Goal: Transaction & Acquisition: Purchase product/service

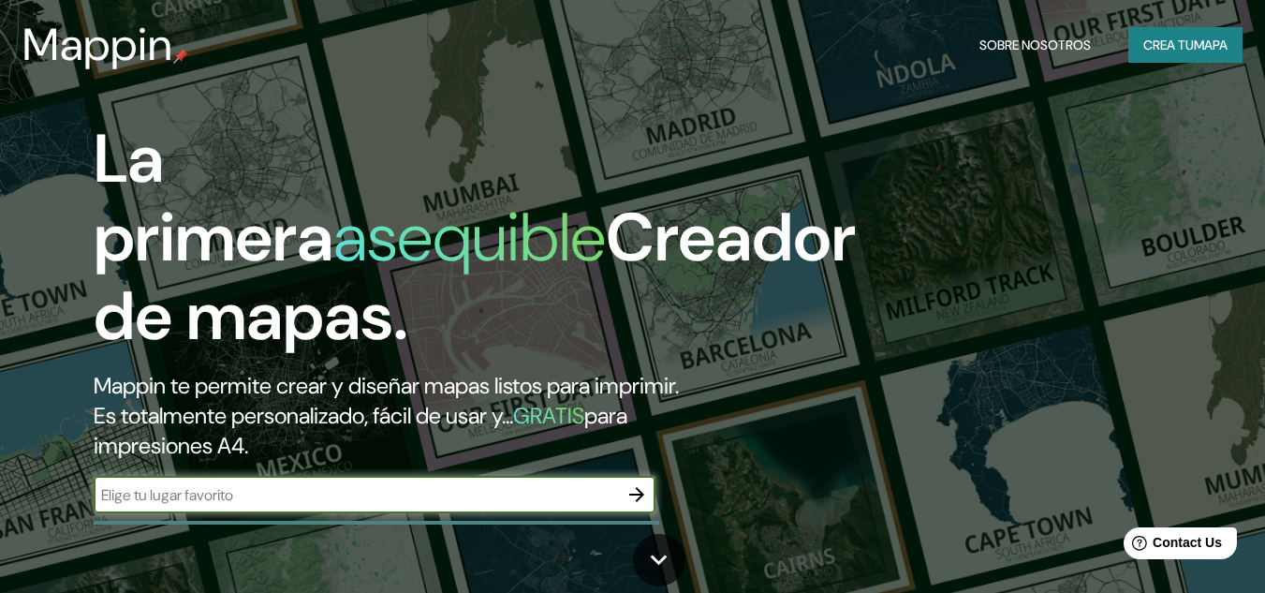
click at [478, 499] on input "text" at bounding box center [356, 495] width 524 height 22
type input "medellin"
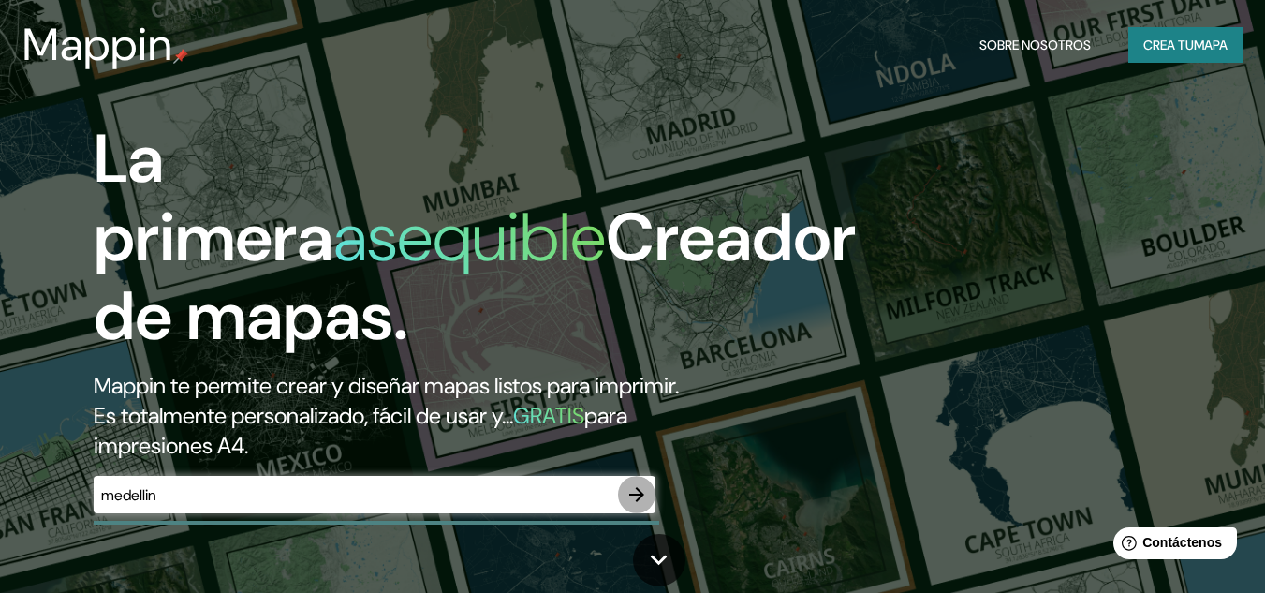
click at [654, 492] on button "button" at bounding box center [636, 494] width 37 height 37
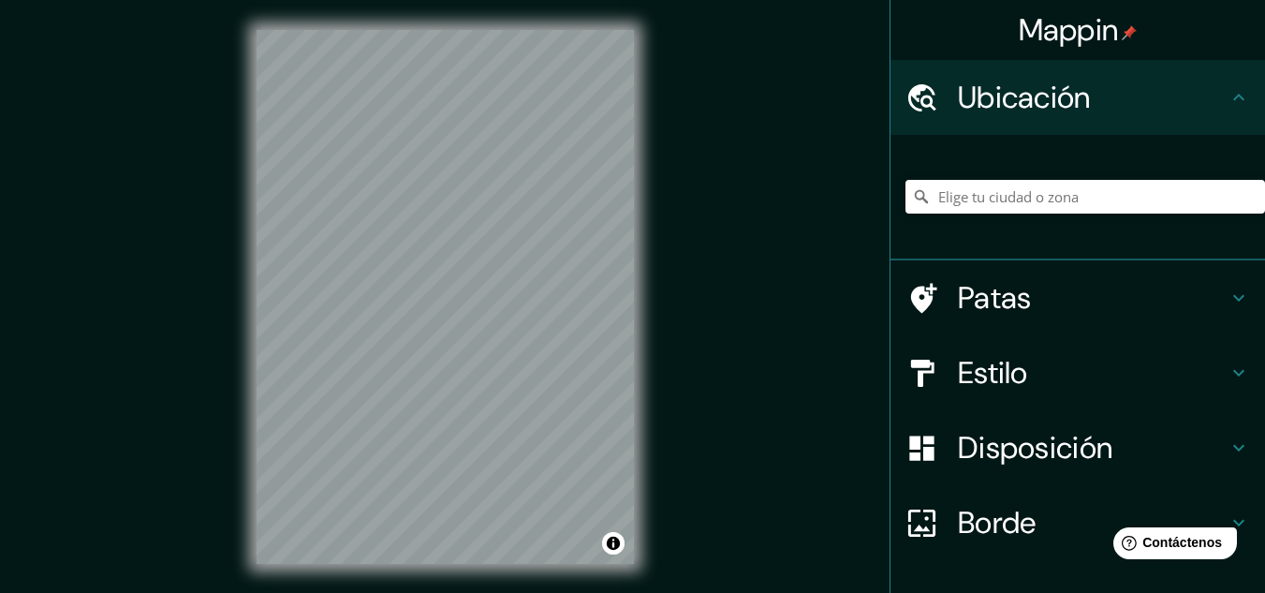
scroll to position [31, 0]
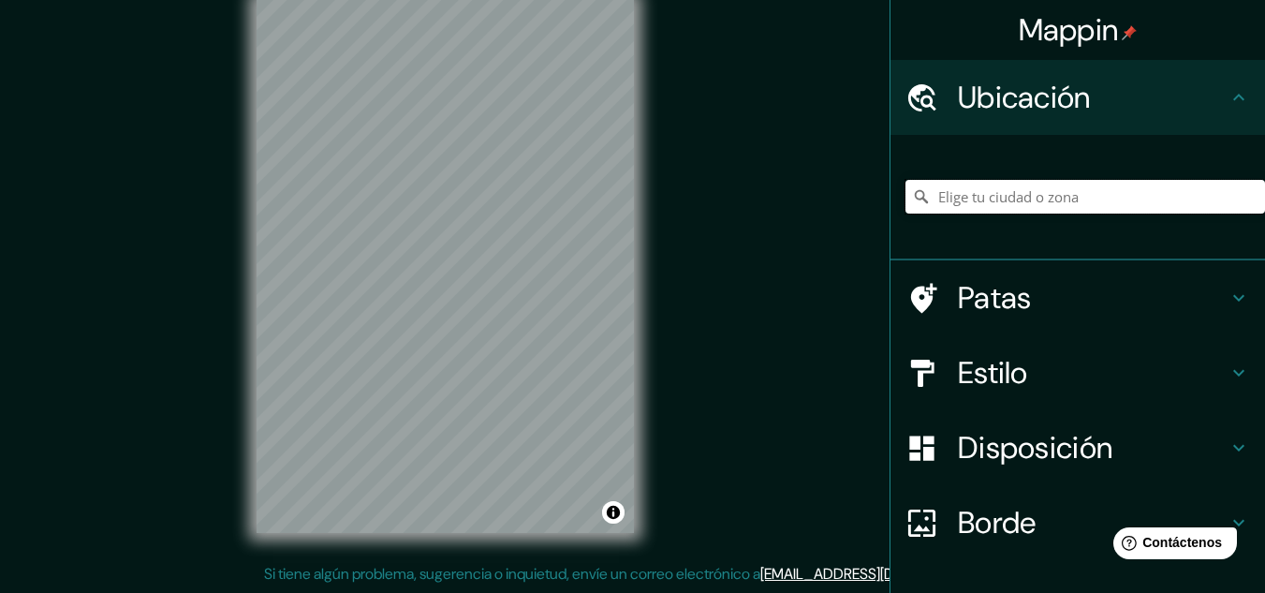
click at [1044, 193] on input "Elige tu ciudad o zona" at bounding box center [1085, 197] width 360 height 34
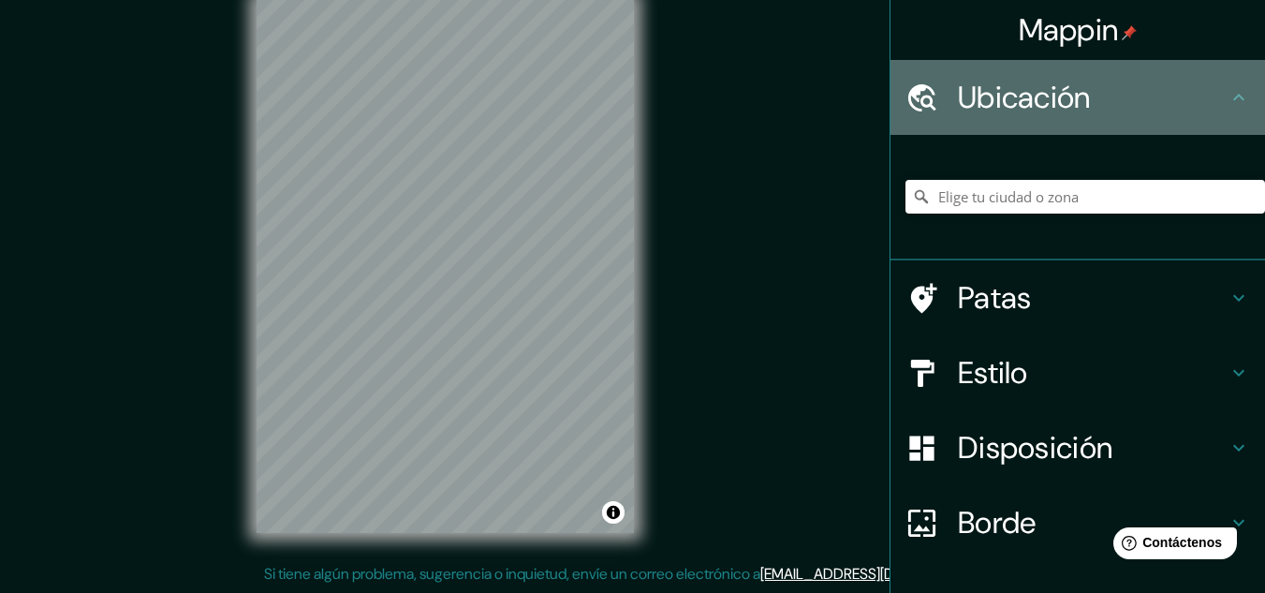
click at [1207, 81] on h4 "Ubicación" at bounding box center [1093, 97] width 270 height 37
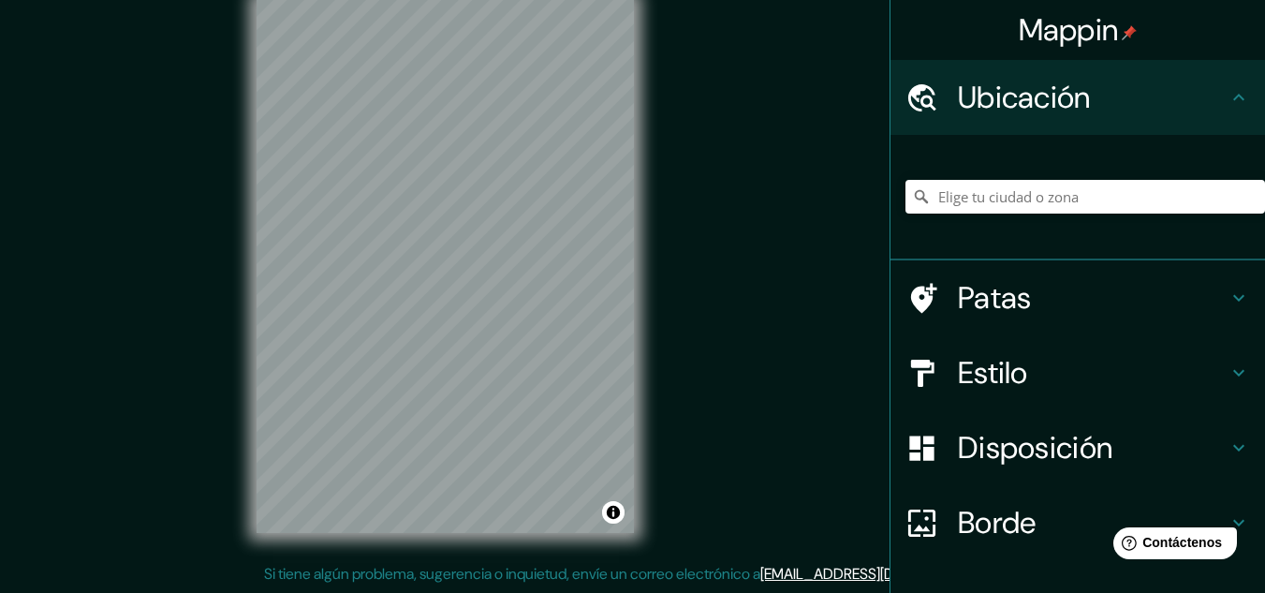
click at [1227, 99] on icon at bounding box center [1238, 97] width 22 height 22
click at [639, 289] on div "© Mapbox © OpenStreetMap Improve this map" at bounding box center [445, 266] width 437 height 594
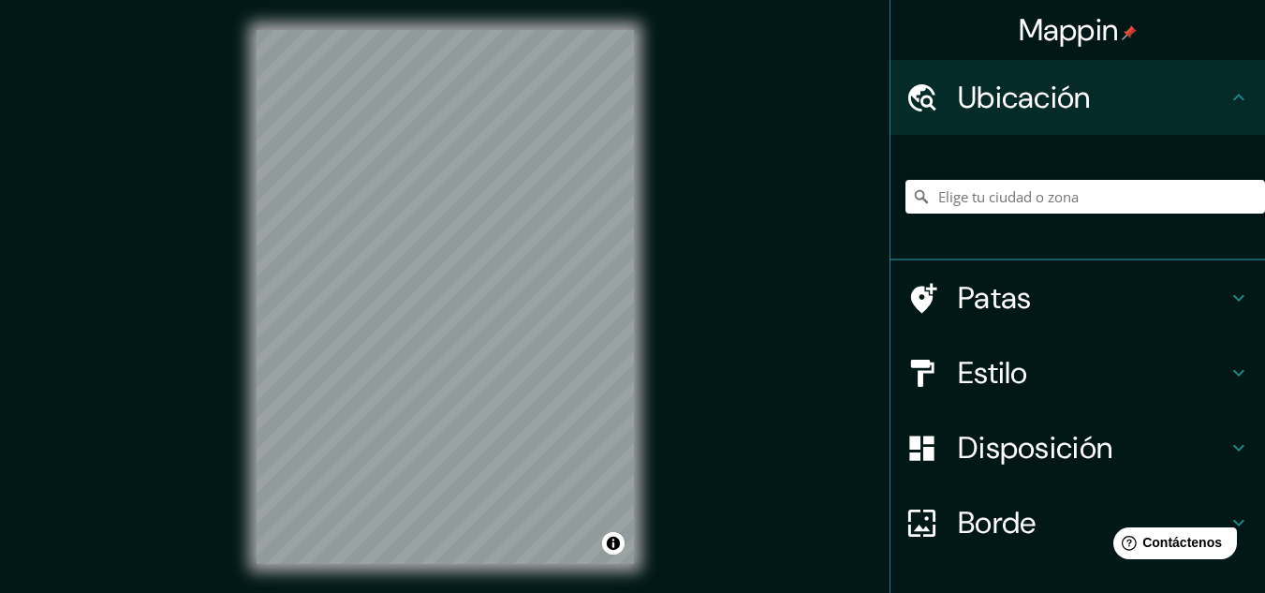
click at [691, 430] on div "Mappin Ubicación Patas Estilo Disposición Borde Elige un borde. Consejo : puede…" at bounding box center [632, 312] width 1265 height 624
click at [381, 242] on div at bounding box center [384, 237] width 15 height 15
click at [1002, 202] on input "Elige tu ciudad o zona" at bounding box center [1085, 197] width 360 height 34
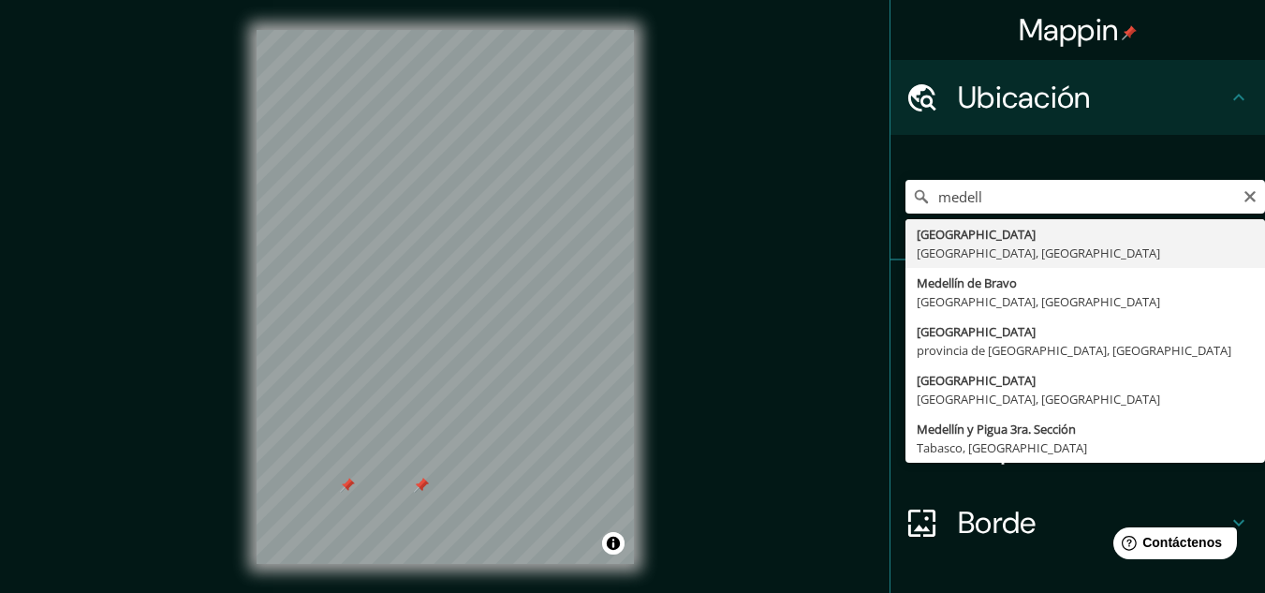
type input "[GEOGRAPHIC_DATA], [GEOGRAPHIC_DATA], [GEOGRAPHIC_DATA]"
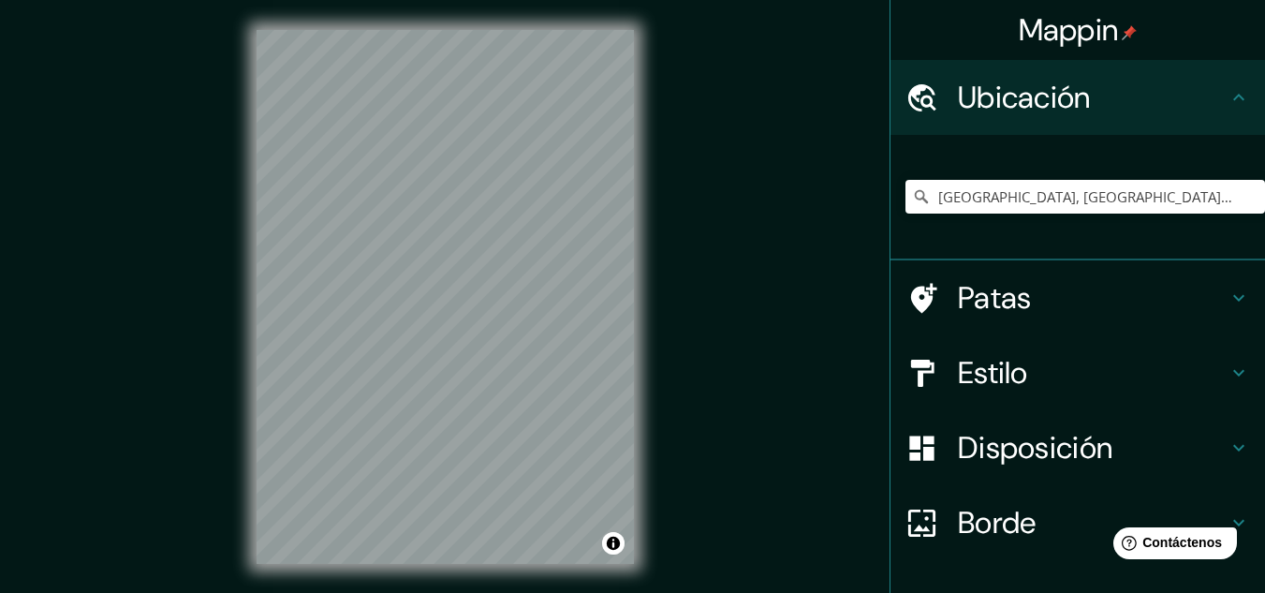
click at [1175, 385] on h4 "Estilo" at bounding box center [1093, 372] width 270 height 37
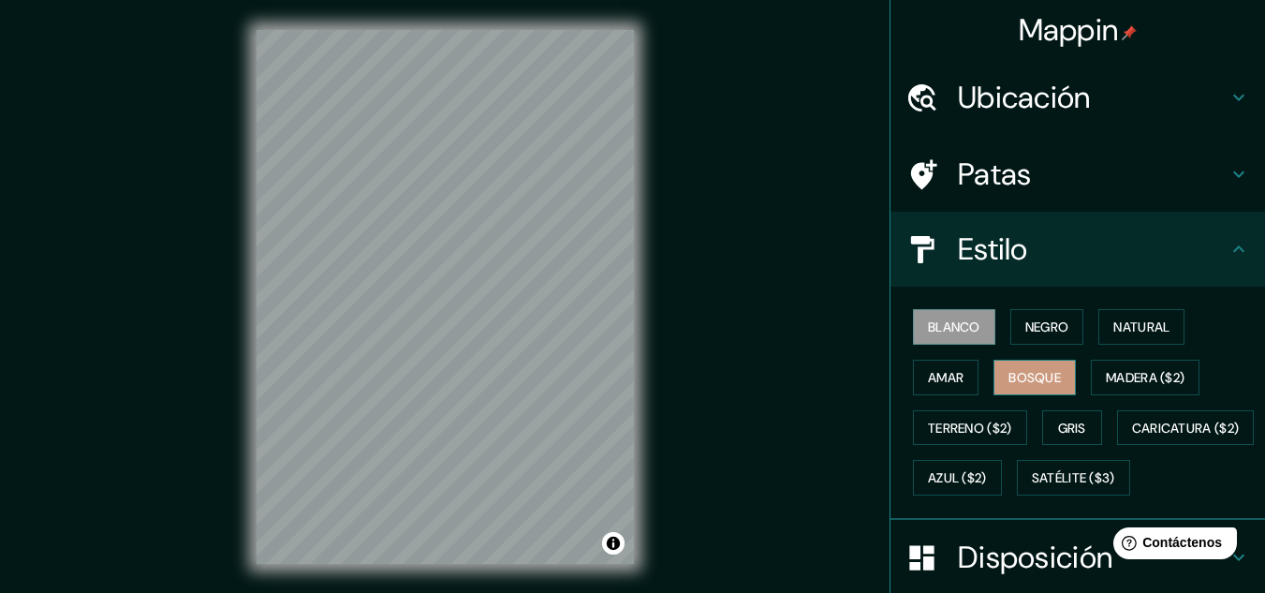
click at [1034, 380] on font "Bosque" at bounding box center [1034, 377] width 52 height 17
click at [945, 381] on font "Amar" at bounding box center [946, 377] width 36 height 17
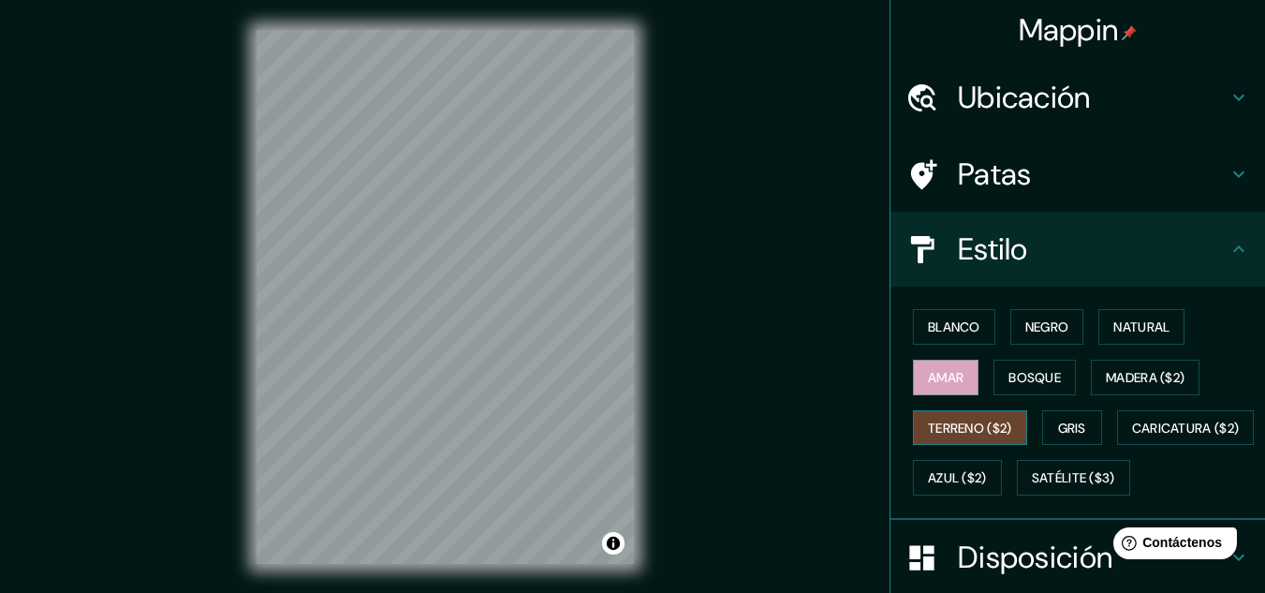
click at [945, 423] on font "Terreno ($2)" at bounding box center [970, 427] width 84 height 17
click at [1058, 430] on font "Gris" at bounding box center [1072, 427] width 28 height 17
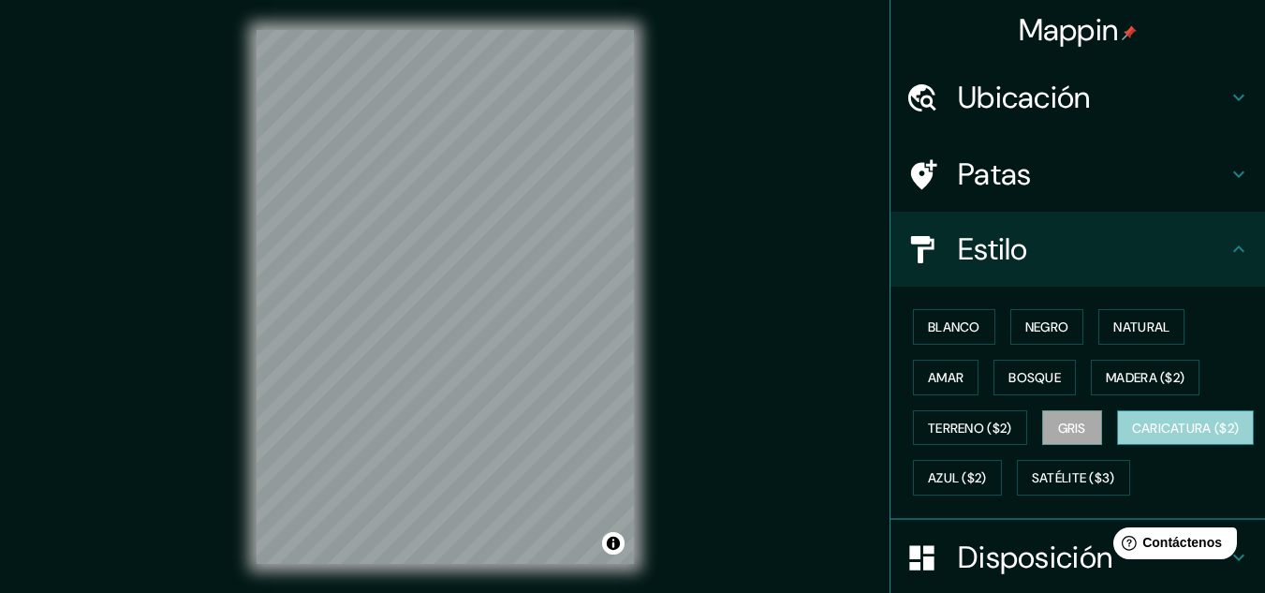
click at [1132, 440] on font "Caricatura ($2)" at bounding box center [1186, 428] width 108 height 24
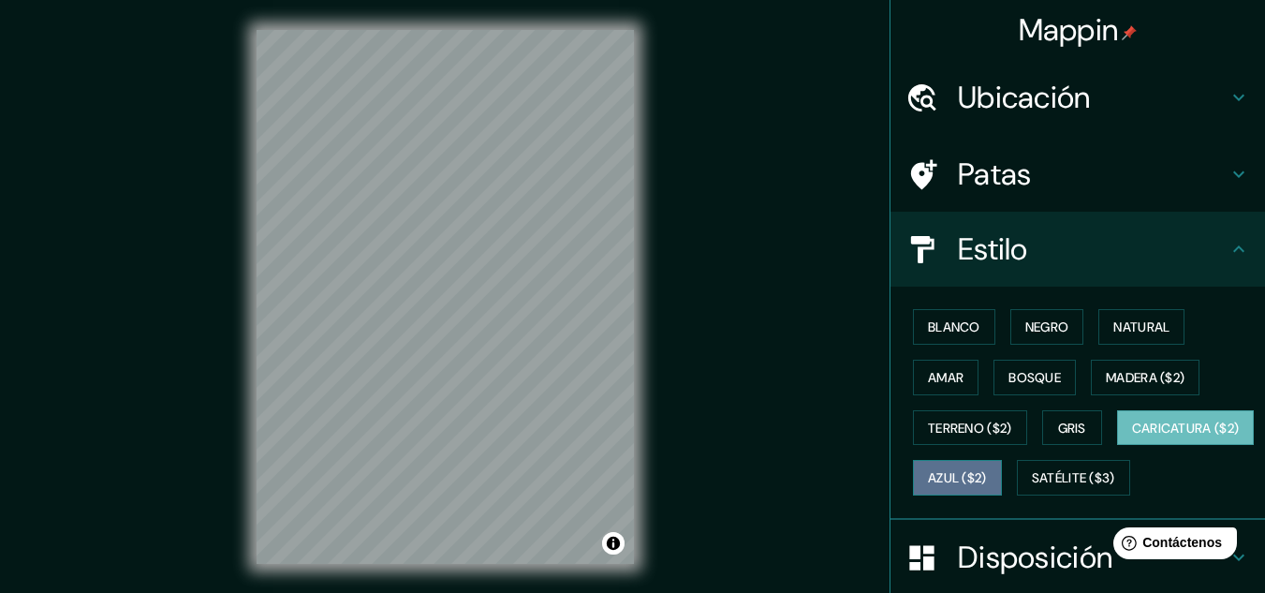
click at [987, 477] on font "Azul ($2)" at bounding box center [957, 478] width 59 height 17
click at [1132, 436] on font "Caricatura ($2)" at bounding box center [1186, 427] width 108 height 17
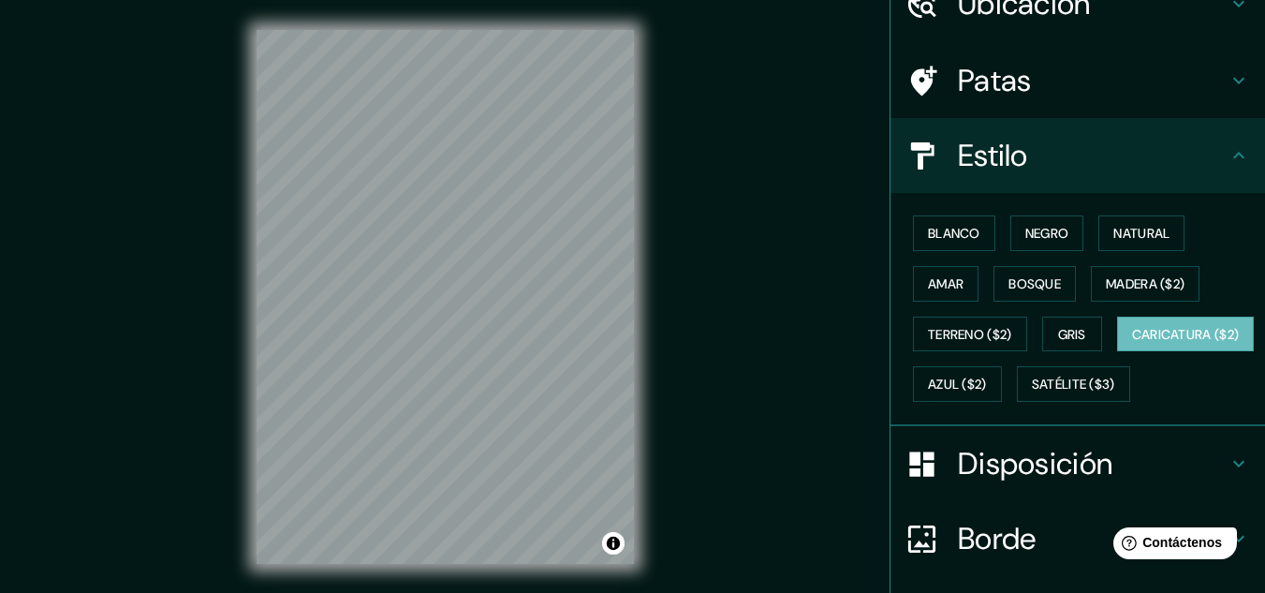
scroll to position [187, 0]
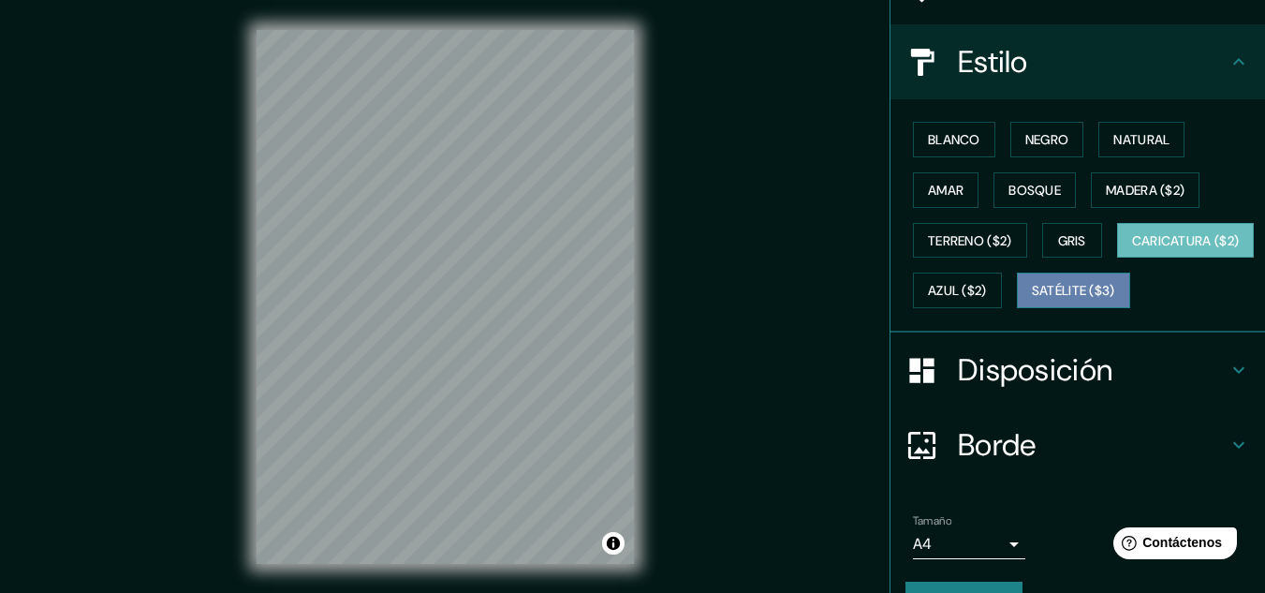
click at [1032, 300] on font "Satélite ($3)" at bounding box center [1073, 291] width 83 height 17
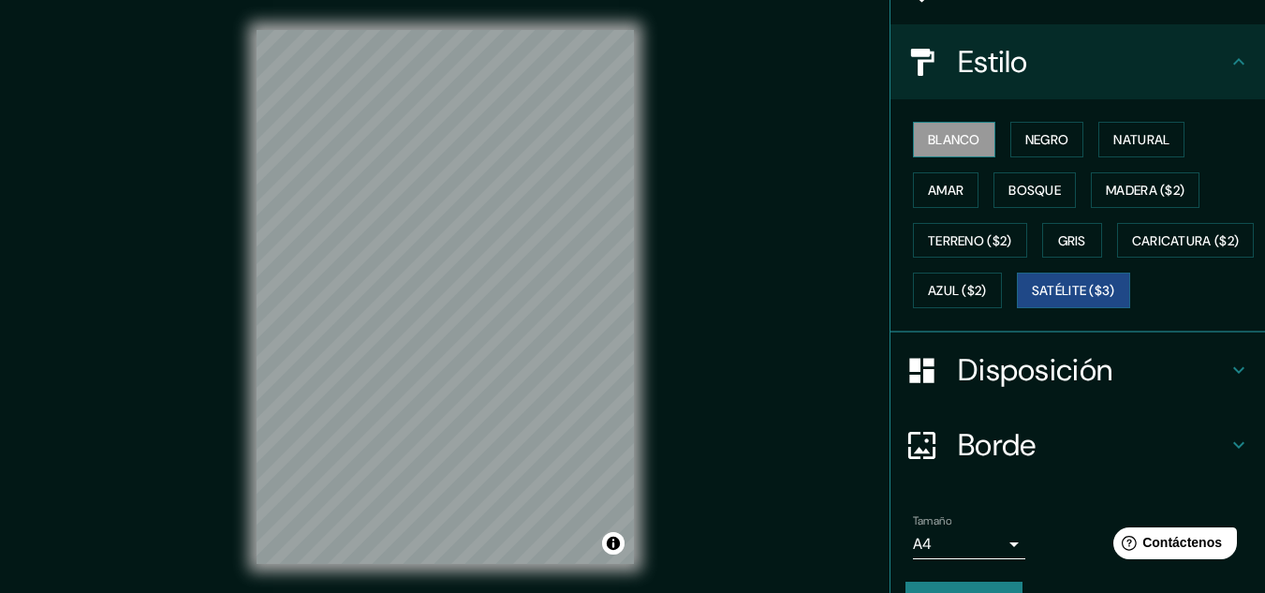
click at [945, 149] on font "Blanco" at bounding box center [954, 139] width 52 height 24
click at [1025, 135] on font "Negro" at bounding box center [1047, 139] width 44 height 17
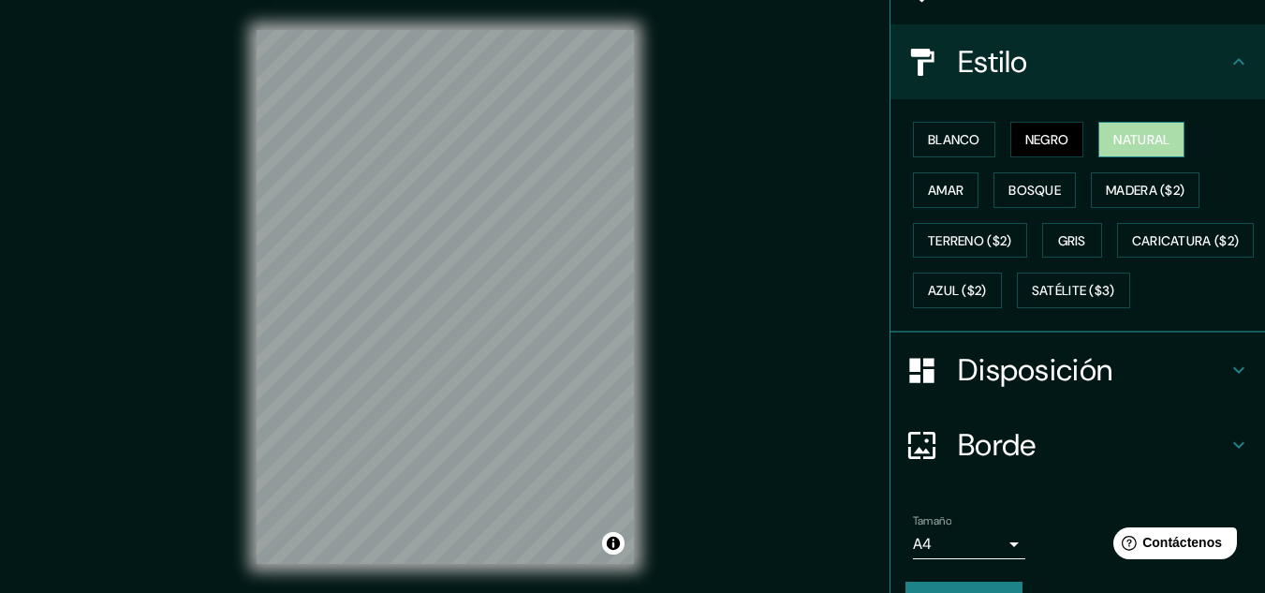
click at [1113, 137] on font "Natural" at bounding box center [1141, 139] width 56 height 17
click at [928, 198] on font "Amar" at bounding box center [946, 190] width 36 height 17
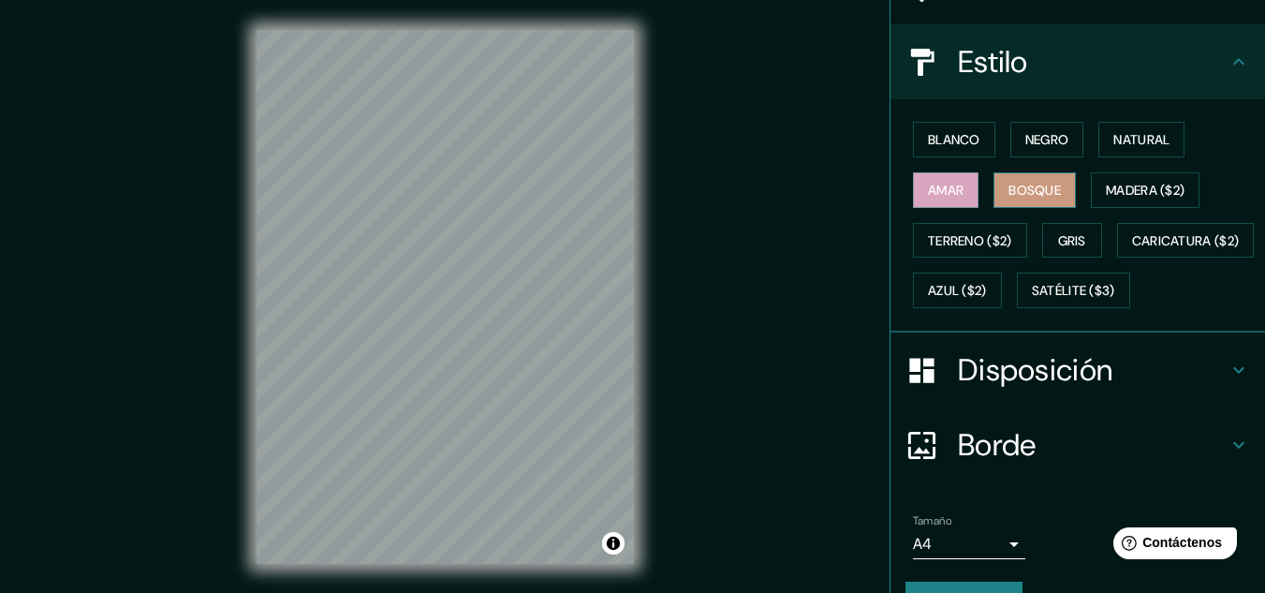
click at [1029, 186] on font "Bosque" at bounding box center [1034, 190] width 52 height 17
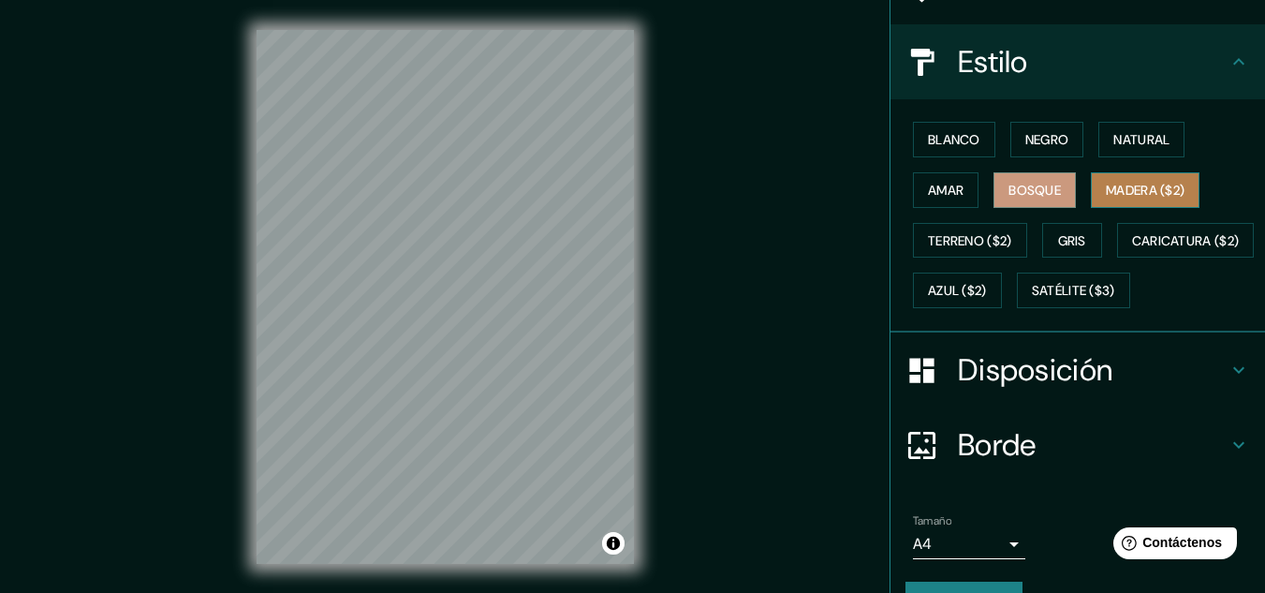
click at [1132, 184] on font "Madera ($2)" at bounding box center [1145, 190] width 79 height 17
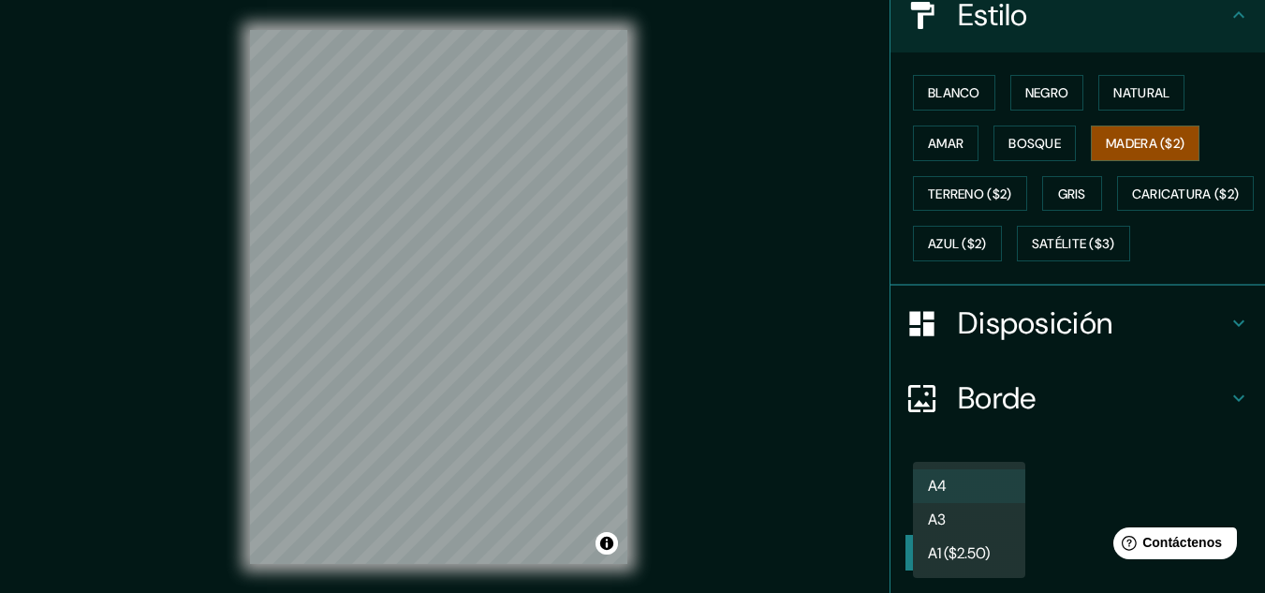
click at [1000, 492] on body "Mappin Ubicación [GEOGRAPHIC_DATA], [GEOGRAPHIC_DATA], [GEOGRAPHIC_DATA] Patas …" at bounding box center [632, 296] width 1265 height 593
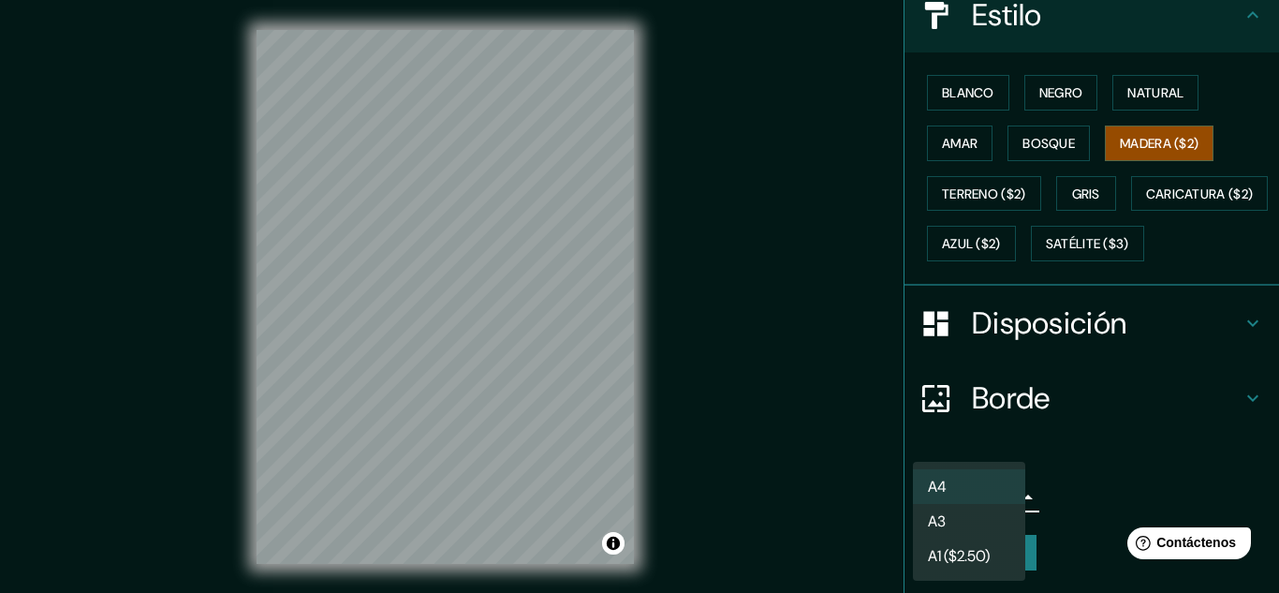
click at [981, 530] on li "A3" at bounding box center [969, 521] width 112 height 35
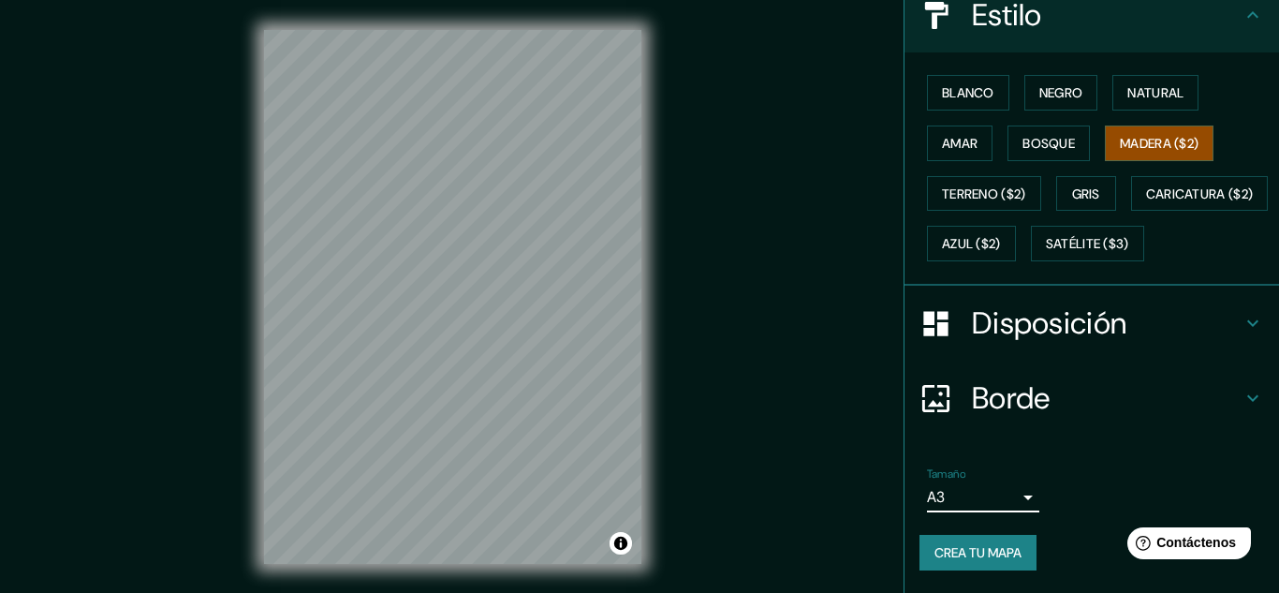
click at [995, 500] on body "Mappin Ubicación [GEOGRAPHIC_DATA], [GEOGRAPHIC_DATA], [GEOGRAPHIC_DATA] Patas …" at bounding box center [639, 296] width 1279 height 593
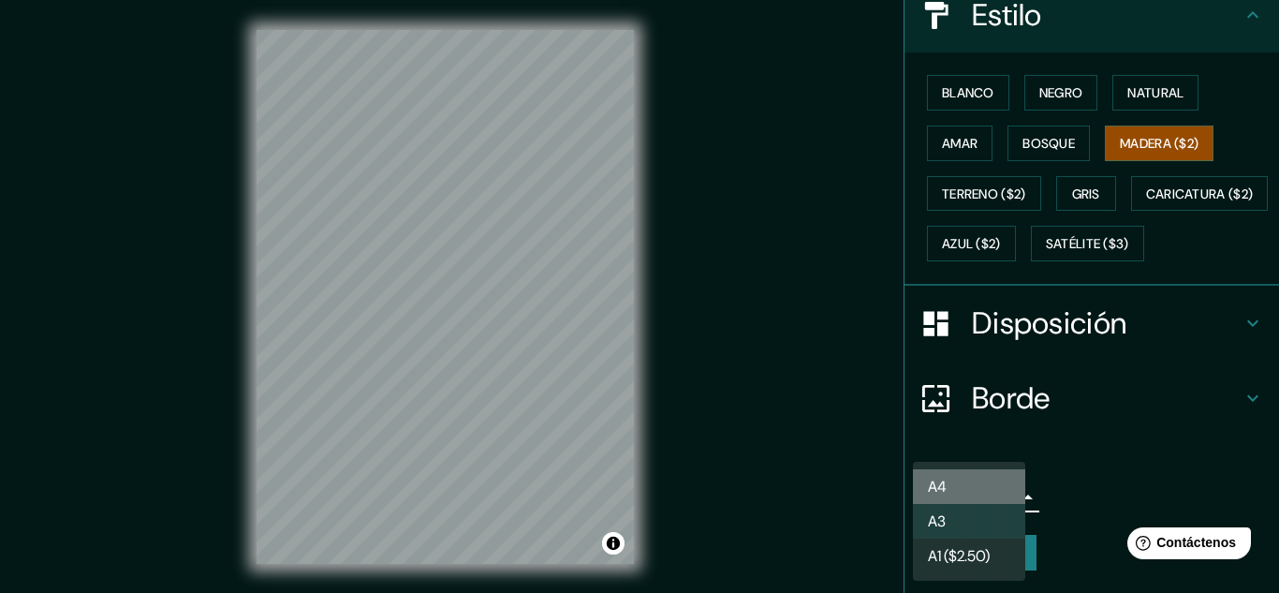
click at [986, 498] on li "A4" at bounding box center [969, 486] width 112 height 35
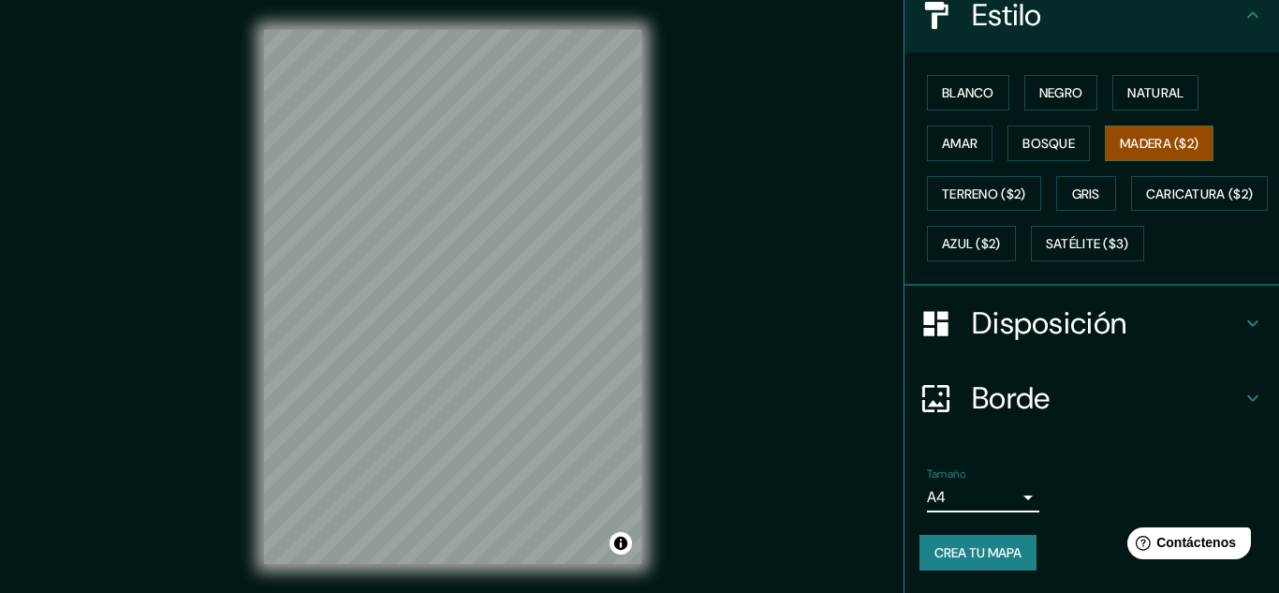
click at [986, 498] on body "Mappin Ubicación [GEOGRAPHIC_DATA], [GEOGRAPHIC_DATA], [GEOGRAPHIC_DATA] Patas …" at bounding box center [639, 296] width 1279 height 593
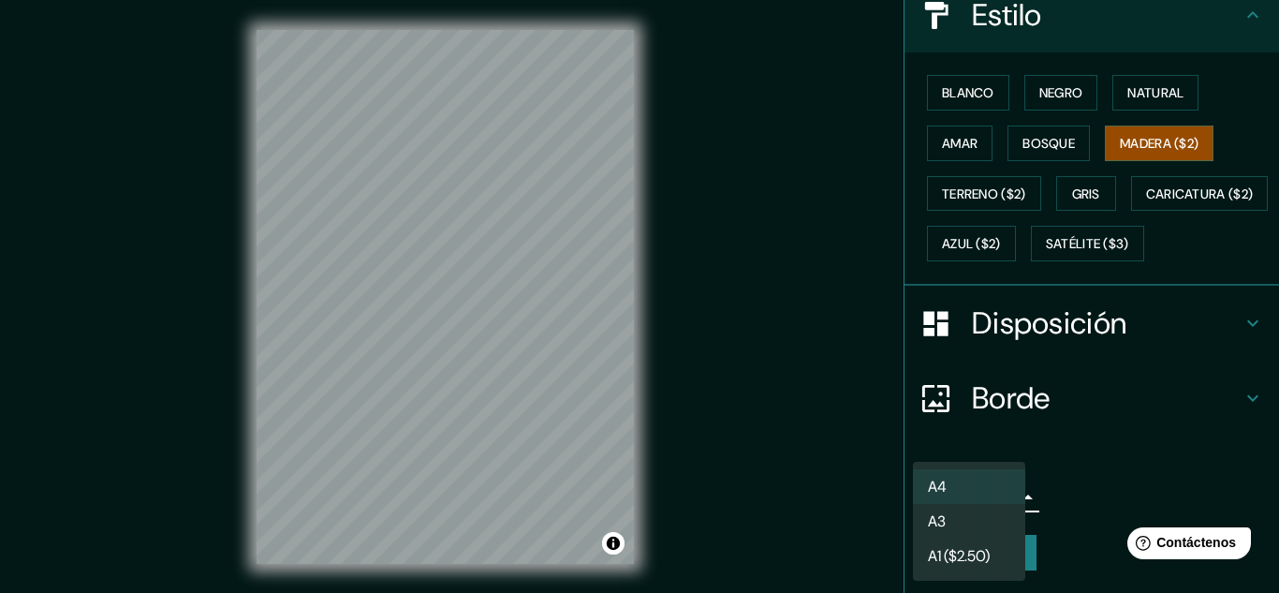
click at [972, 516] on li "A3" at bounding box center [969, 521] width 112 height 35
type input "a4"
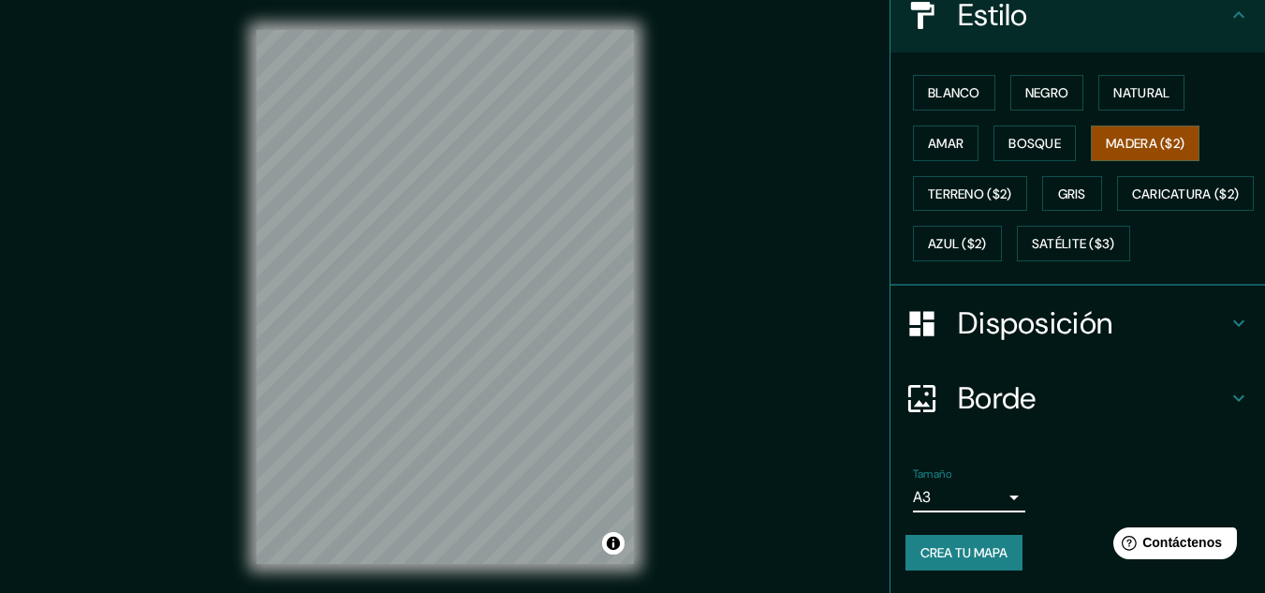
click at [976, 509] on body "Mappin Ubicación [GEOGRAPHIC_DATA], [GEOGRAPHIC_DATA], [GEOGRAPHIC_DATA] Patas …" at bounding box center [632, 296] width 1265 height 593
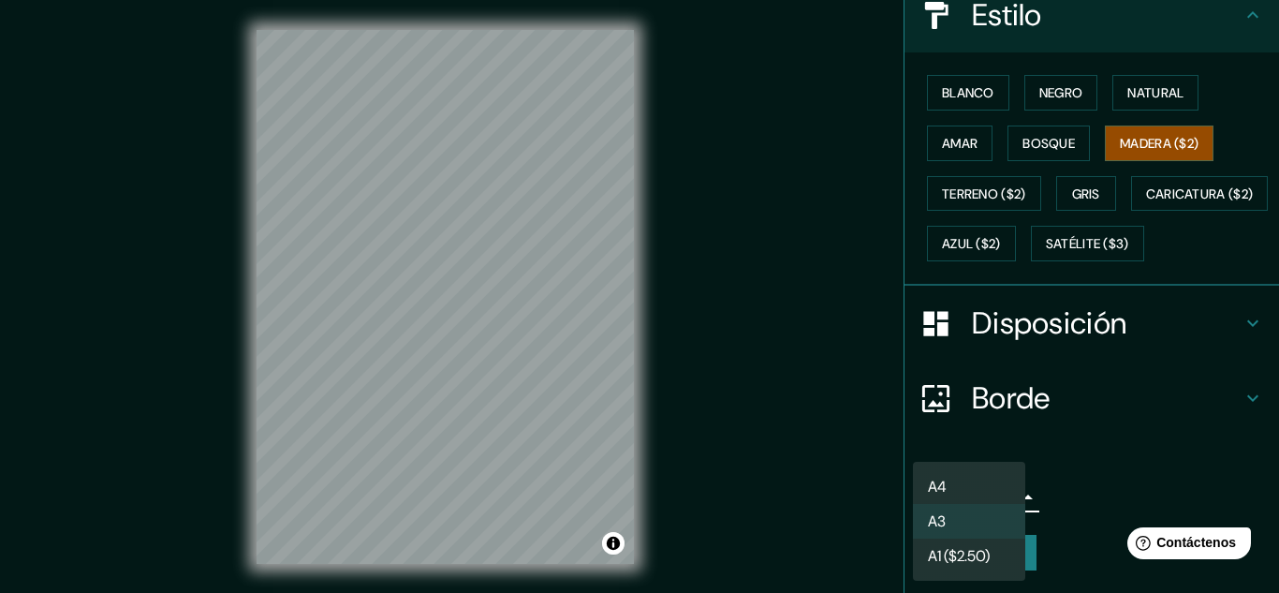
click at [1049, 495] on div at bounding box center [639, 296] width 1279 height 593
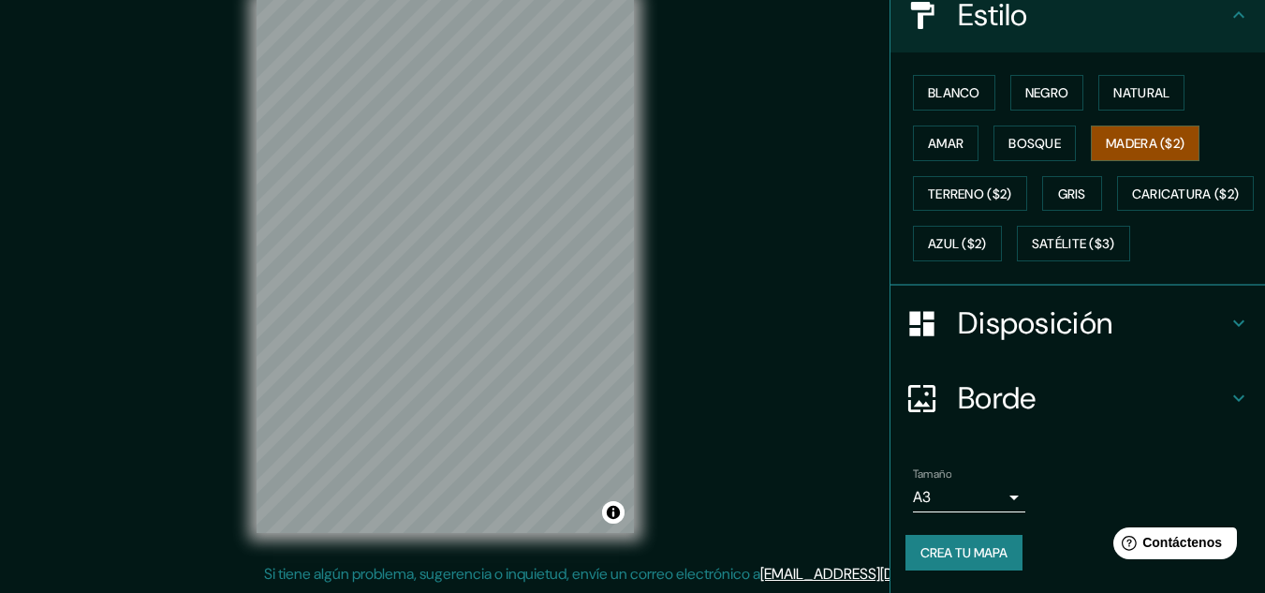
scroll to position [0, 0]
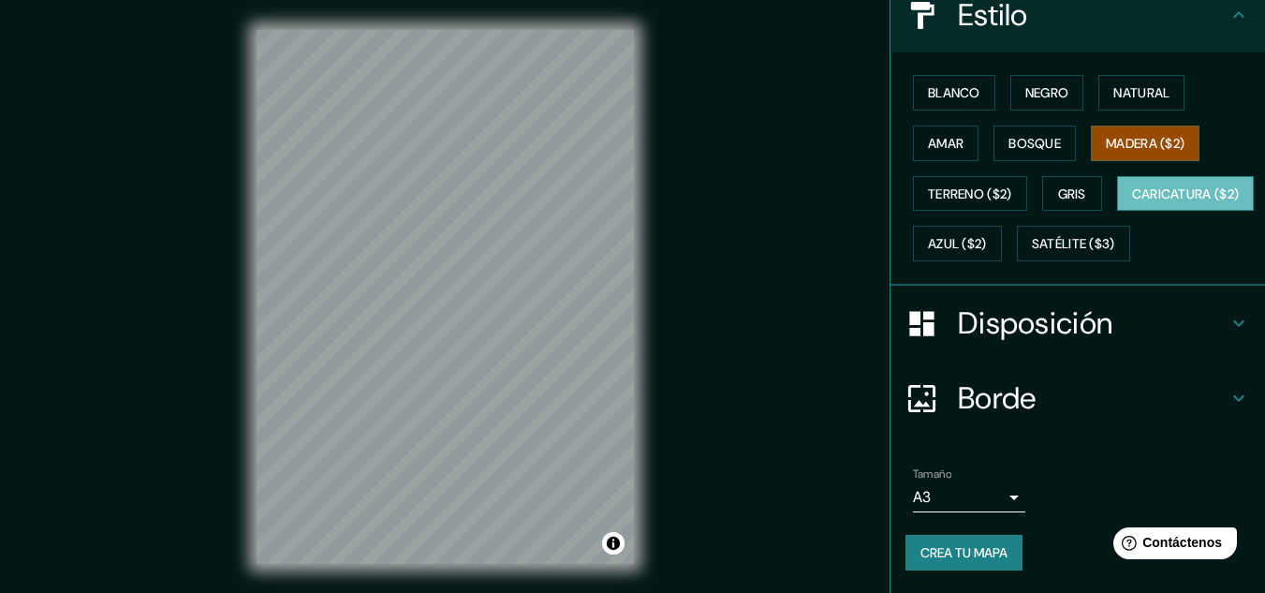
click at [1117, 206] on button "Caricatura ($2)" at bounding box center [1186, 194] width 138 height 36
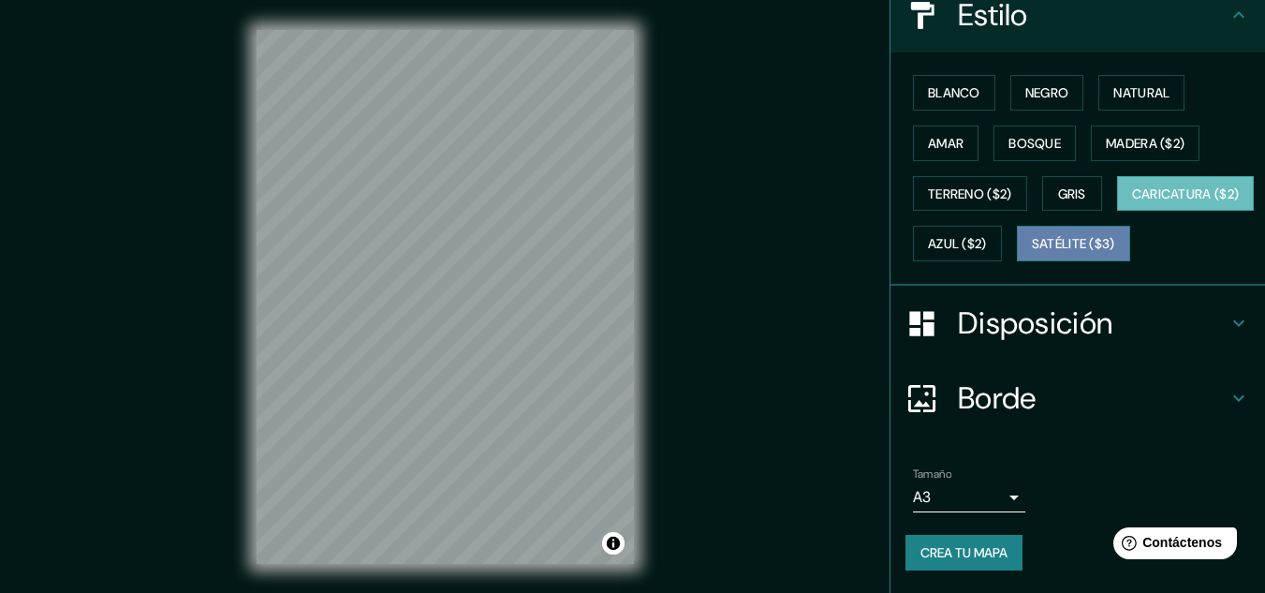
click at [1032, 250] on font "Satélite ($3)" at bounding box center [1073, 244] width 83 height 17
click at [1132, 194] on font "Caricatura ($2)" at bounding box center [1186, 193] width 108 height 17
click at [1058, 182] on font "Gris" at bounding box center [1072, 194] width 28 height 24
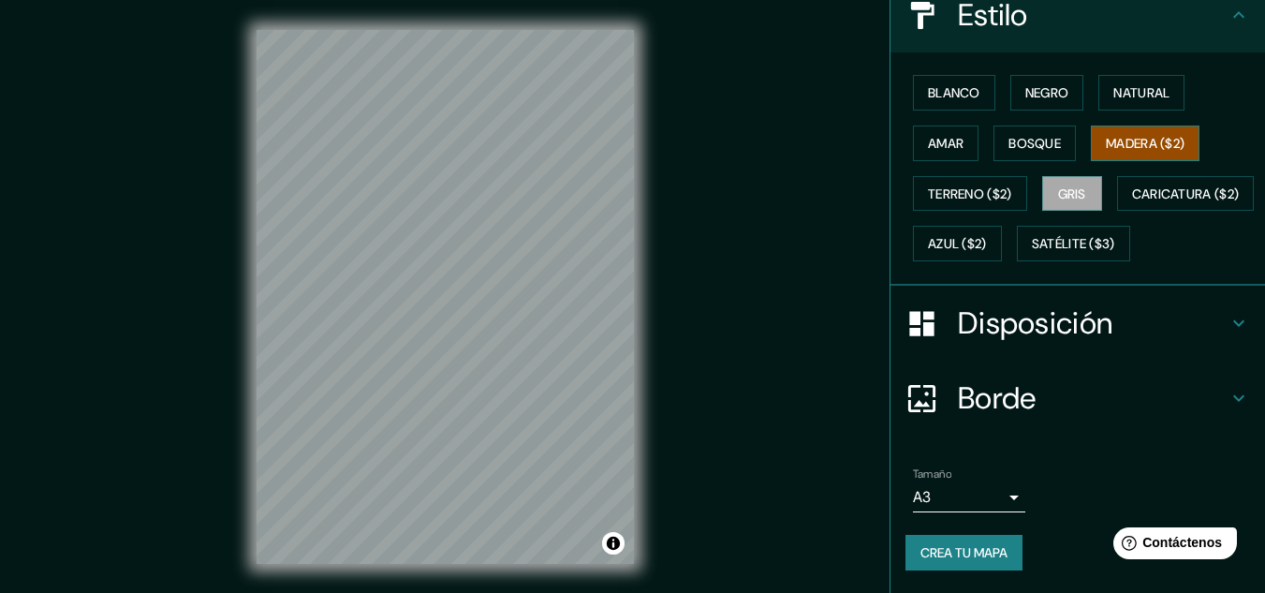
click at [1106, 135] on font "Madera ($2)" at bounding box center [1145, 143] width 79 height 17
click at [929, 84] on font "Blanco" at bounding box center [954, 92] width 52 height 17
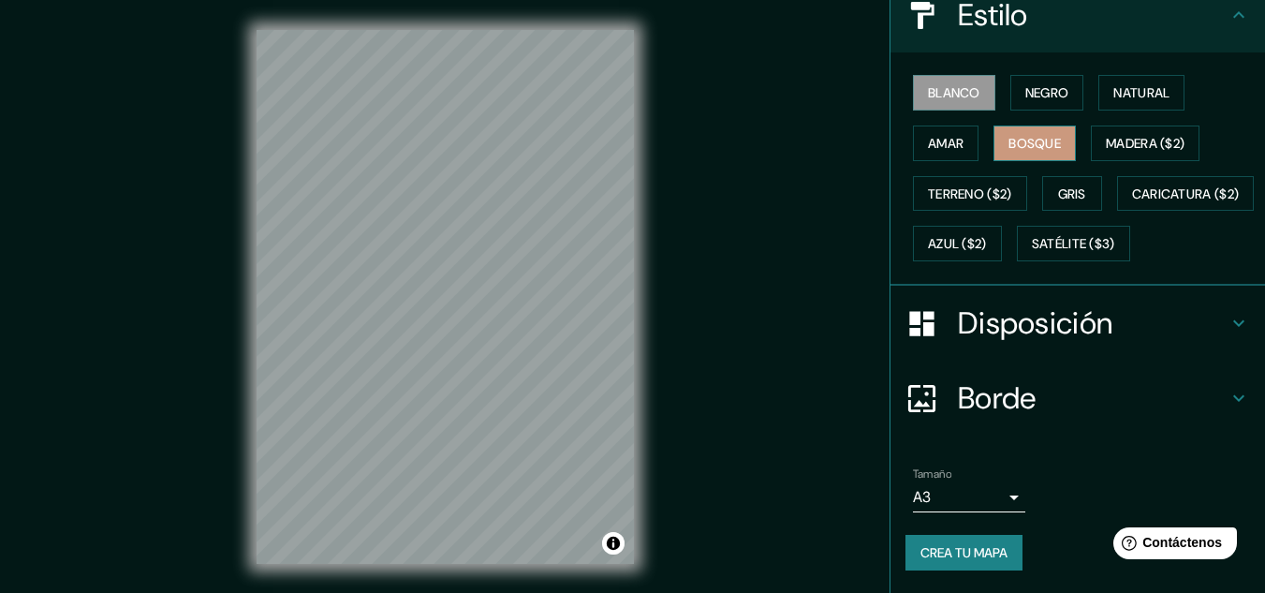
click at [1035, 131] on font "Bosque" at bounding box center [1034, 143] width 52 height 24
click at [952, 185] on font "Terreno ($2)" at bounding box center [970, 193] width 84 height 17
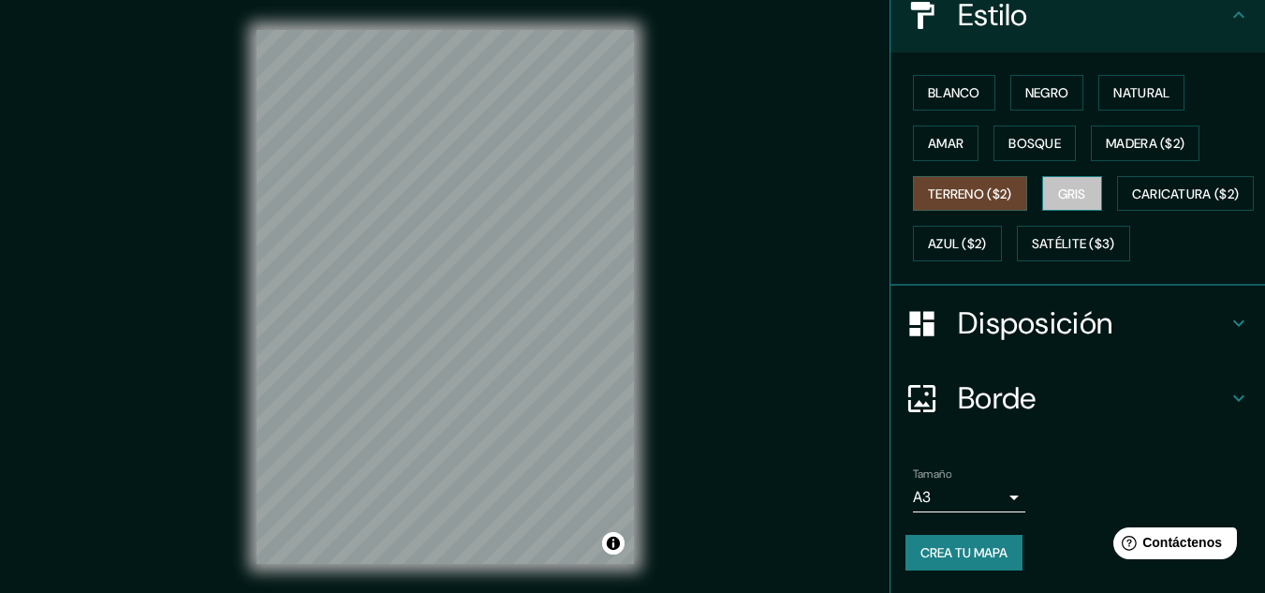
click at [1071, 185] on font "Gris" at bounding box center [1072, 193] width 28 height 17
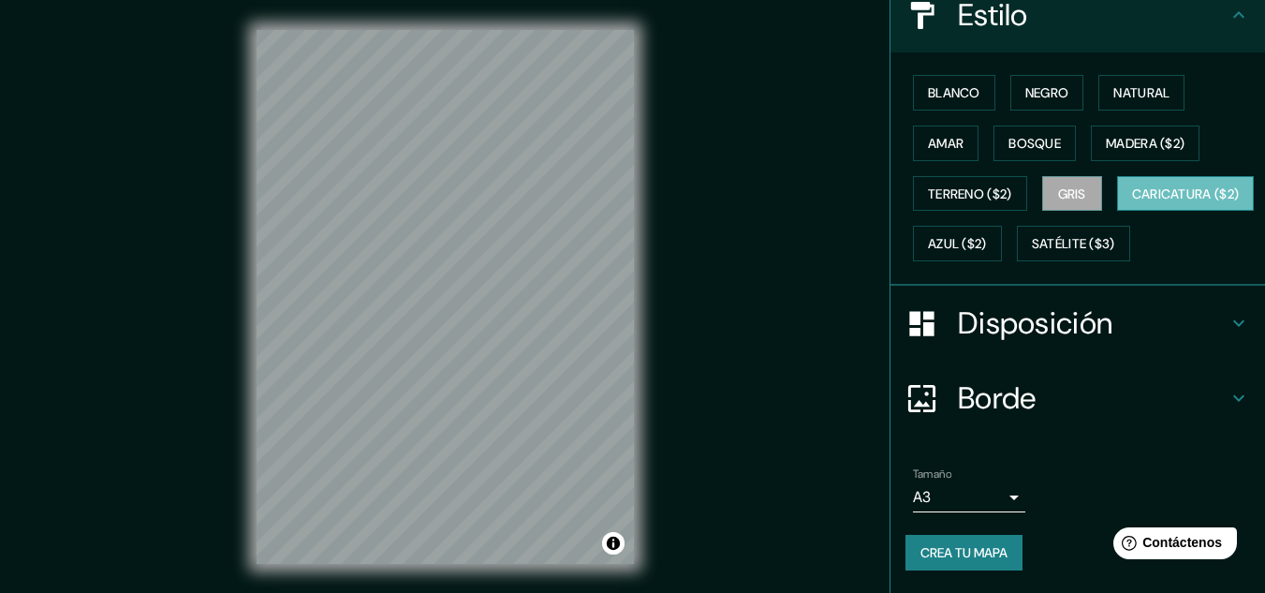
click at [1132, 191] on font "Caricatura ($2)" at bounding box center [1186, 193] width 108 height 17
click at [987, 236] on font "Azul ($2)" at bounding box center [957, 244] width 59 height 17
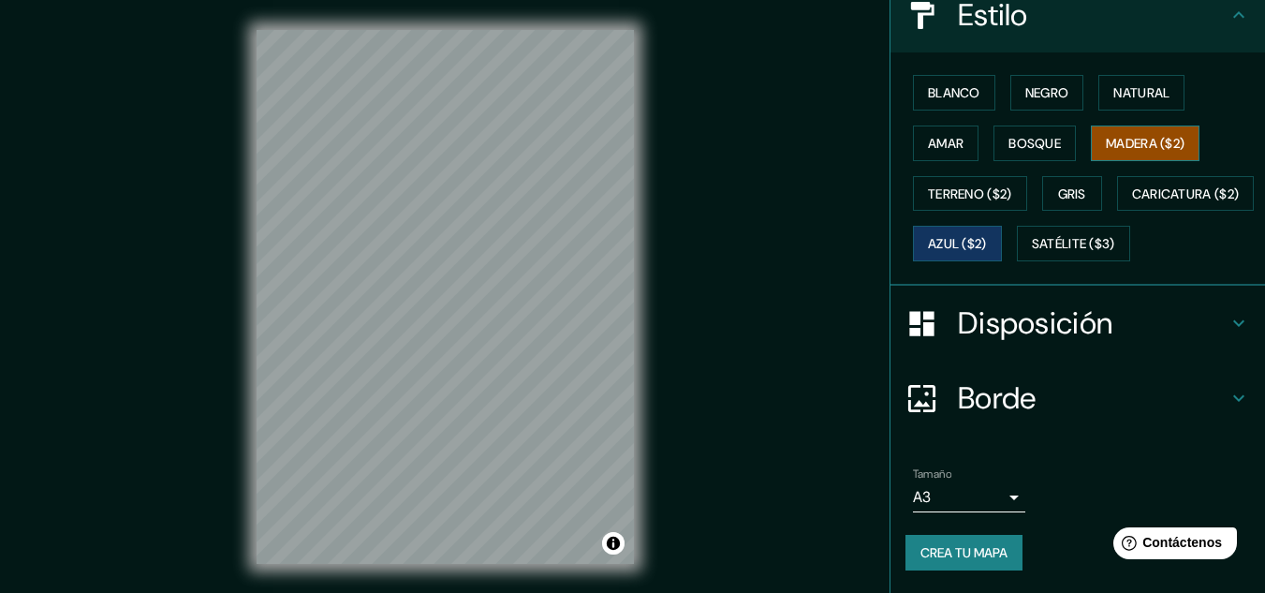
click at [1109, 131] on font "Madera ($2)" at bounding box center [1145, 143] width 79 height 24
click at [1078, 182] on font "Gris" at bounding box center [1072, 194] width 28 height 24
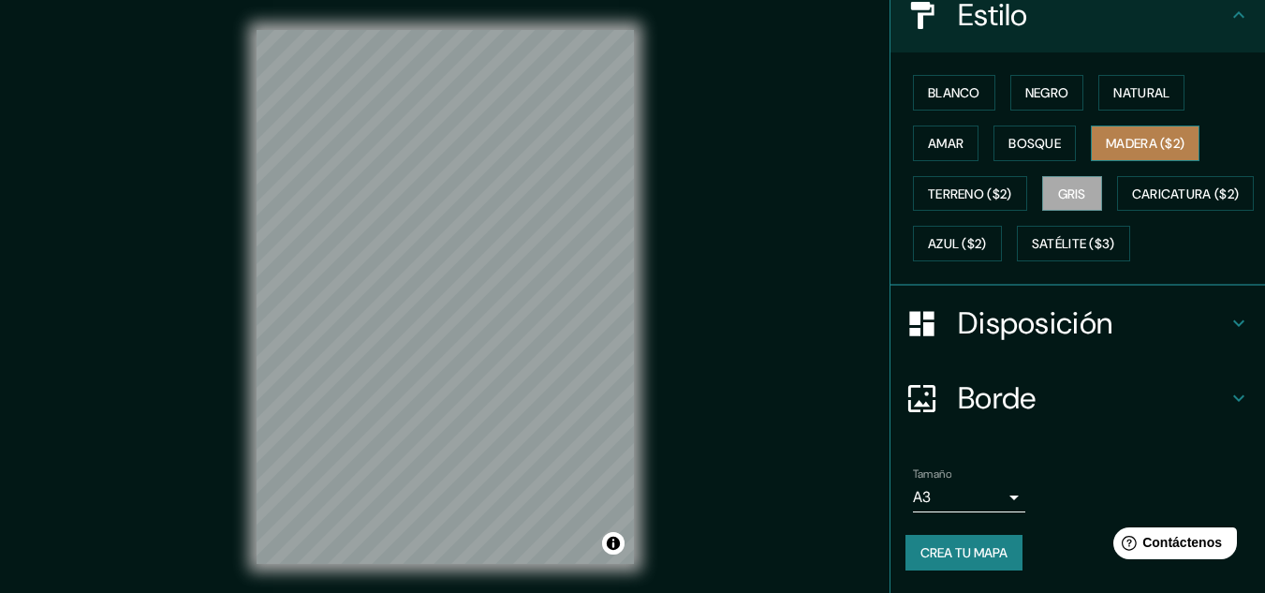
click at [1141, 135] on font "Madera ($2)" at bounding box center [1145, 143] width 79 height 17
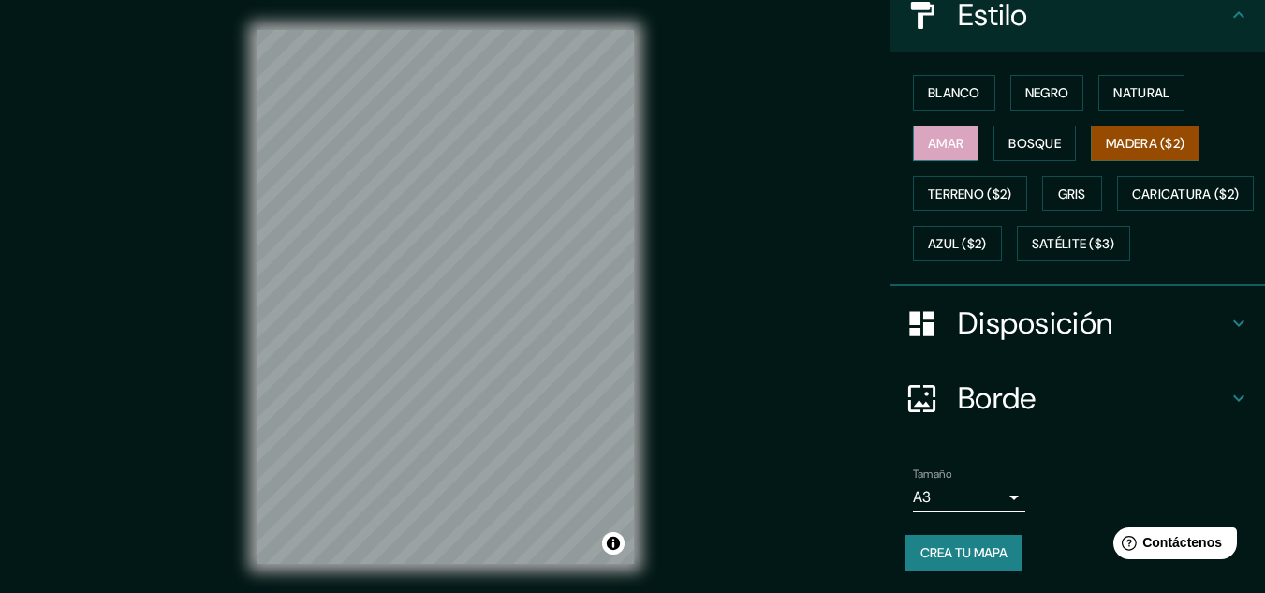
click at [928, 135] on font "Amar" at bounding box center [946, 143] width 36 height 17
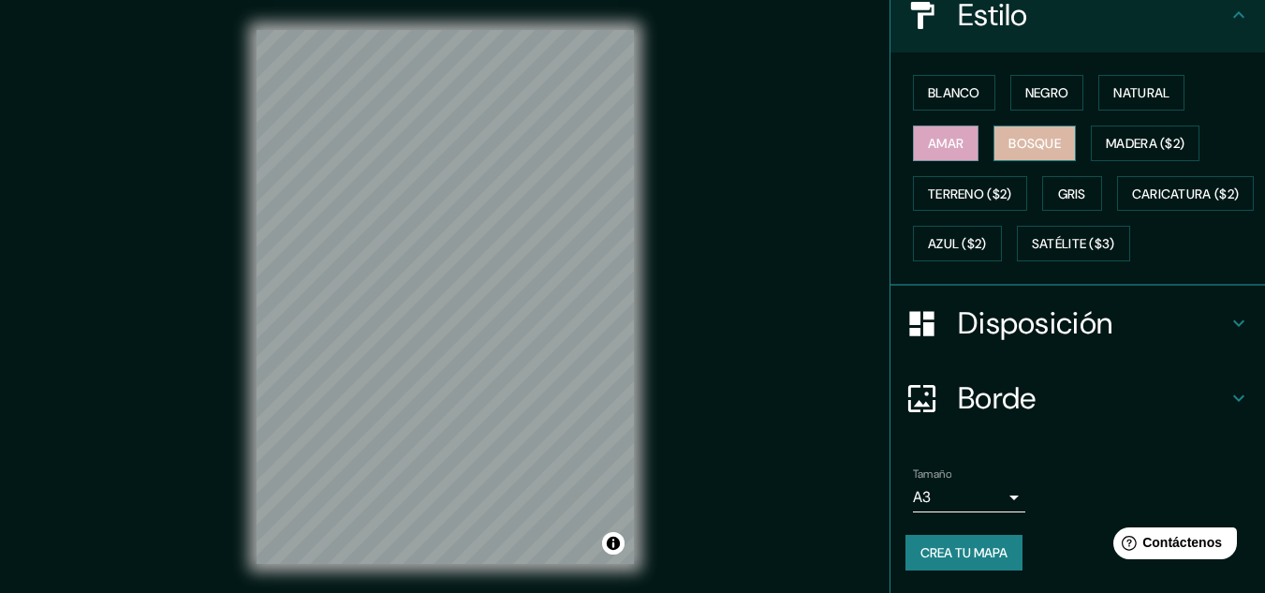
click at [1008, 135] on font "Bosque" at bounding box center [1034, 143] width 52 height 17
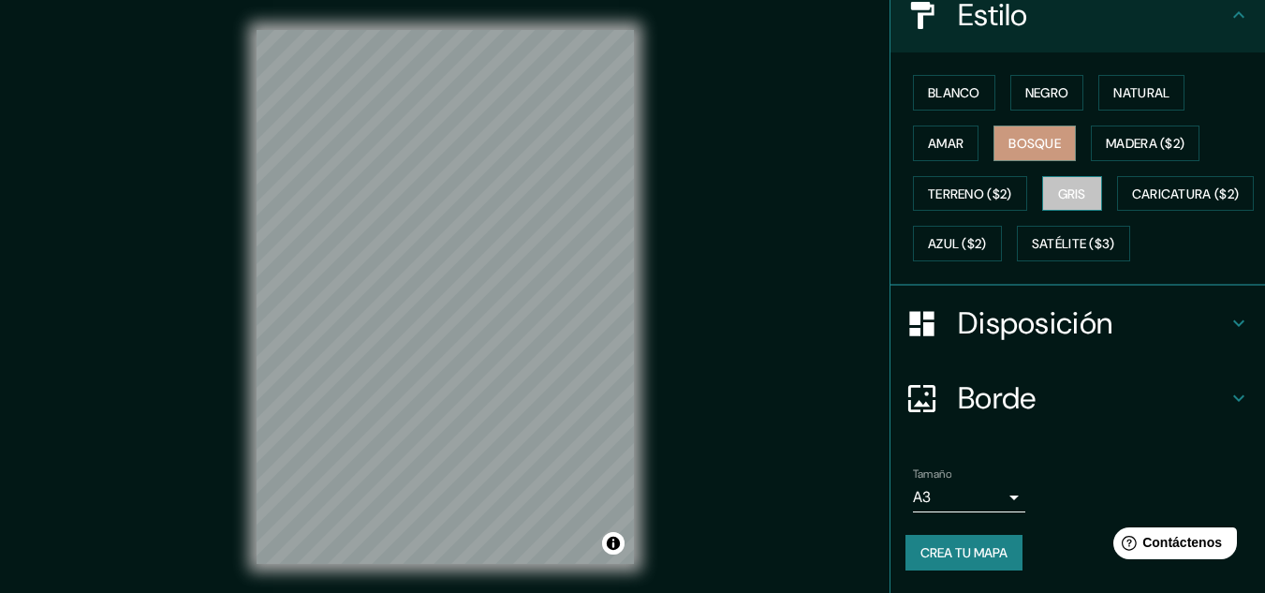
click at [1065, 176] on button "Gris" at bounding box center [1072, 194] width 60 height 36
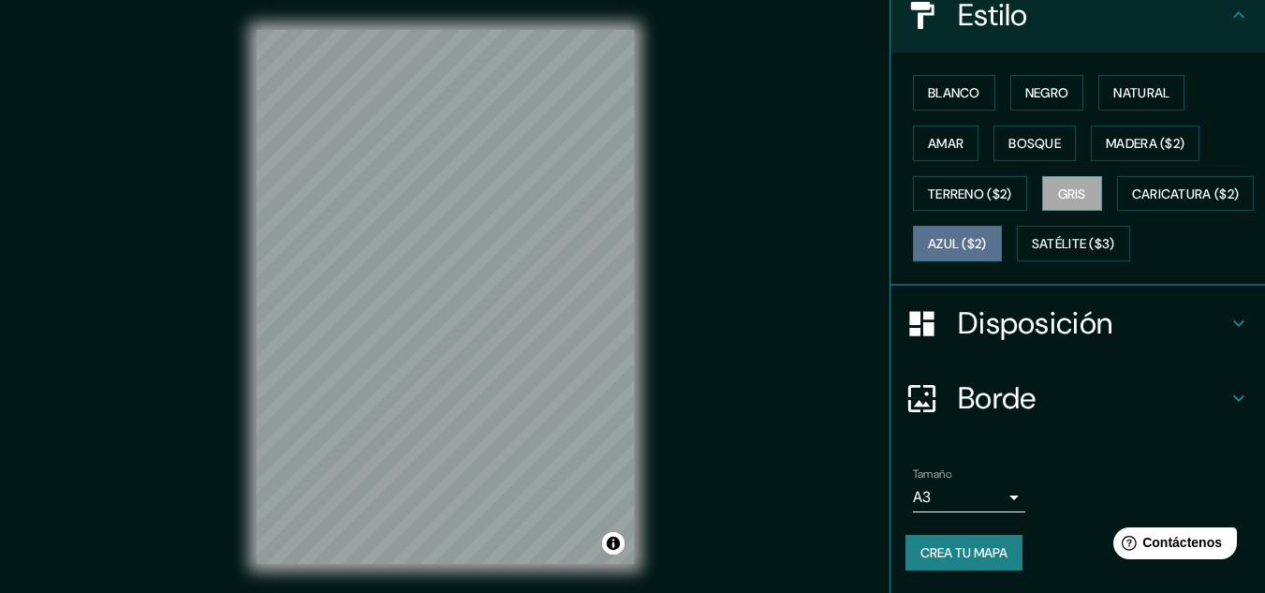
click at [1002, 226] on button "Azul ($2)" at bounding box center [957, 244] width 89 height 36
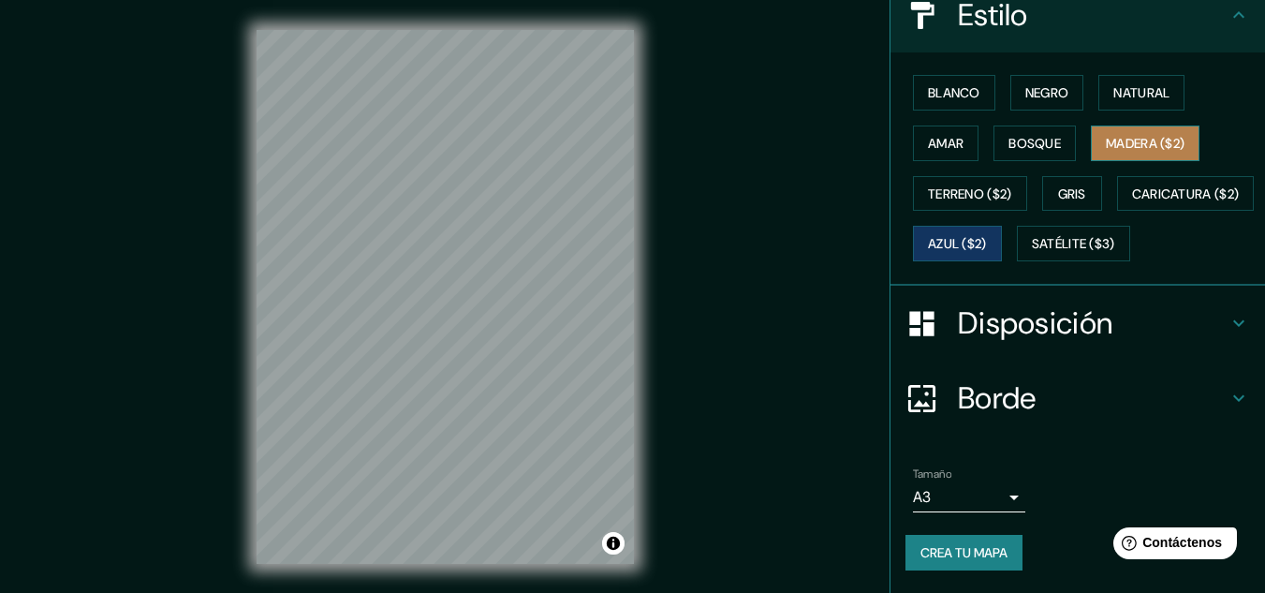
click at [1114, 135] on font "Madera ($2)" at bounding box center [1145, 143] width 79 height 17
click at [987, 236] on font "Azul ($2)" at bounding box center [957, 244] width 59 height 17
click at [944, 135] on font "Amar" at bounding box center [946, 143] width 36 height 17
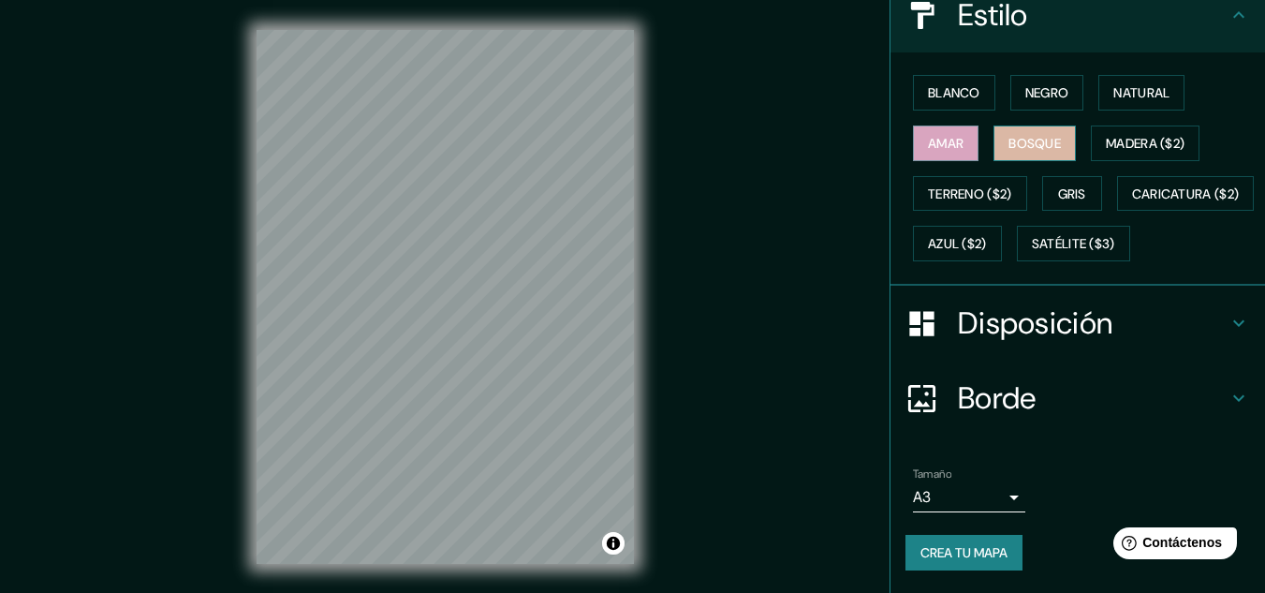
click at [1008, 135] on font "Bosque" at bounding box center [1034, 143] width 52 height 17
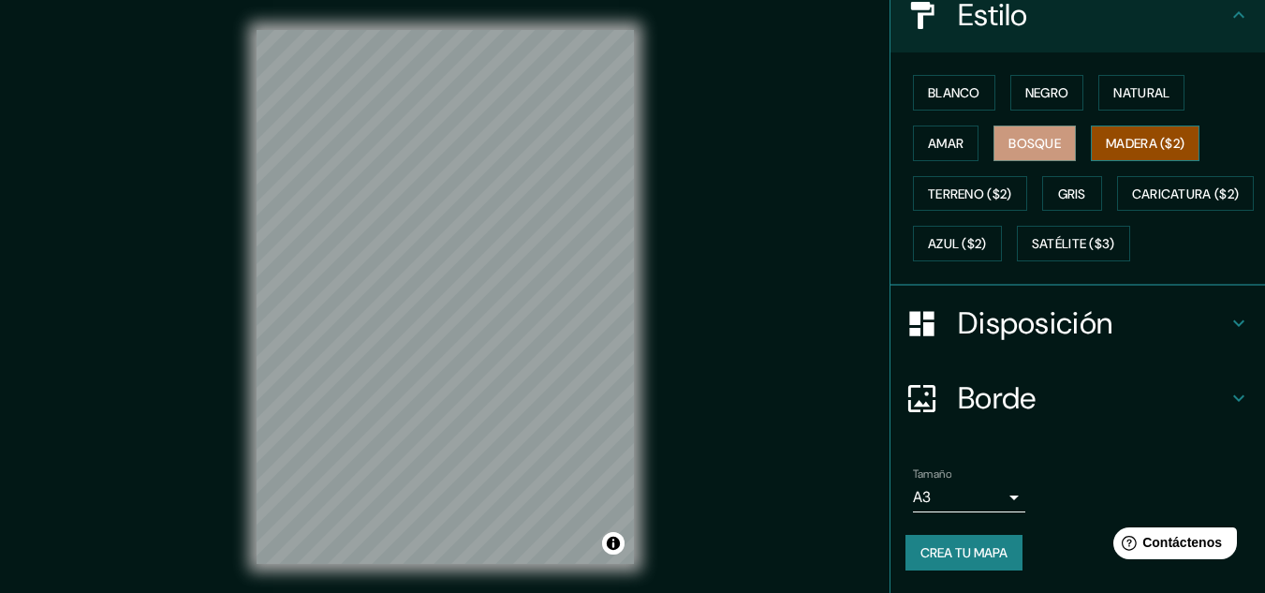
click at [1123, 135] on font "Madera ($2)" at bounding box center [1145, 143] width 79 height 17
click at [1037, 135] on font "Bosque" at bounding box center [1034, 143] width 52 height 17
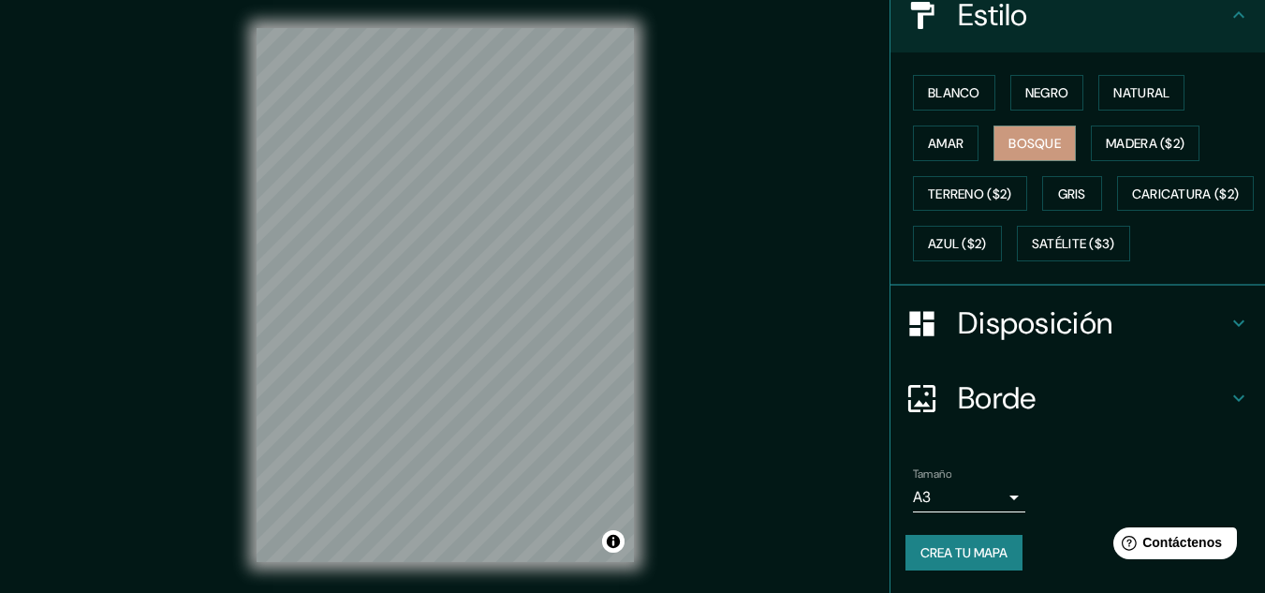
scroll to position [4, 0]
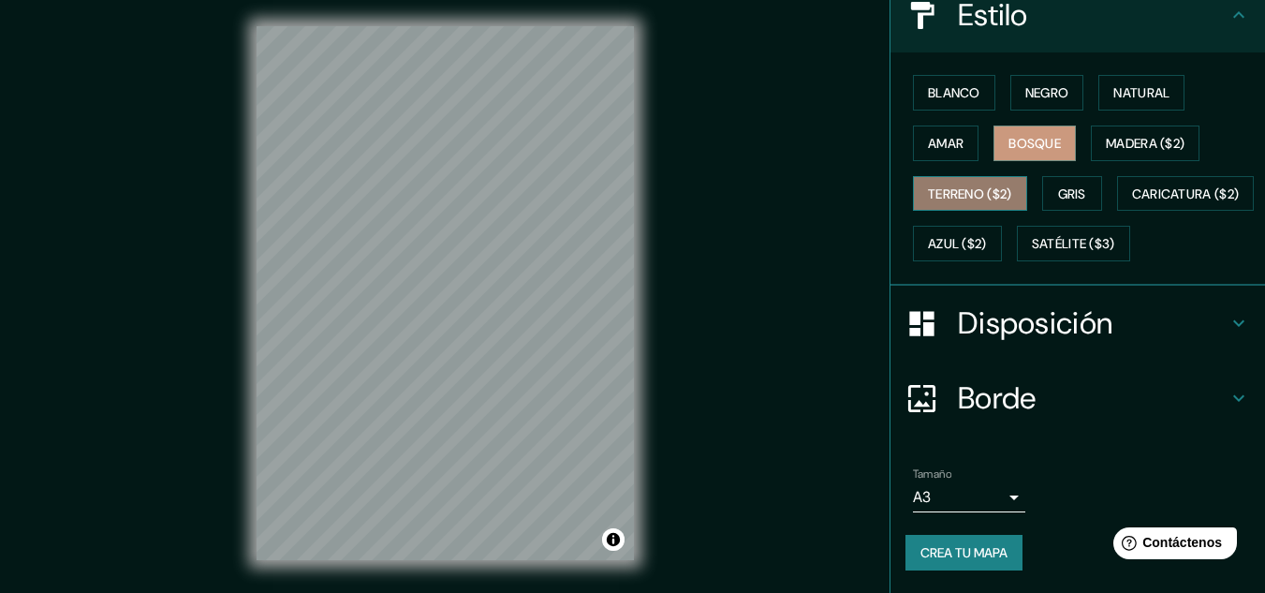
click at [950, 185] on font "Terreno ($2)" at bounding box center [970, 193] width 84 height 17
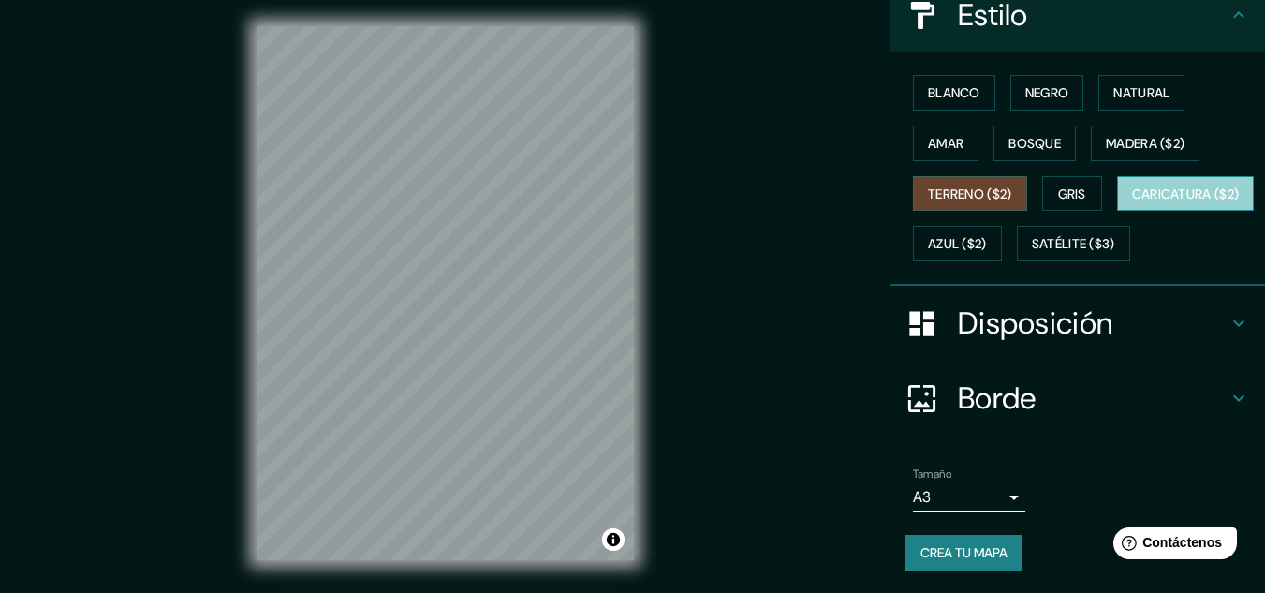
click at [1132, 194] on font "Caricatura ($2)" at bounding box center [1186, 193] width 108 height 17
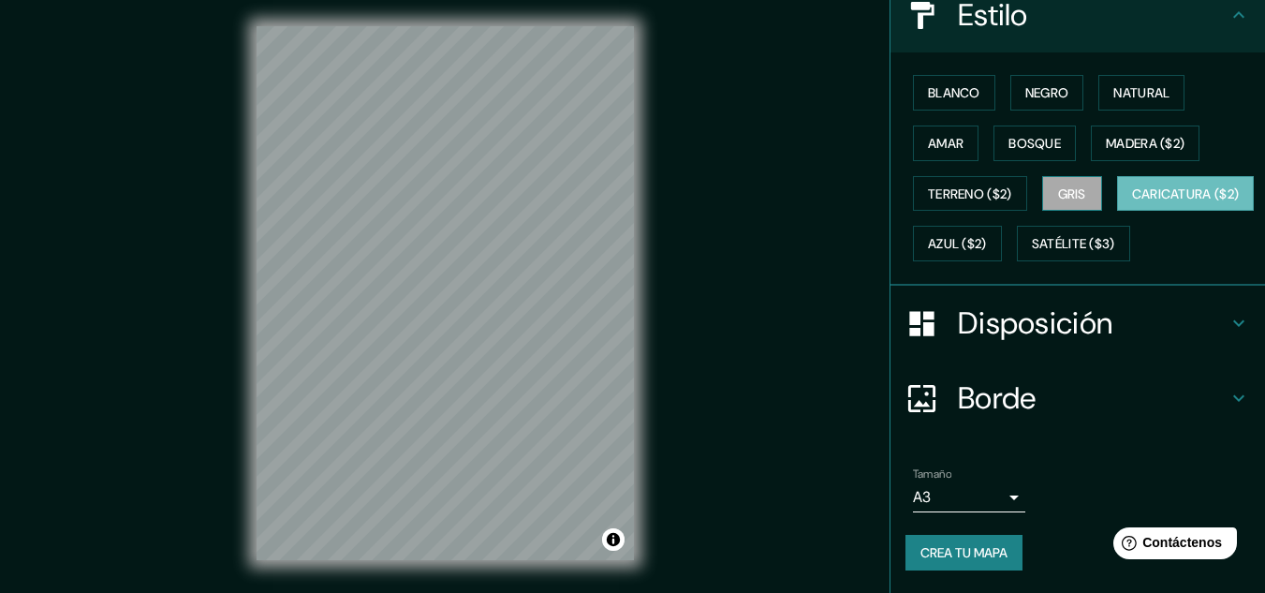
click at [1067, 182] on font "Gris" at bounding box center [1072, 194] width 28 height 24
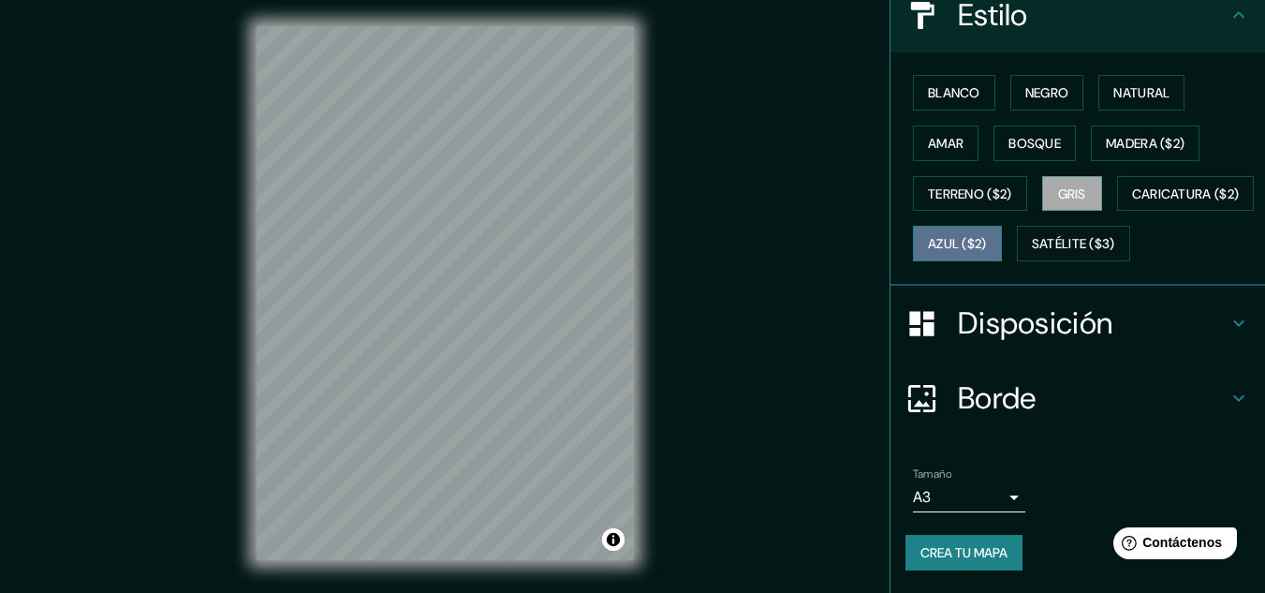
click at [987, 236] on font "Azul ($2)" at bounding box center [957, 244] width 59 height 17
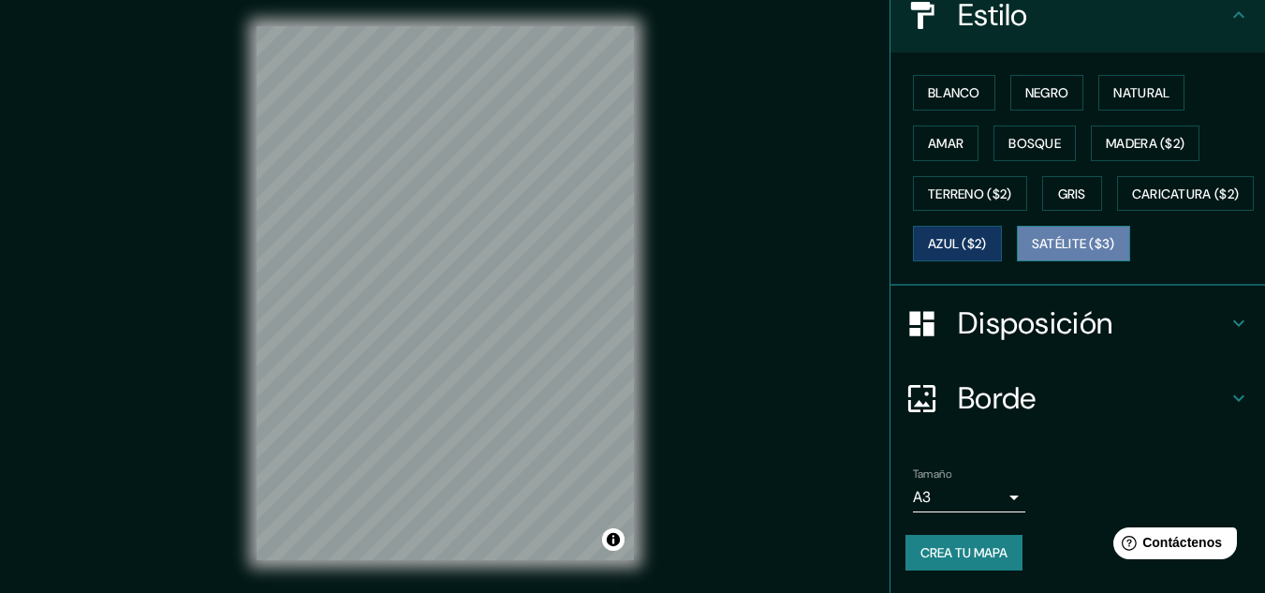
click at [1032, 255] on font "Satélite ($3)" at bounding box center [1073, 243] width 83 height 24
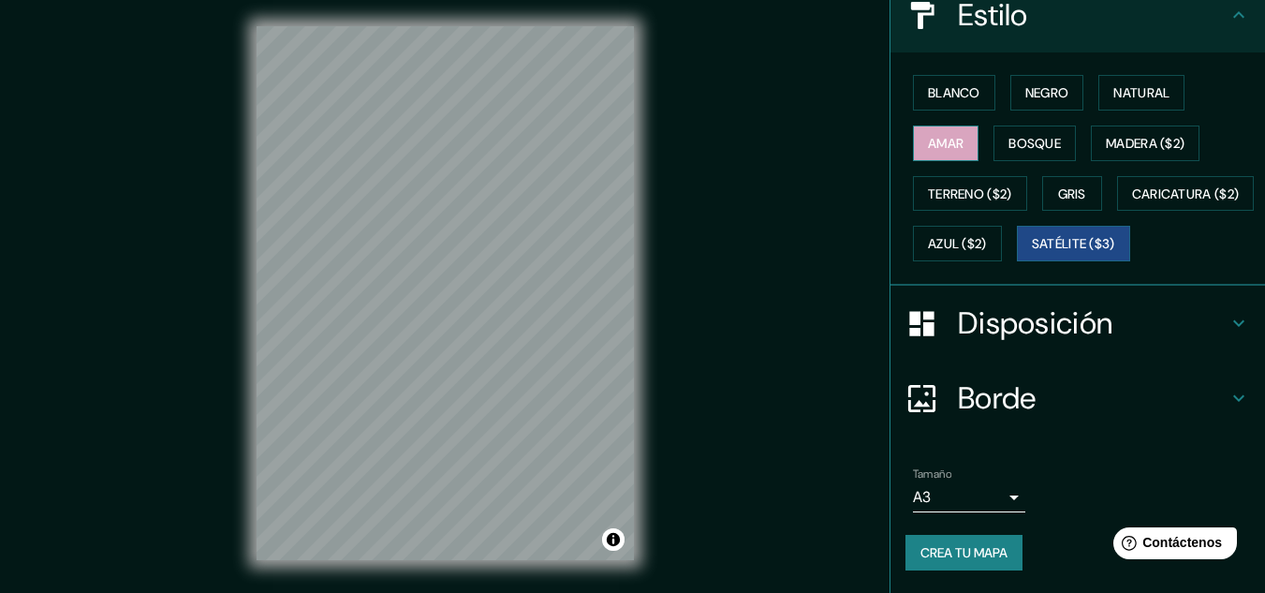
click at [934, 135] on font "Amar" at bounding box center [946, 143] width 36 height 17
click at [953, 84] on font "Blanco" at bounding box center [954, 92] width 52 height 17
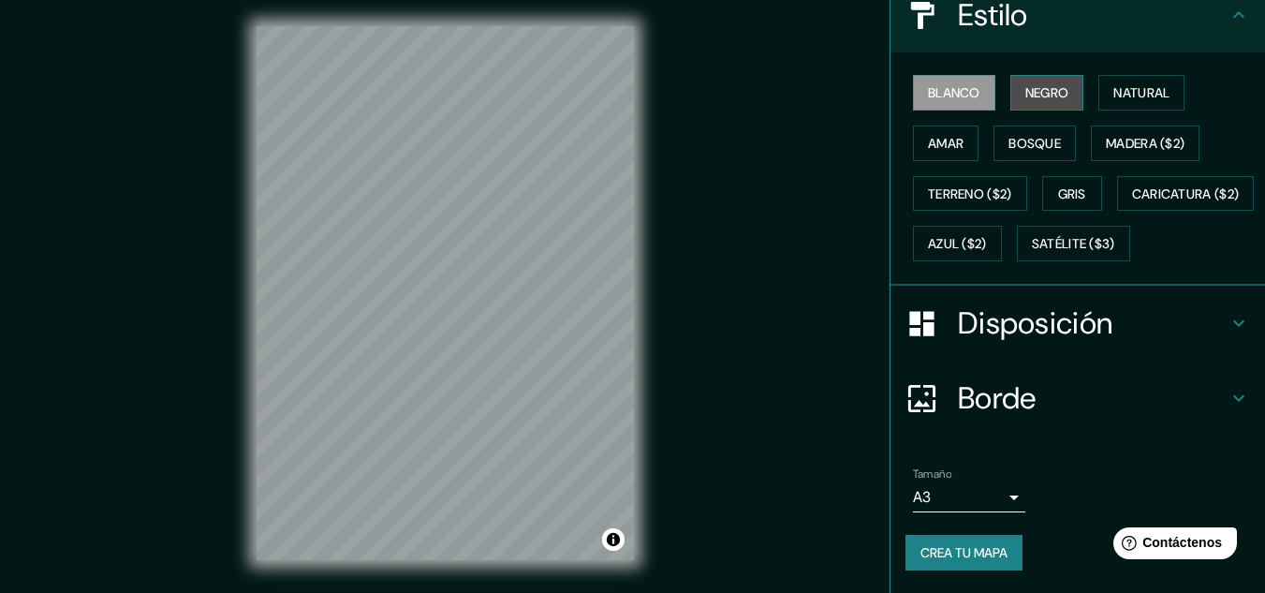
click at [1039, 84] on font "Negro" at bounding box center [1047, 92] width 44 height 17
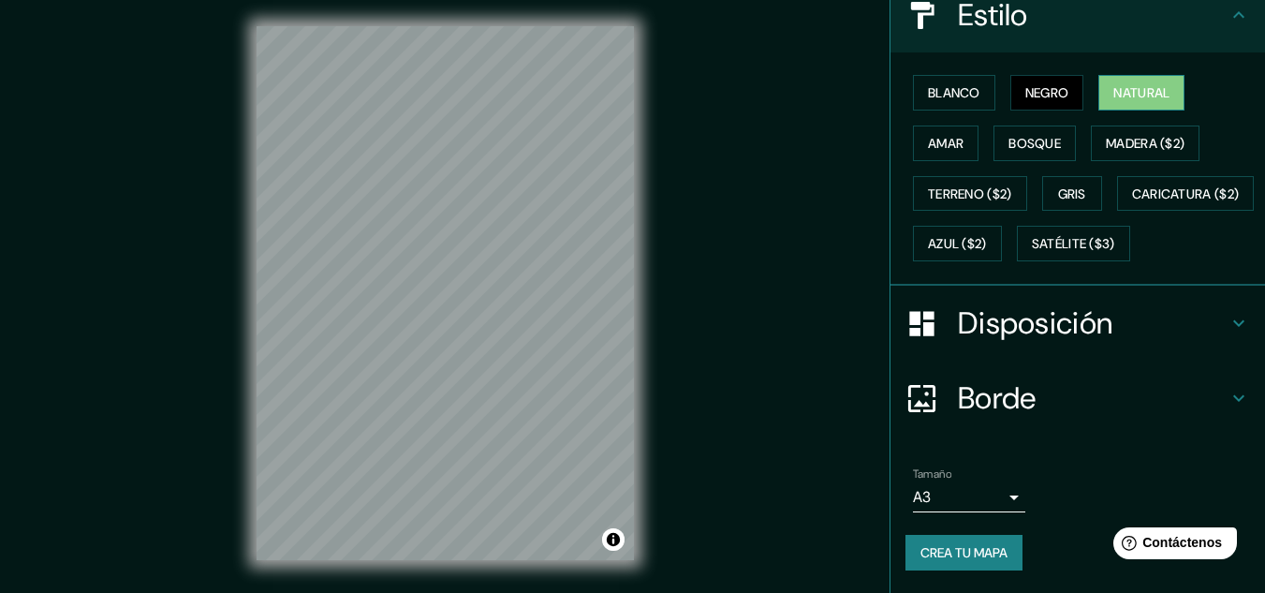
click at [1119, 84] on font "Natural" at bounding box center [1141, 92] width 56 height 17
click at [1121, 135] on font "Madera ($2)" at bounding box center [1145, 143] width 79 height 17
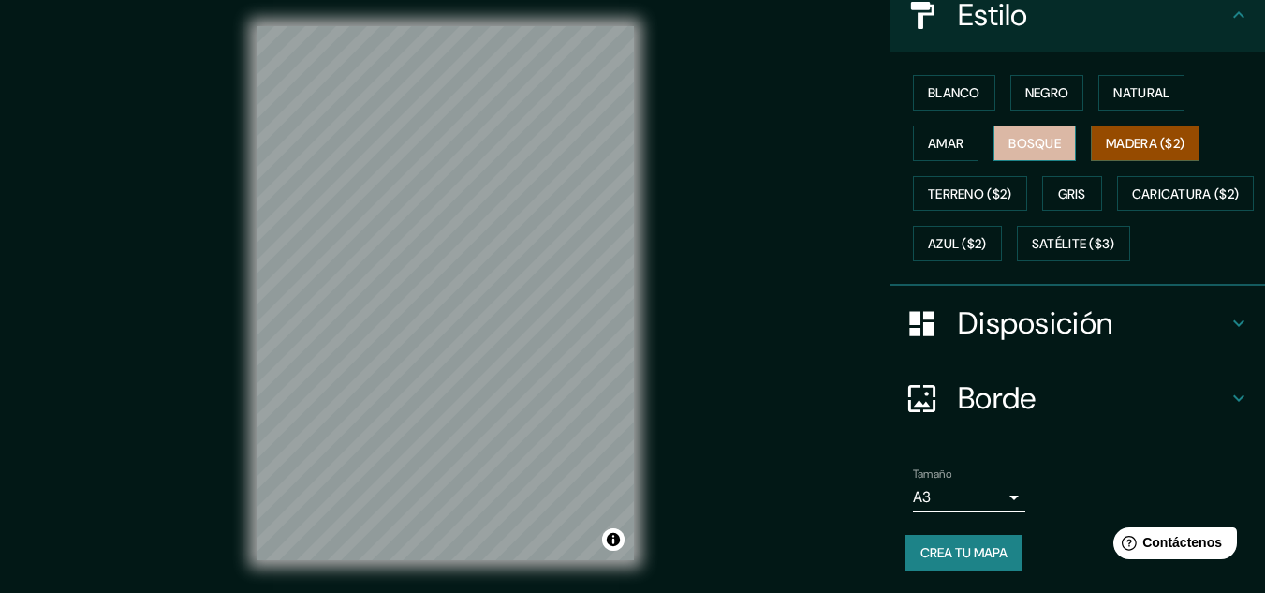
click at [1031, 135] on font "Bosque" at bounding box center [1034, 143] width 52 height 17
click at [1108, 135] on font "Madera ($2)" at bounding box center [1145, 143] width 79 height 17
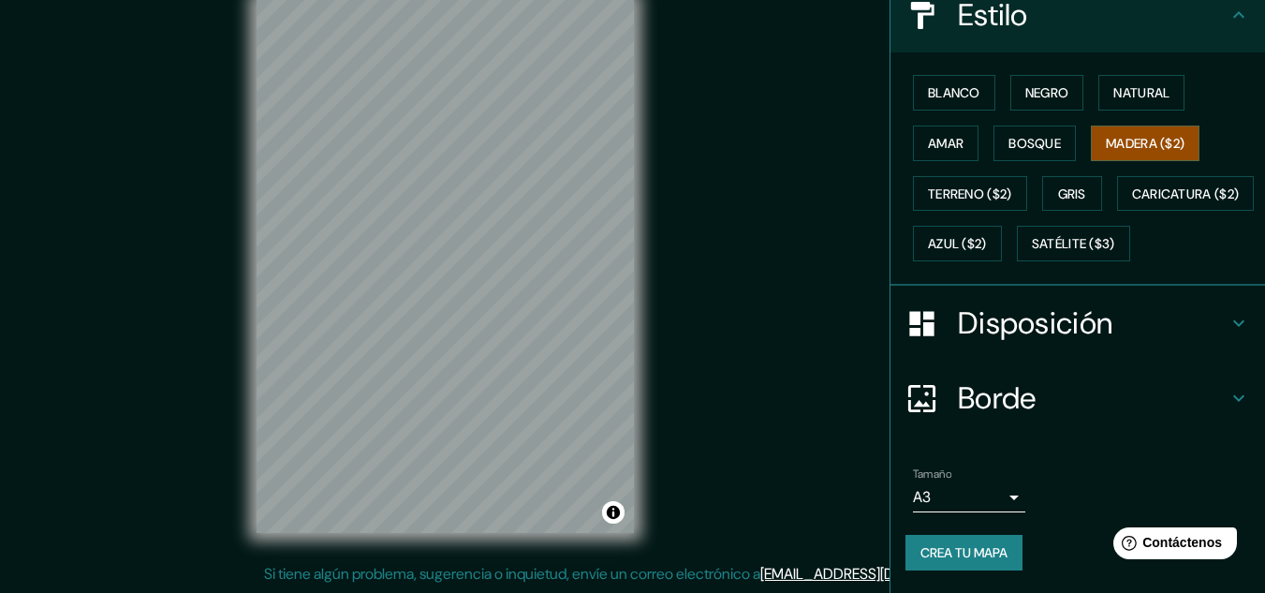
click at [980, 495] on body "Mappin Ubicación [GEOGRAPHIC_DATA], [GEOGRAPHIC_DATA], [GEOGRAPHIC_DATA] Patas …" at bounding box center [632, 265] width 1265 height 593
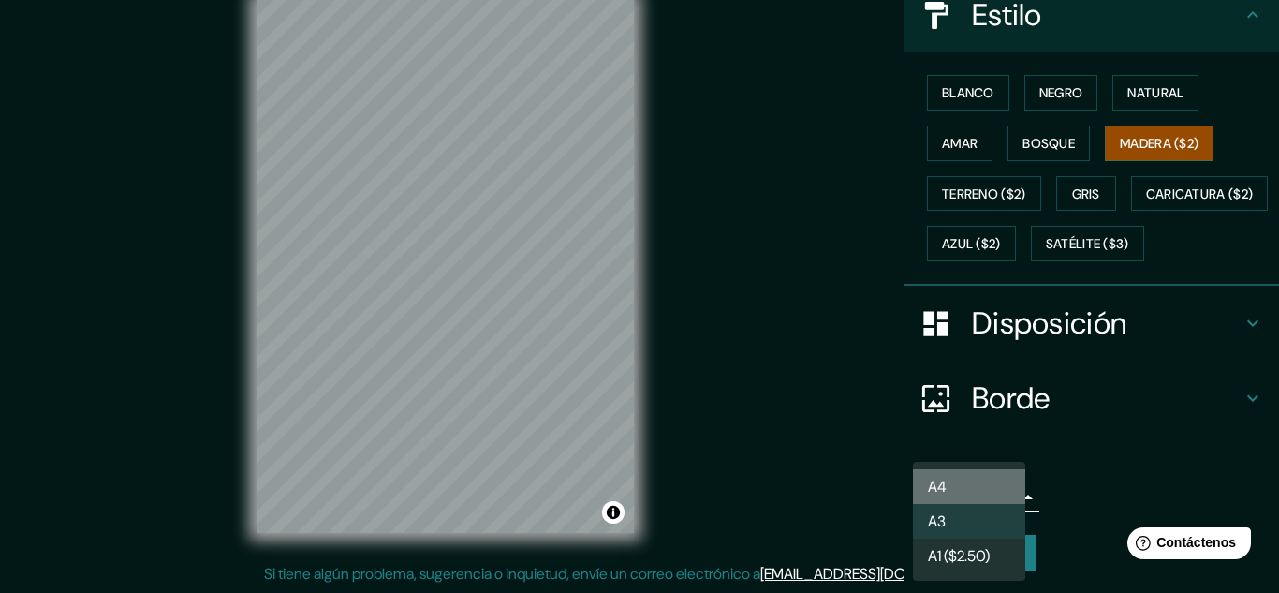
click at [974, 486] on li "A4" at bounding box center [969, 486] width 112 height 35
type input "single"
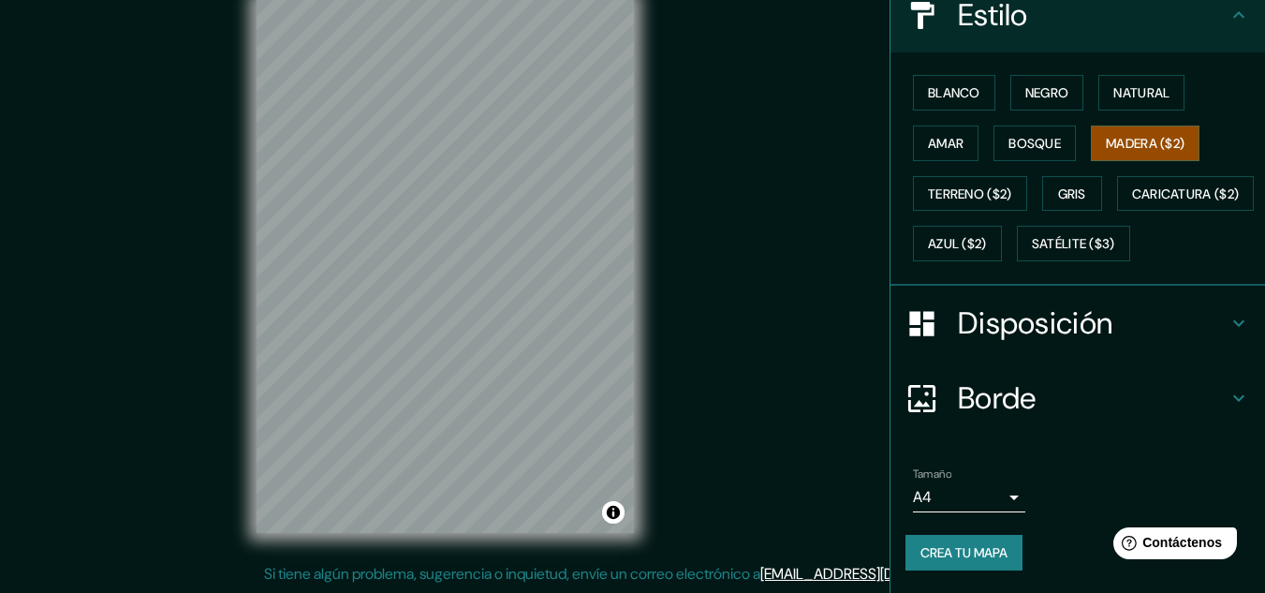
click at [1167, 415] on h4 "Borde" at bounding box center [1093, 397] width 270 height 37
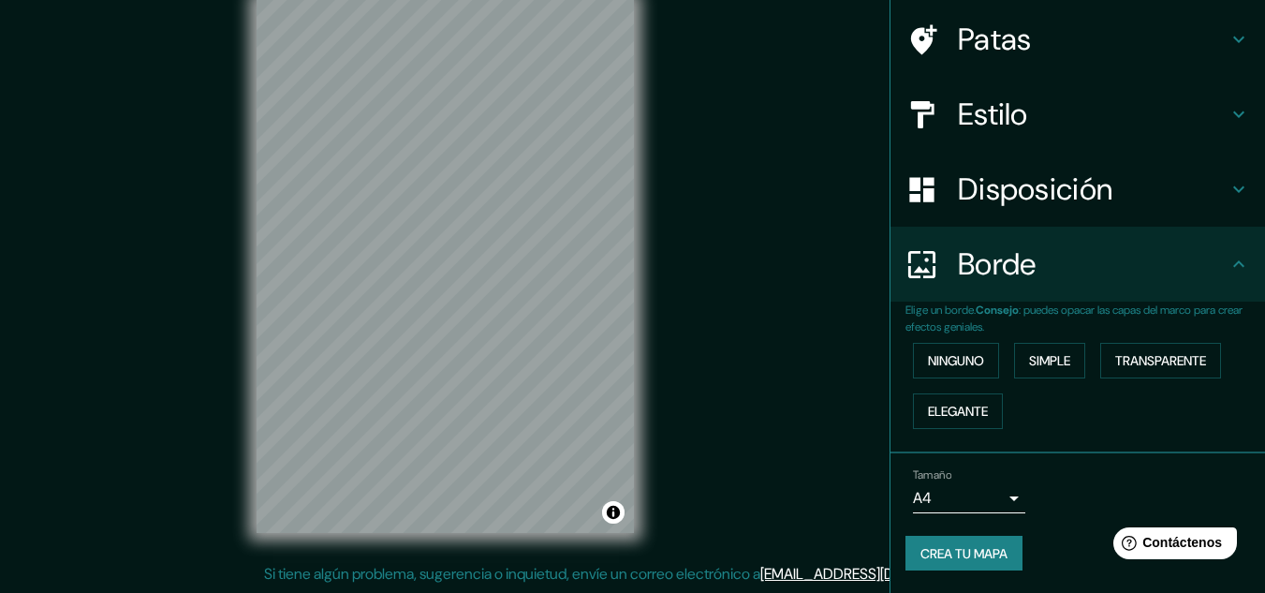
scroll to position [135, 0]
click at [1049, 363] on font "Simple" at bounding box center [1049, 360] width 41 height 17
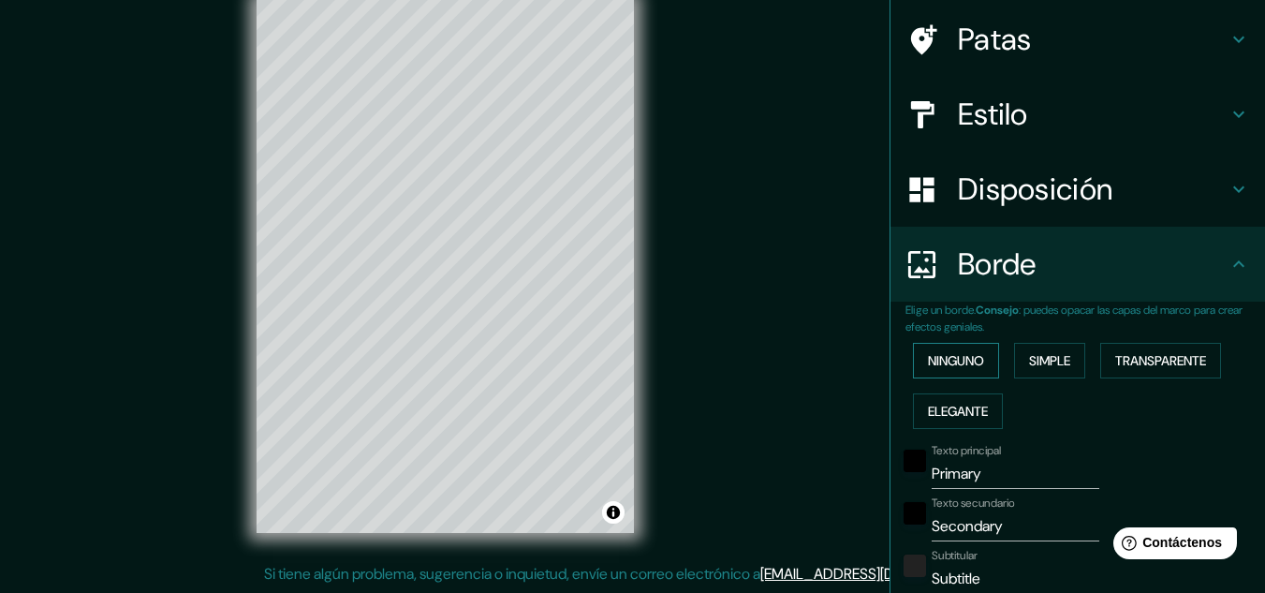
click at [962, 363] on font "Ninguno" at bounding box center [956, 360] width 56 height 17
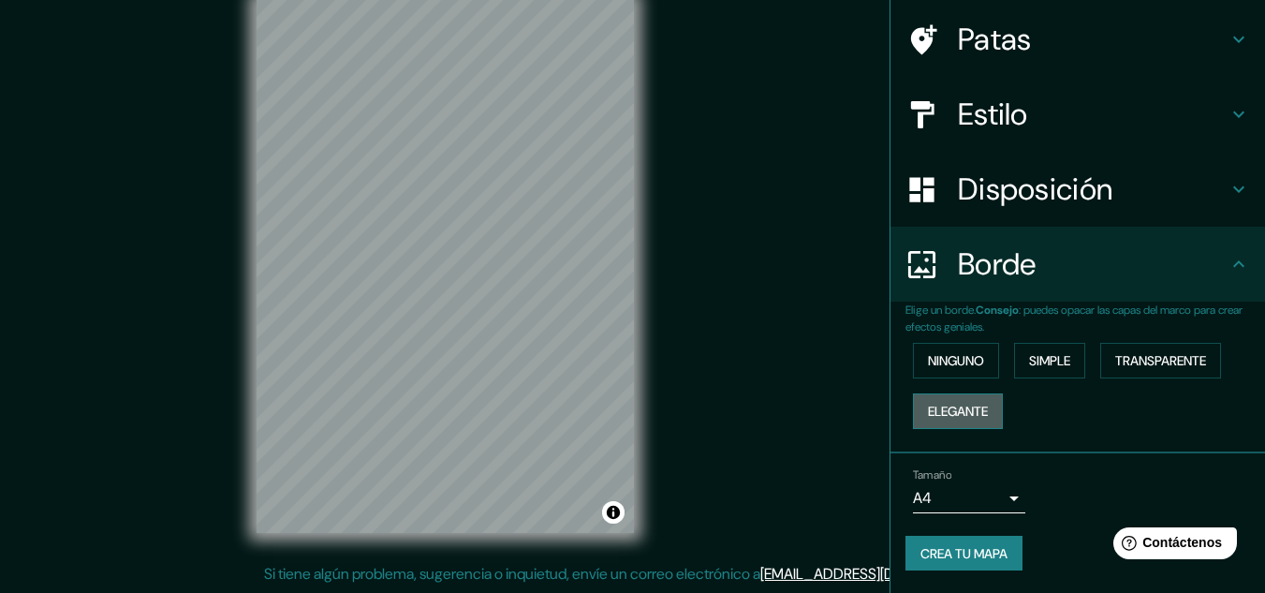
click at [966, 404] on font "Elegante" at bounding box center [958, 411] width 60 height 17
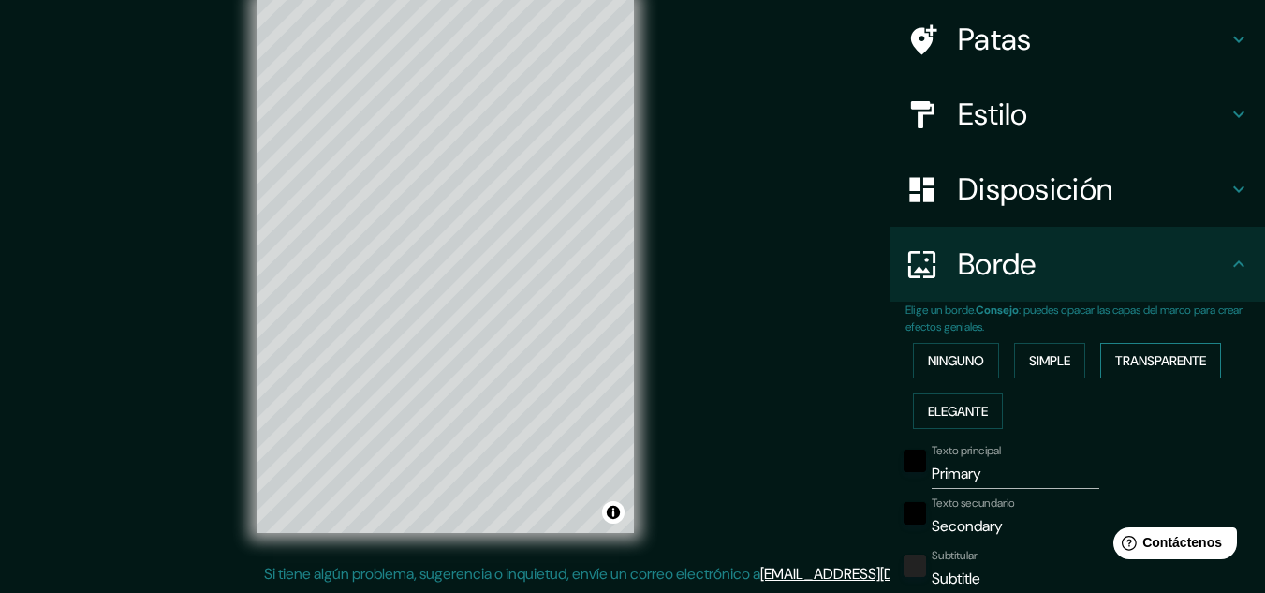
click at [1141, 361] on font "Transparente" at bounding box center [1160, 360] width 91 height 17
click at [928, 359] on font "Ninguno" at bounding box center [956, 360] width 56 height 17
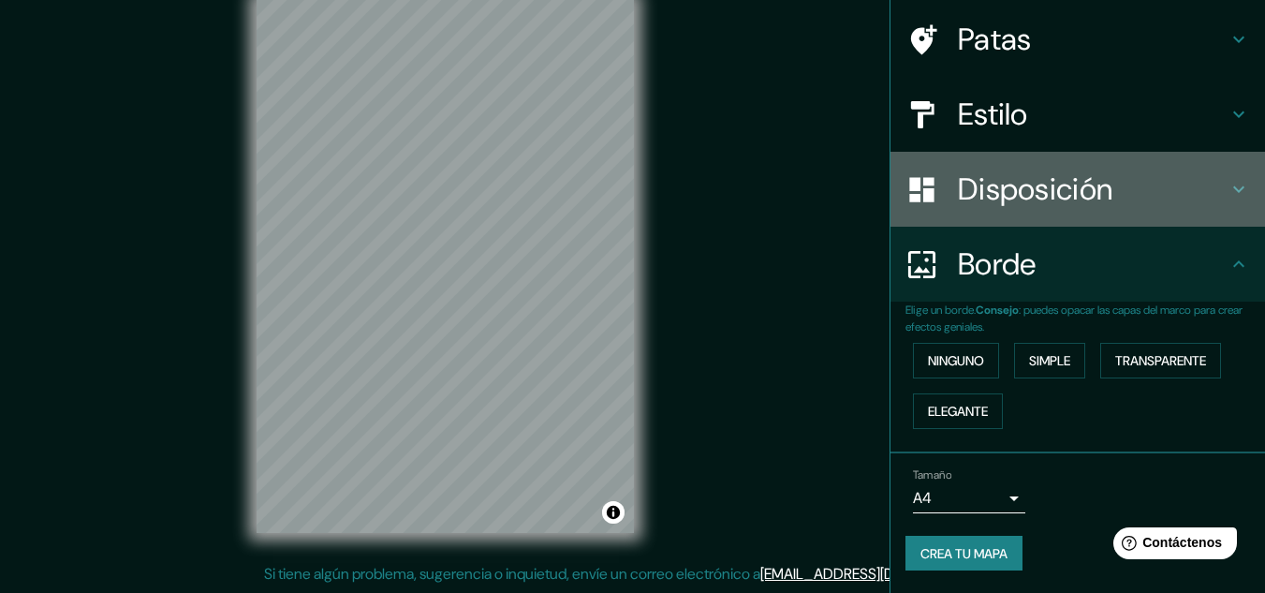
click at [1144, 197] on h4 "Disposición" at bounding box center [1093, 188] width 270 height 37
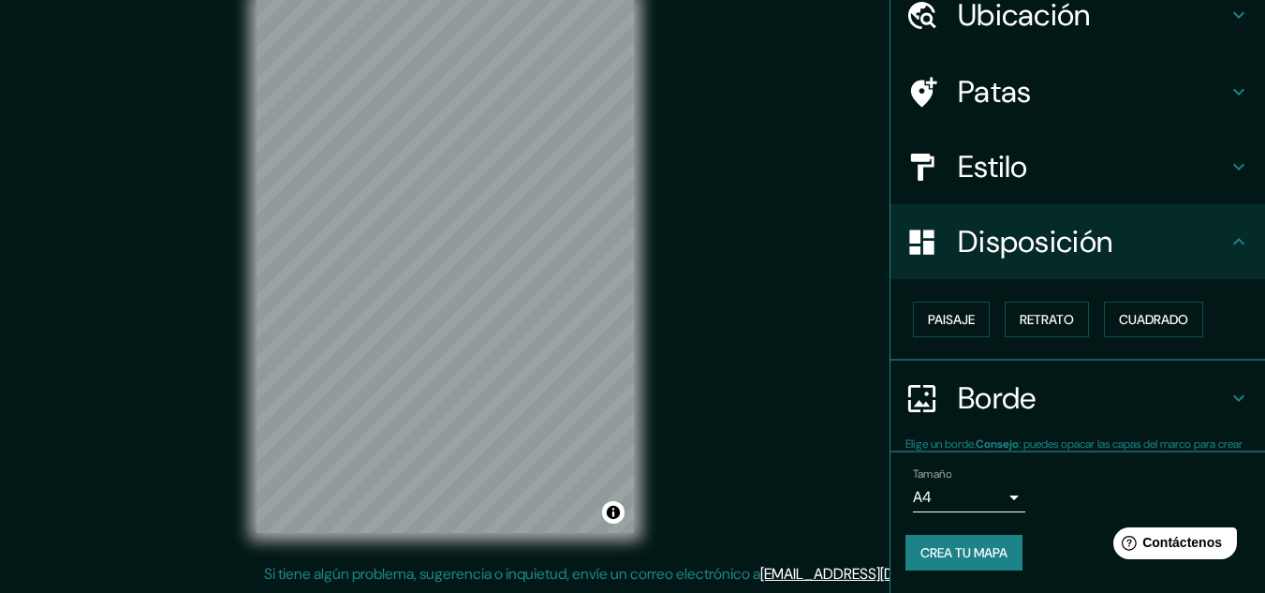
scroll to position [82, 0]
click at [944, 316] on font "Paisaje" at bounding box center [951, 319] width 47 height 17
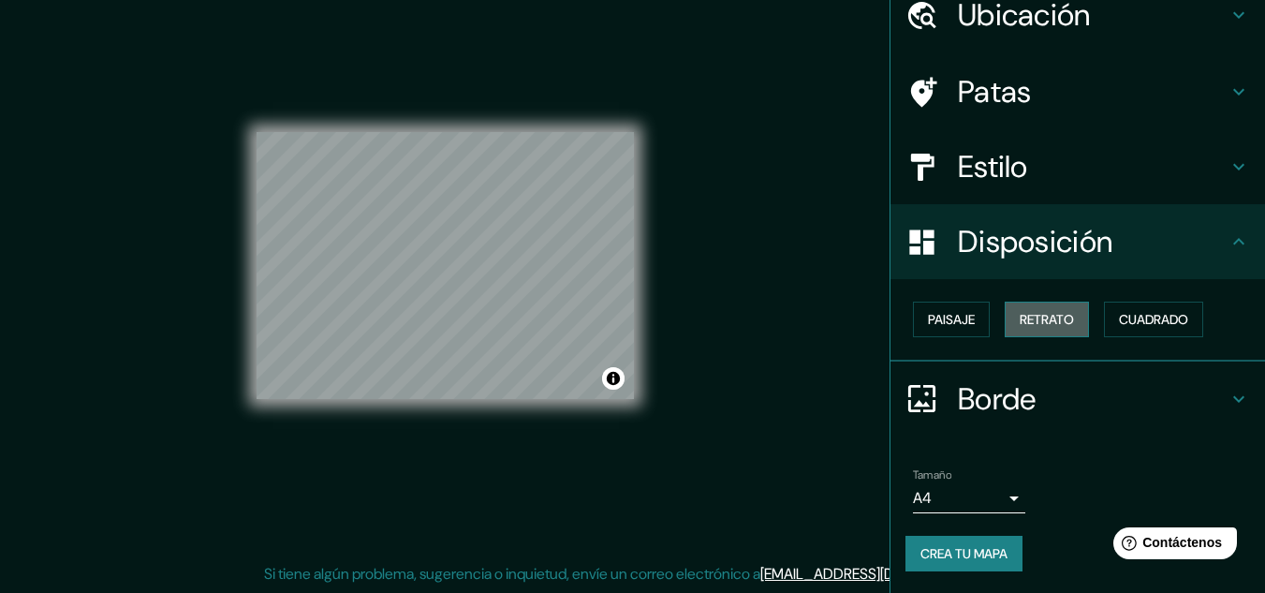
click at [1051, 323] on font "Retrato" at bounding box center [1047, 319] width 54 height 17
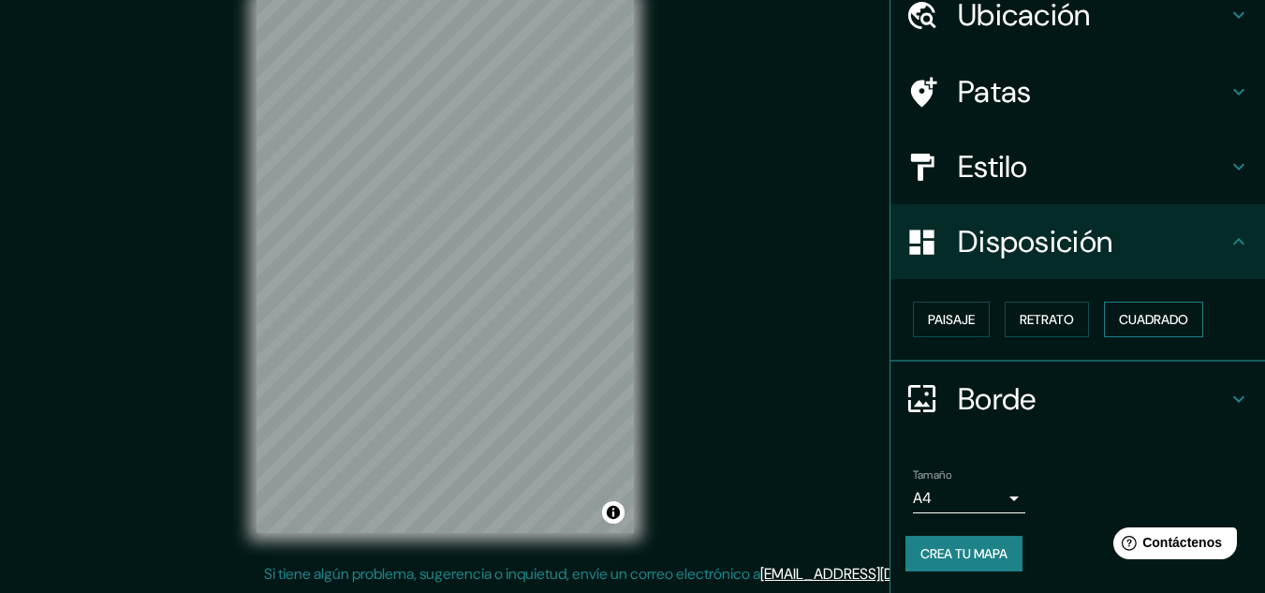
click at [1148, 318] on font "Cuadrado" at bounding box center [1153, 319] width 69 height 17
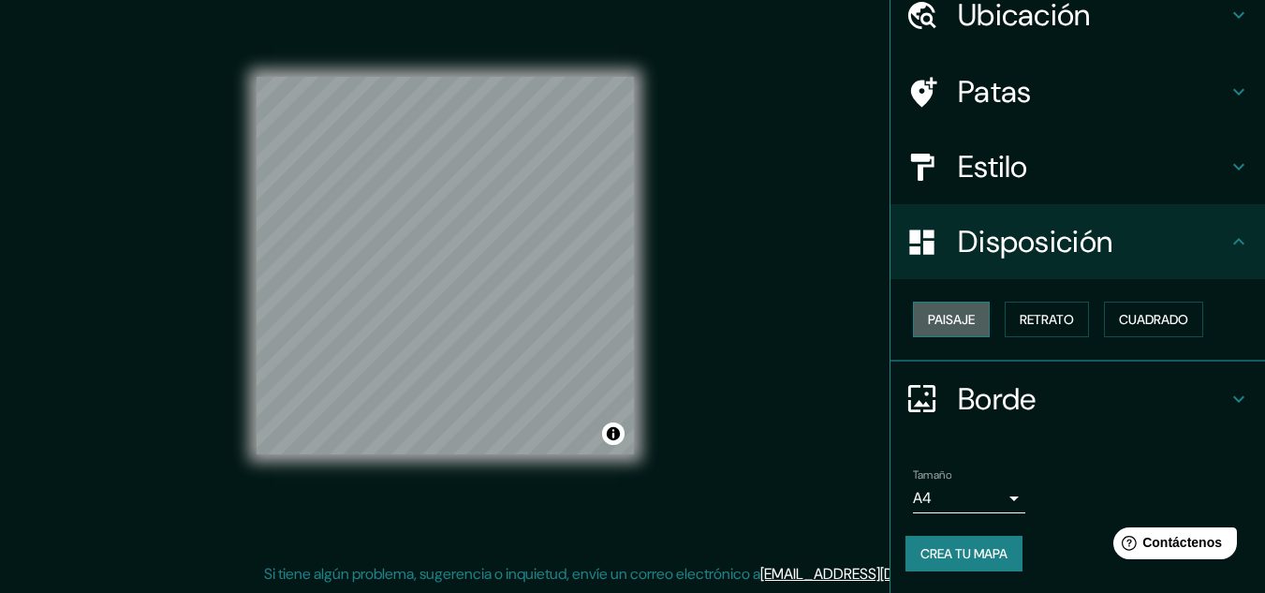
click at [963, 325] on button "Paisaje" at bounding box center [951, 319] width 77 height 36
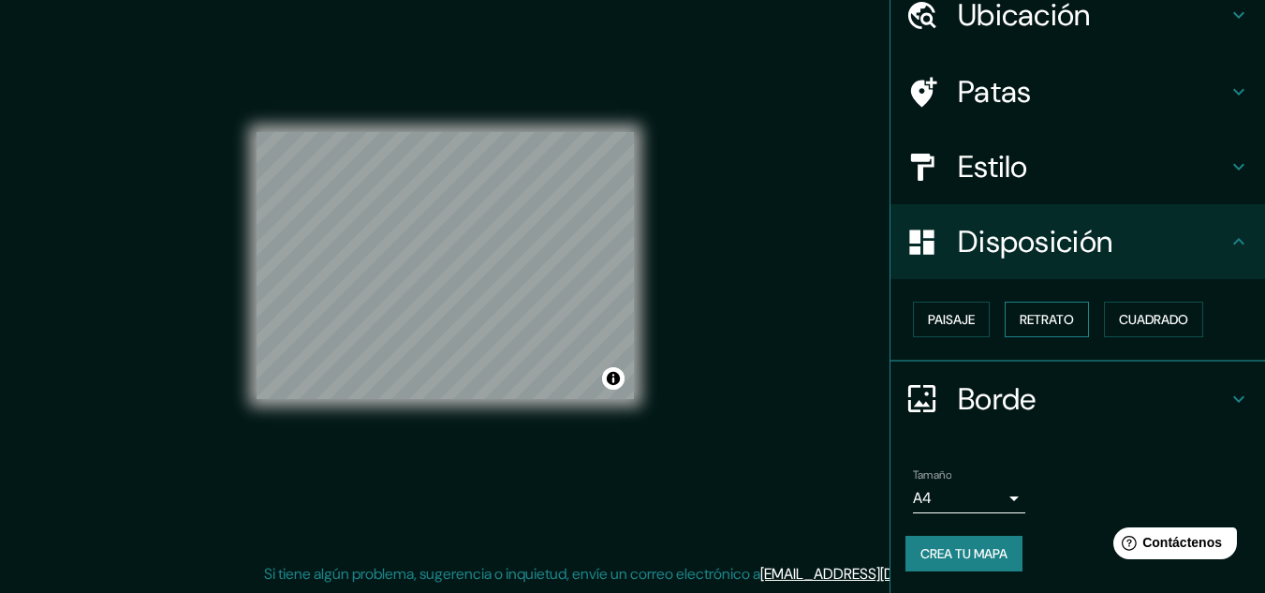
click at [1065, 327] on button "Retrato" at bounding box center [1047, 319] width 84 height 36
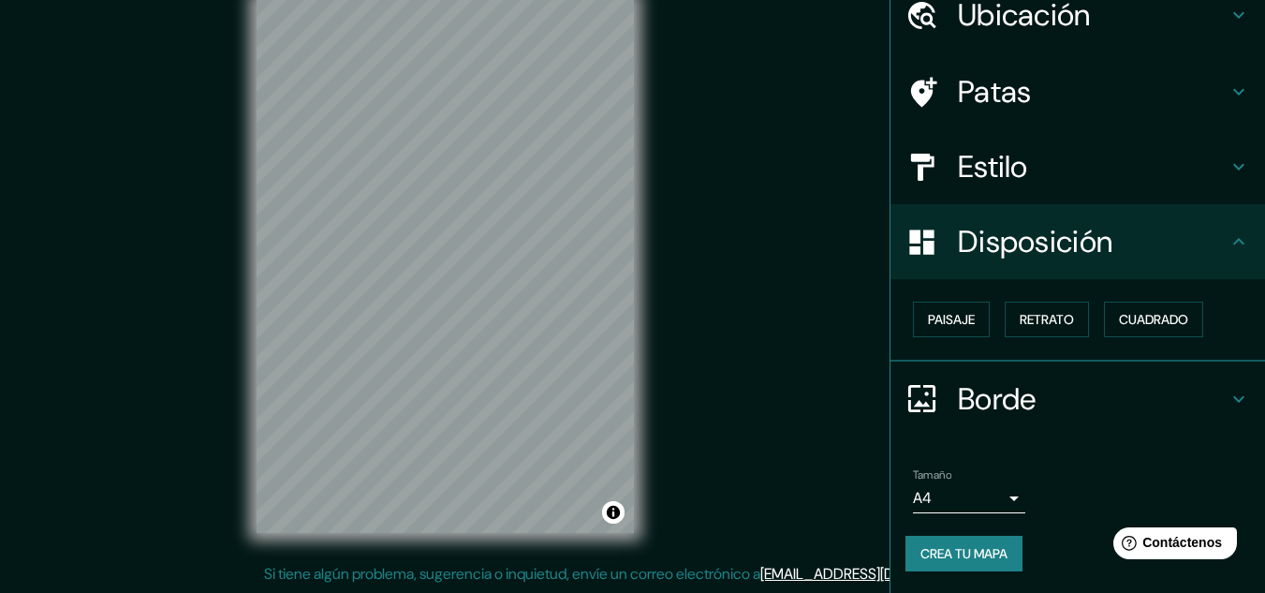
scroll to position [0, 0]
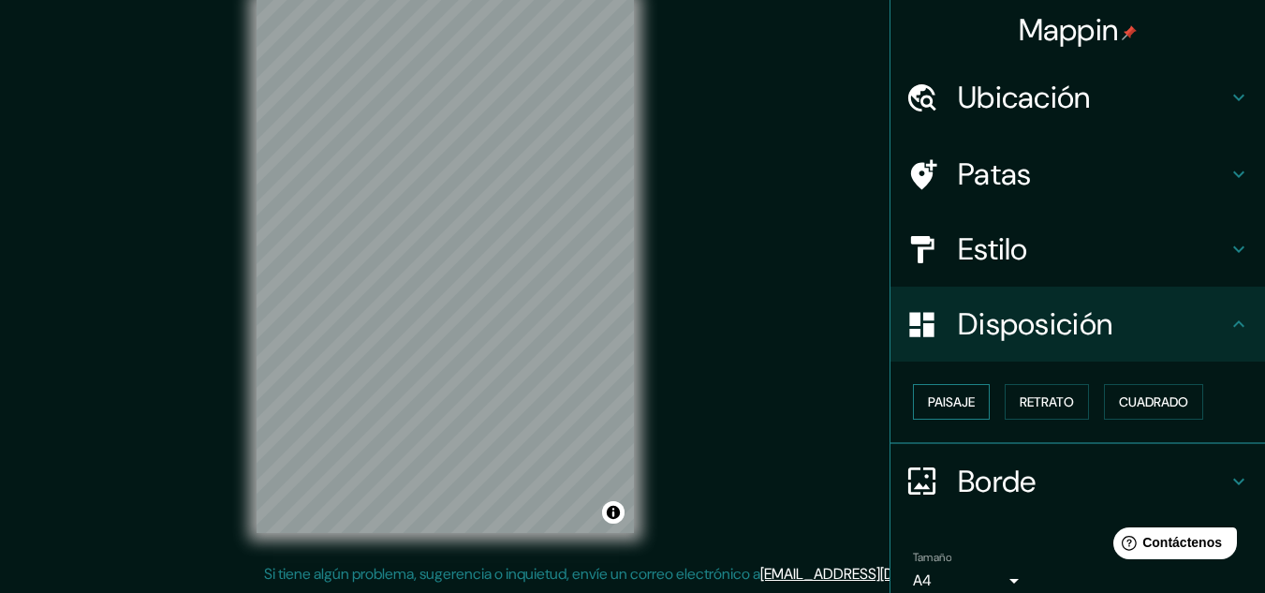
click at [965, 391] on button "Paisaje" at bounding box center [951, 402] width 77 height 36
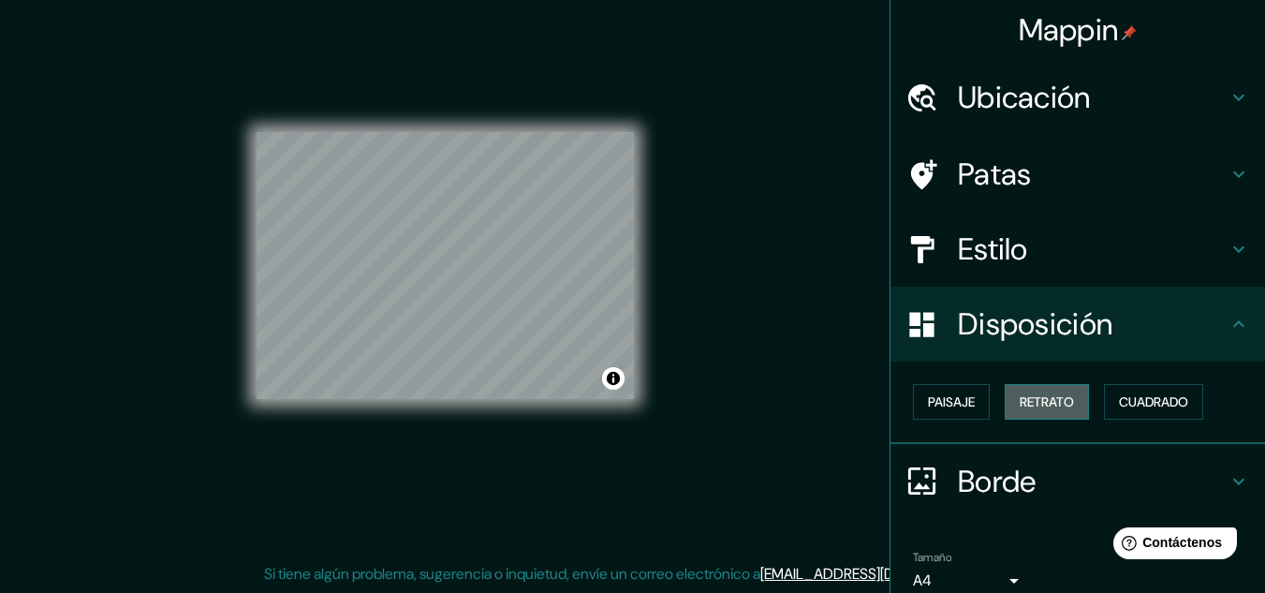
click at [1033, 405] on font "Retrato" at bounding box center [1047, 401] width 54 height 17
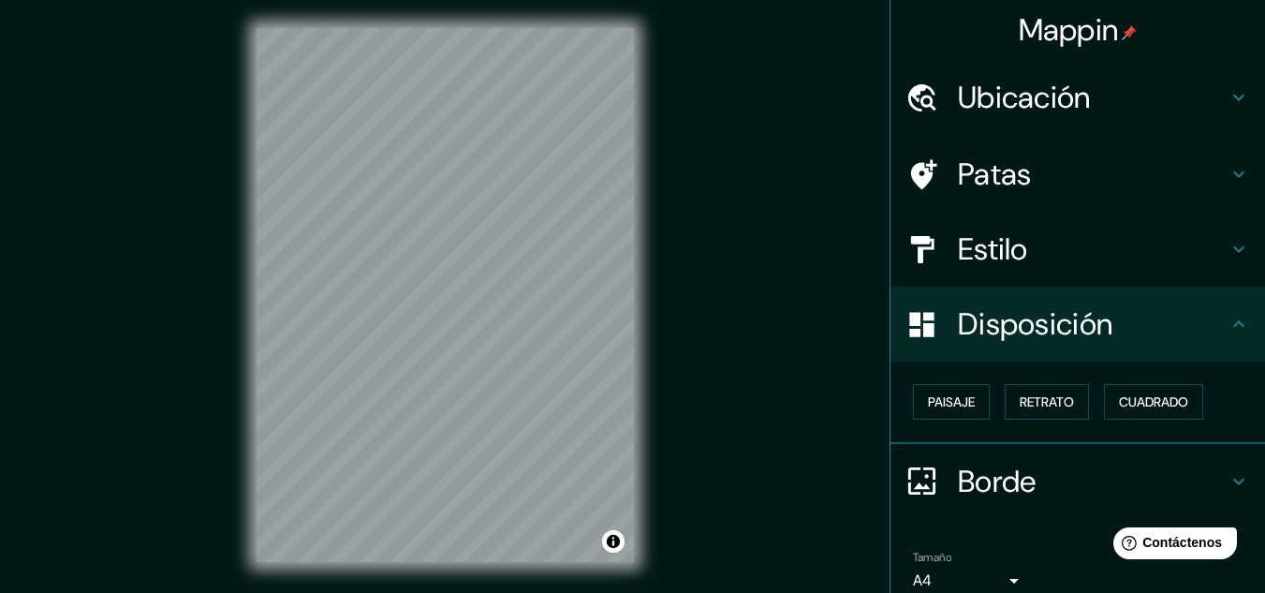
scroll to position [8, 0]
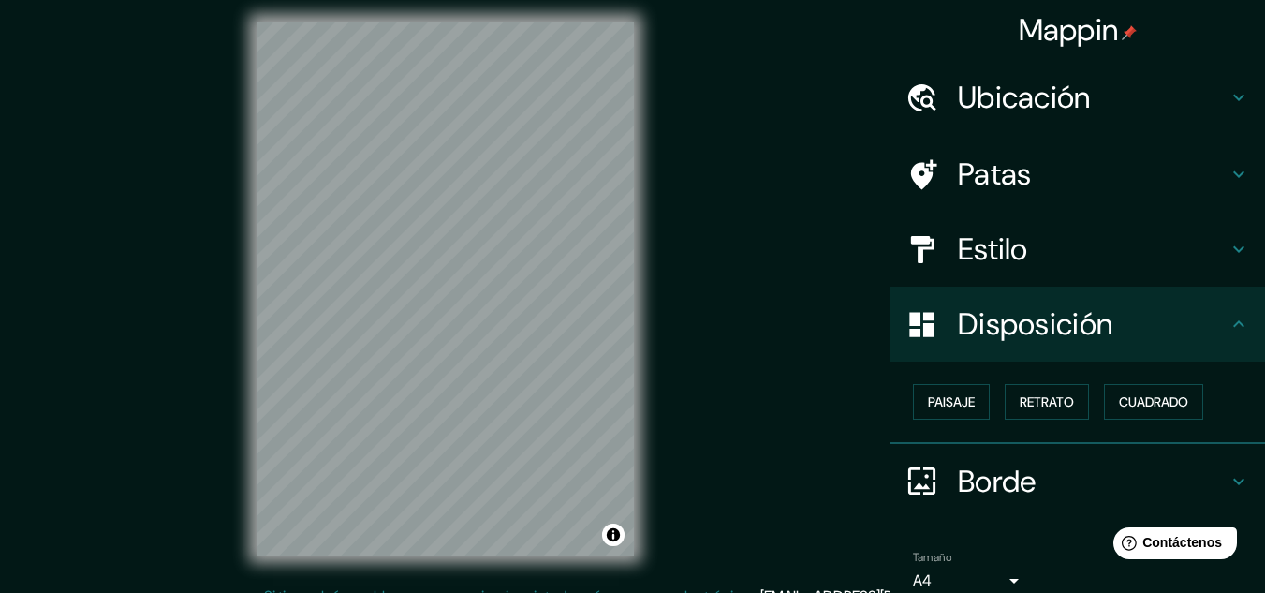
click at [1048, 257] on h4 "Estilo" at bounding box center [1093, 248] width 270 height 37
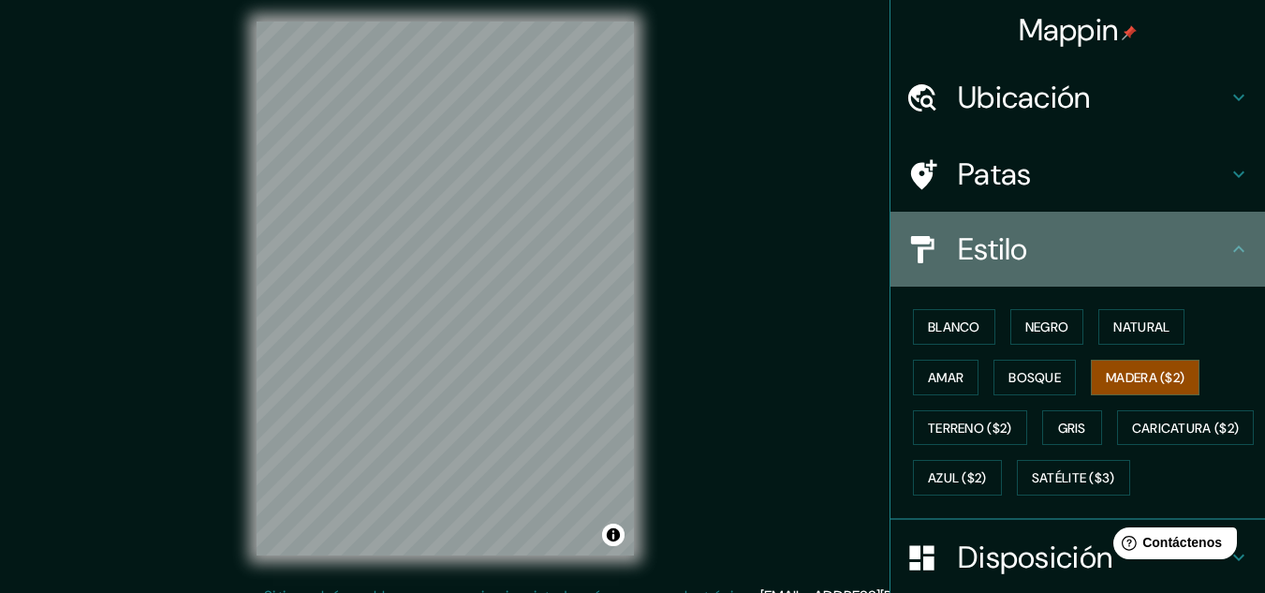
click at [1166, 254] on h4 "Estilo" at bounding box center [1093, 248] width 270 height 37
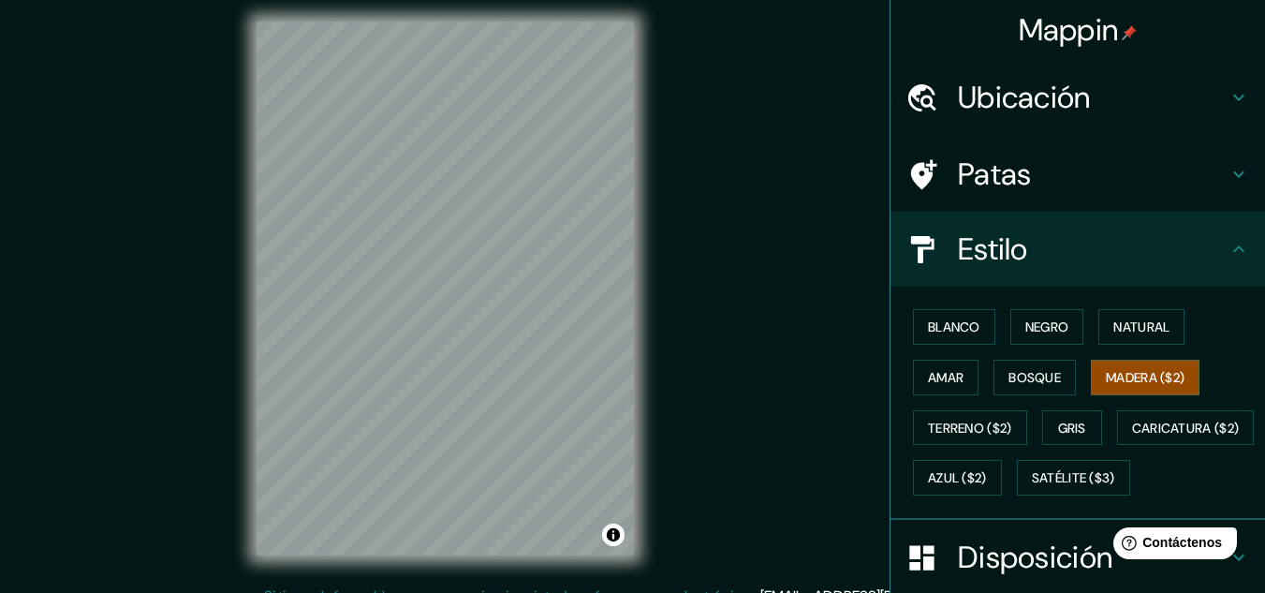
click at [1226, 233] on div "Estilo" at bounding box center [1077, 249] width 374 height 75
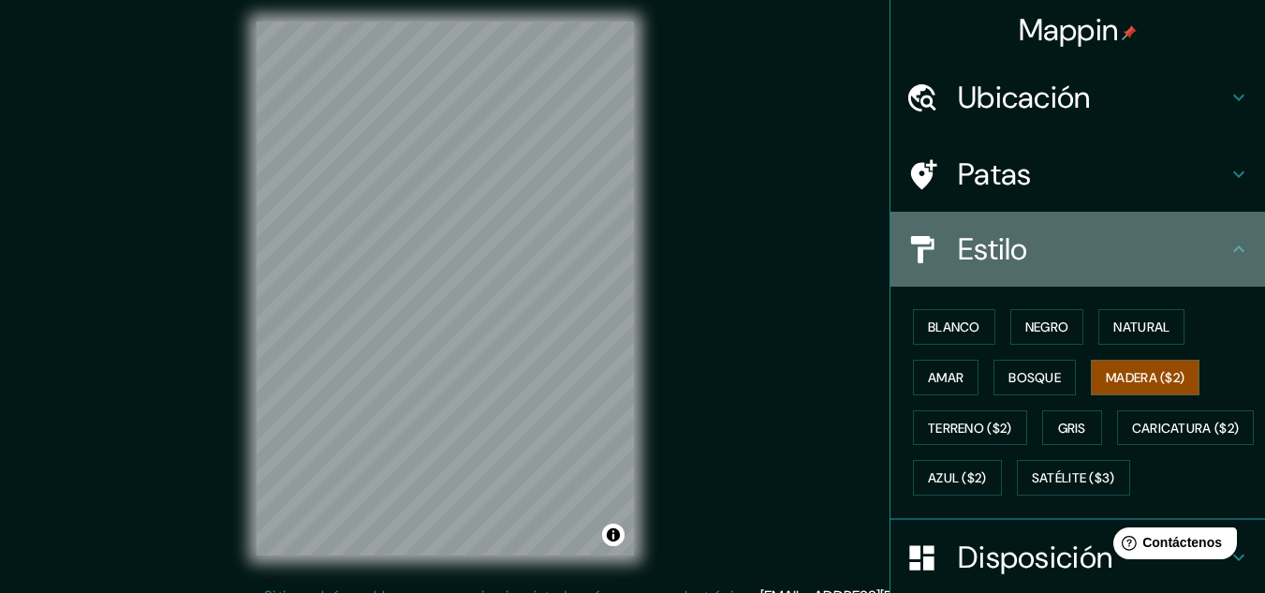
click at [1227, 250] on icon at bounding box center [1238, 249] width 22 height 22
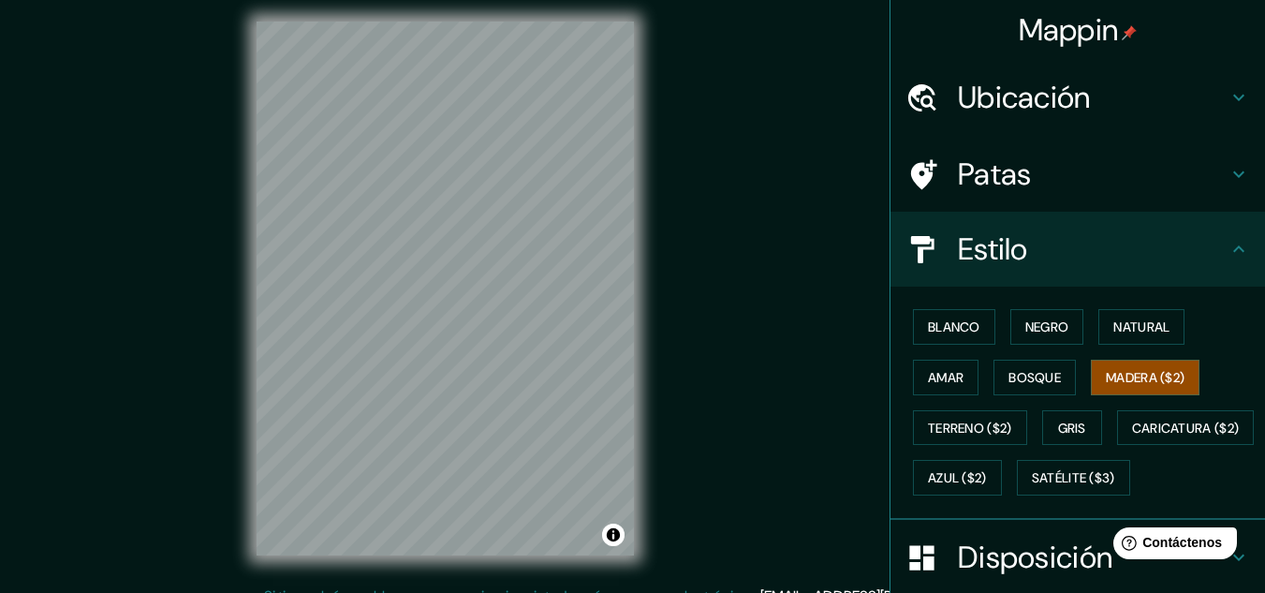
click at [905, 261] on icon at bounding box center [921, 249] width 33 height 33
click at [934, 173] on div at bounding box center [931, 174] width 52 height 33
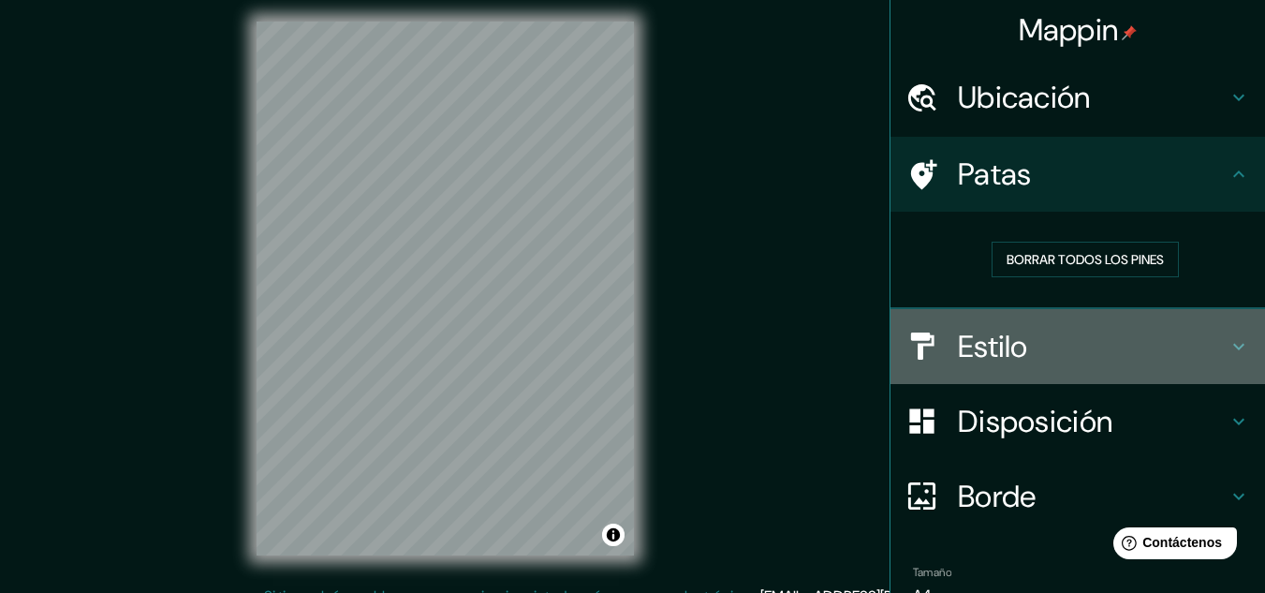
click at [976, 357] on font "Estilo" at bounding box center [993, 346] width 70 height 39
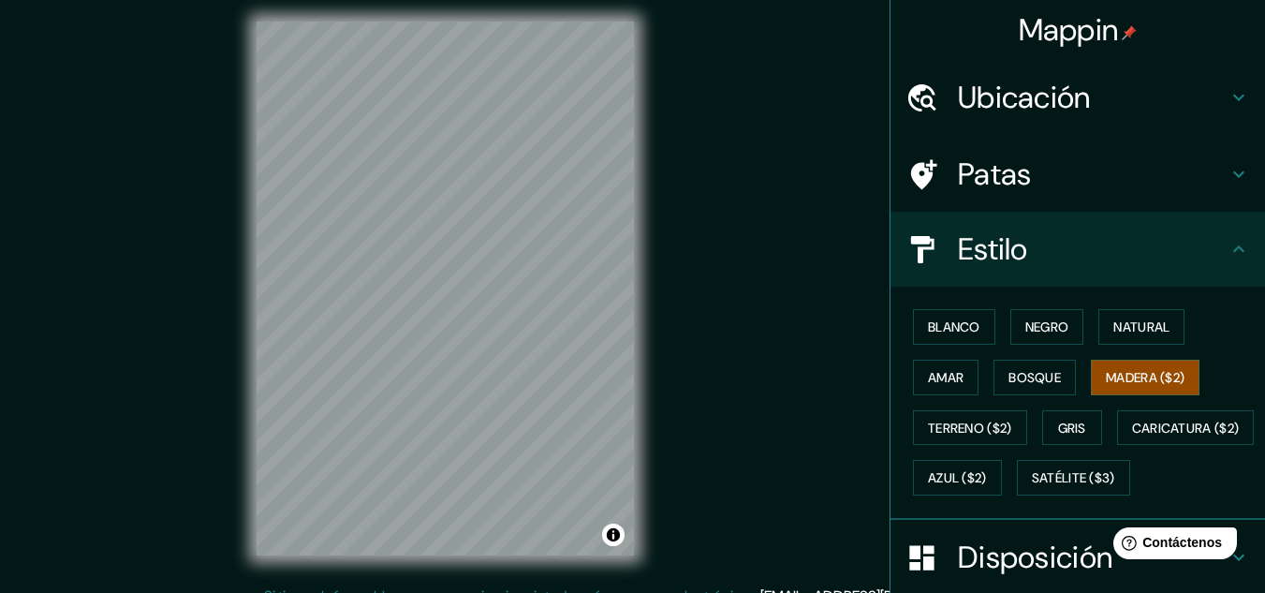
scroll to position [0, 0]
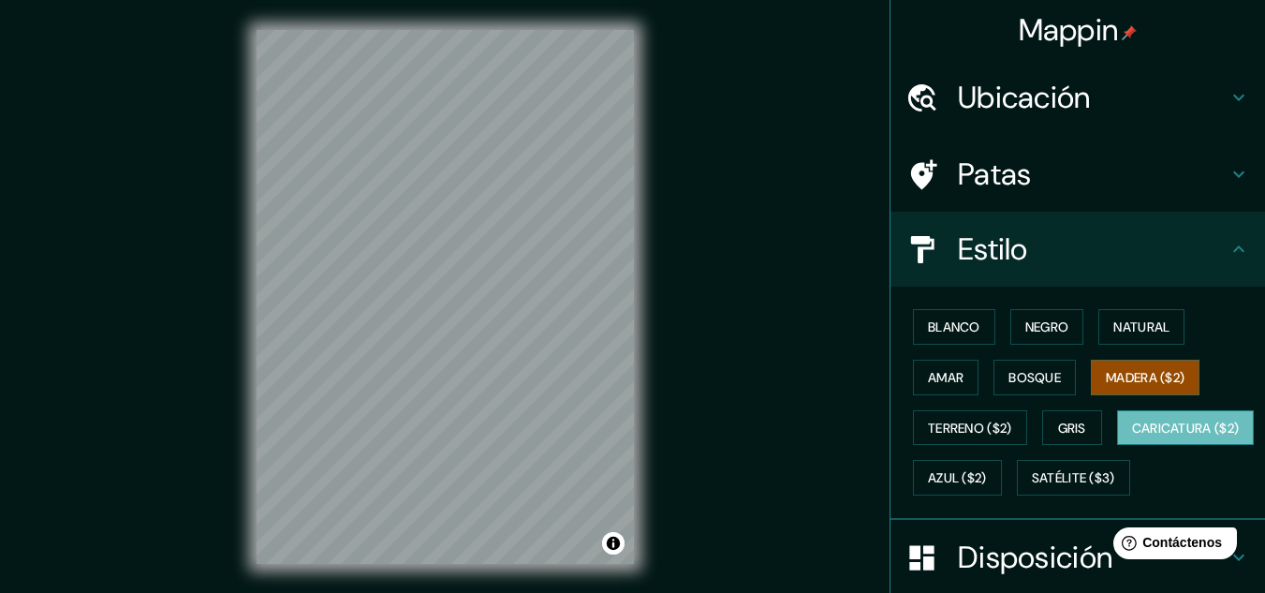
click at [1132, 436] on font "Caricatura ($2)" at bounding box center [1186, 427] width 108 height 17
click at [942, 388] on font "Amar" at bounding box center [946, 377] width 36 height 24
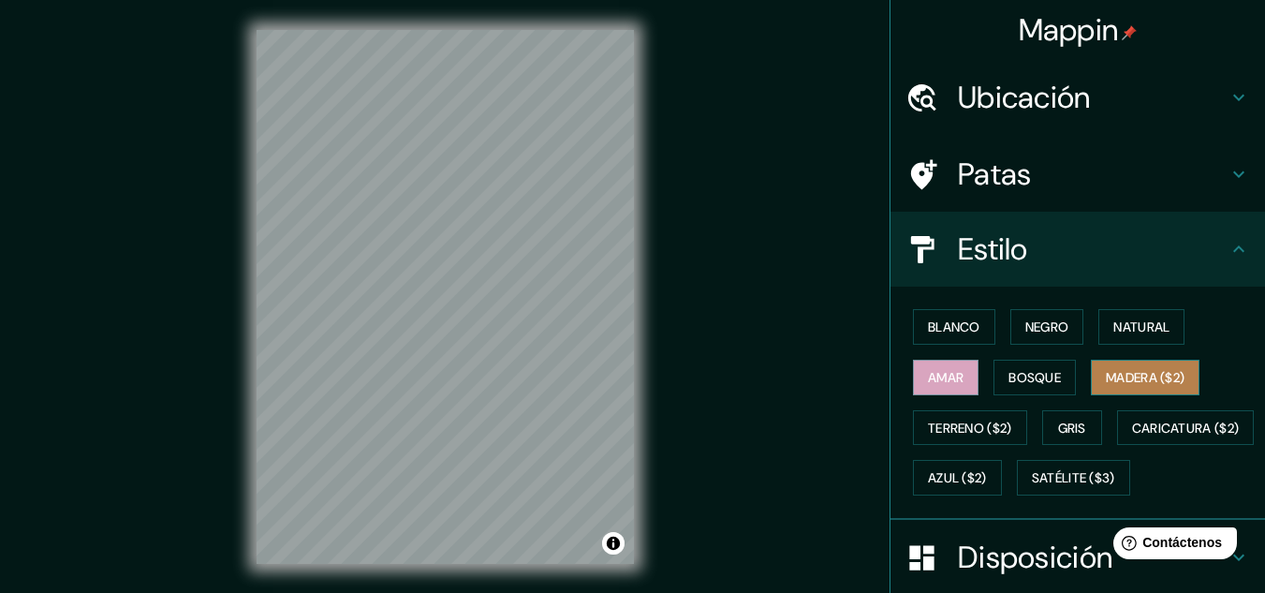
click at [1122, 381] on font "Madera ($2)" at bounding box center [1145, 377] width 79 height 17
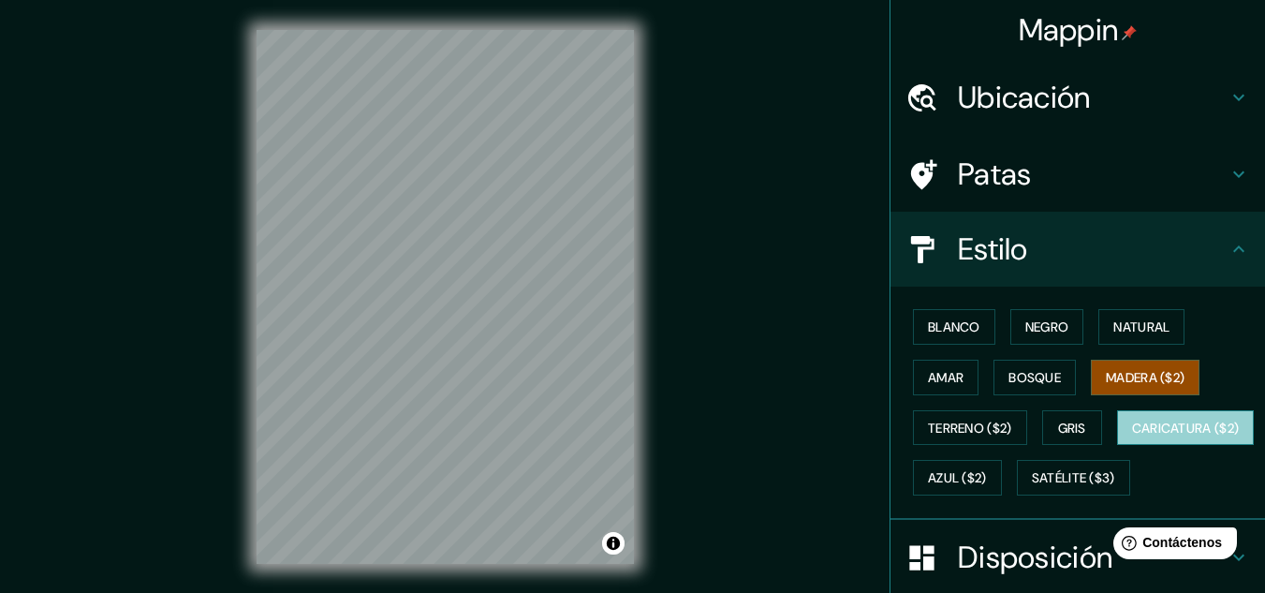
click at [1132, 436] on font "Caricatura ($2)" at bounding box center [1186, 427] width 108 height 17
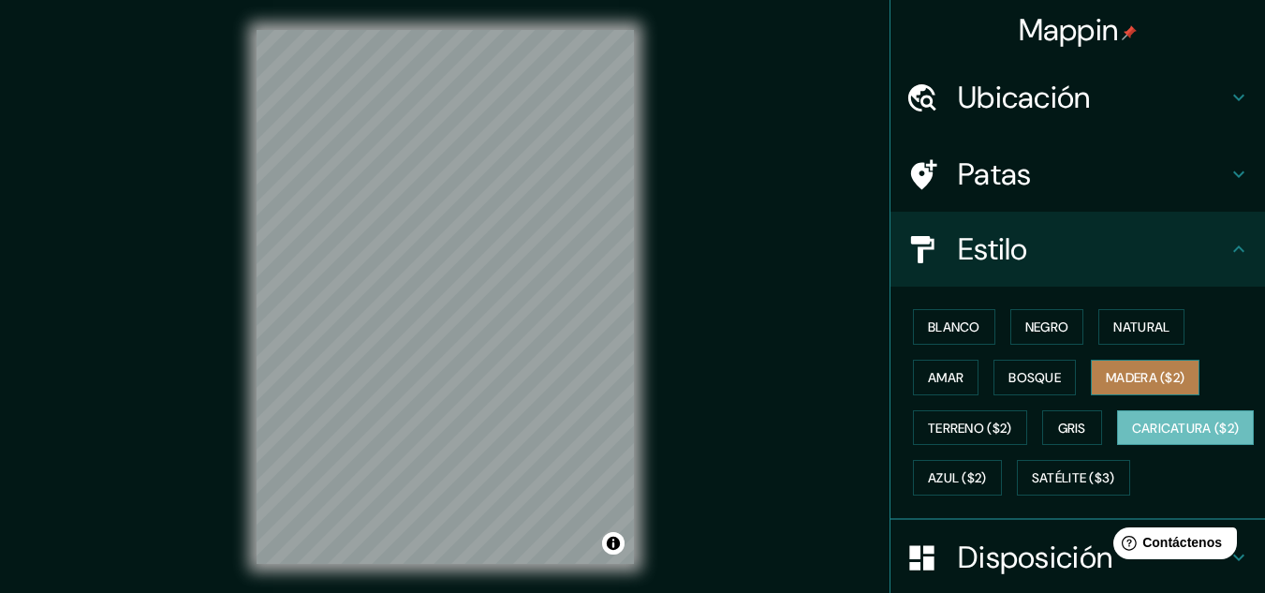
click at [1128, 378] on font "Madera ($2)" at bounding box center [1145, 377] width 79 height 17
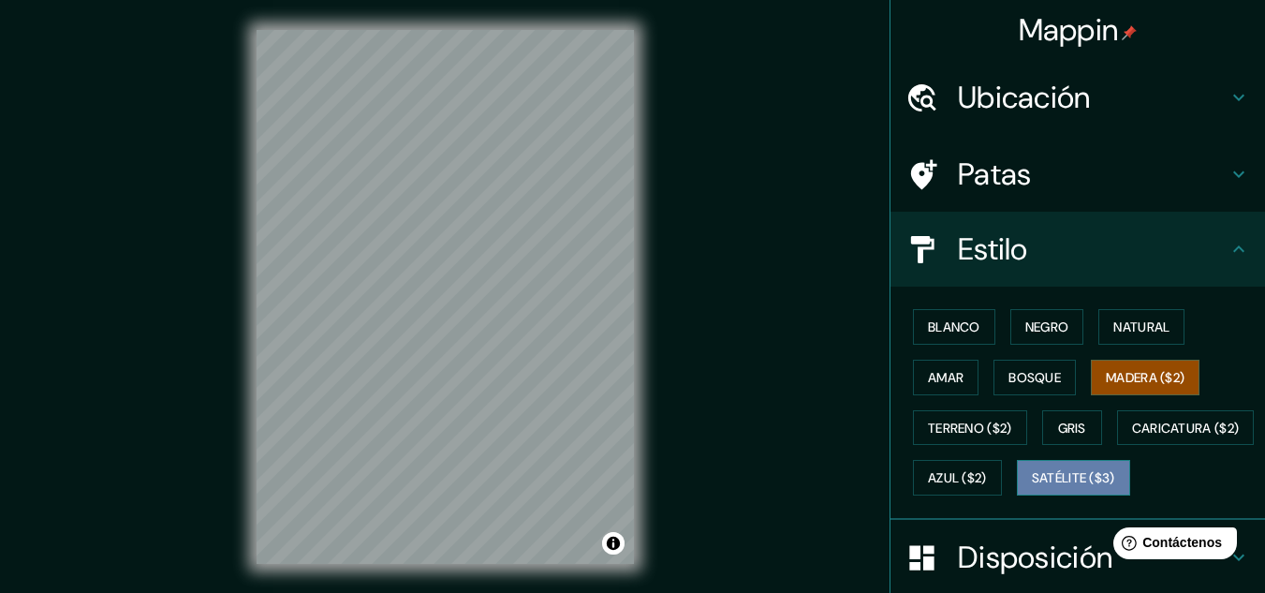
click at [1032, 490] on font "Satélite ($3)" at bounding box center [1073, 477] width 83 height 24
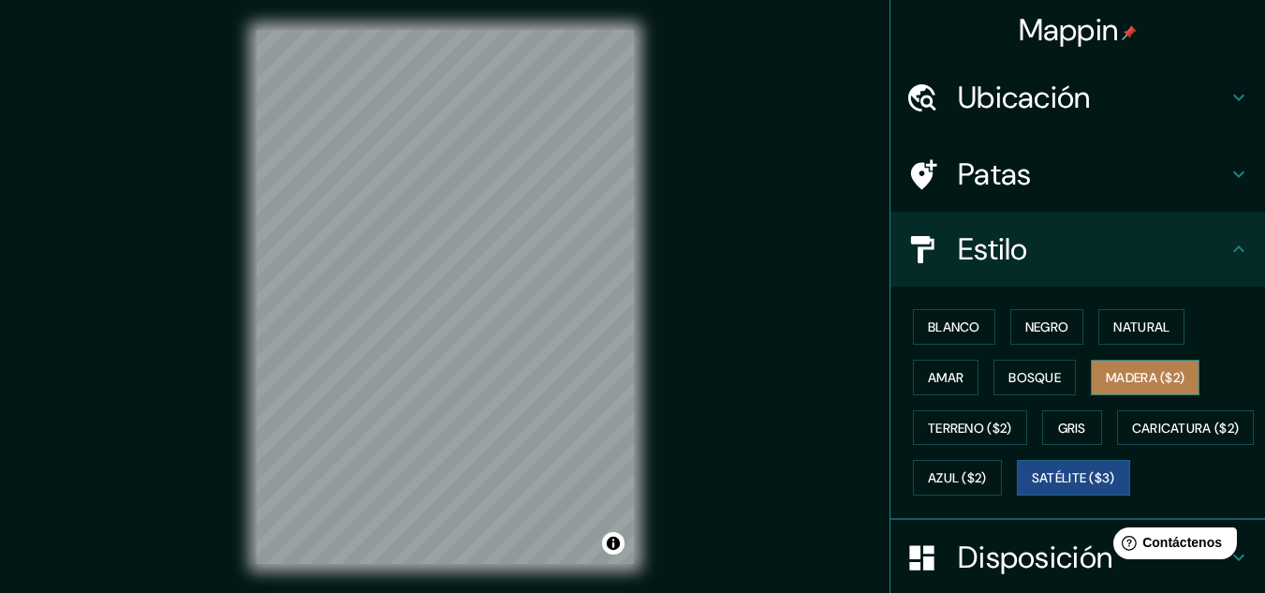
click at [1109, 378] on font "Madera ($2)" at bounding box center [1145, 377] width 79 height 17
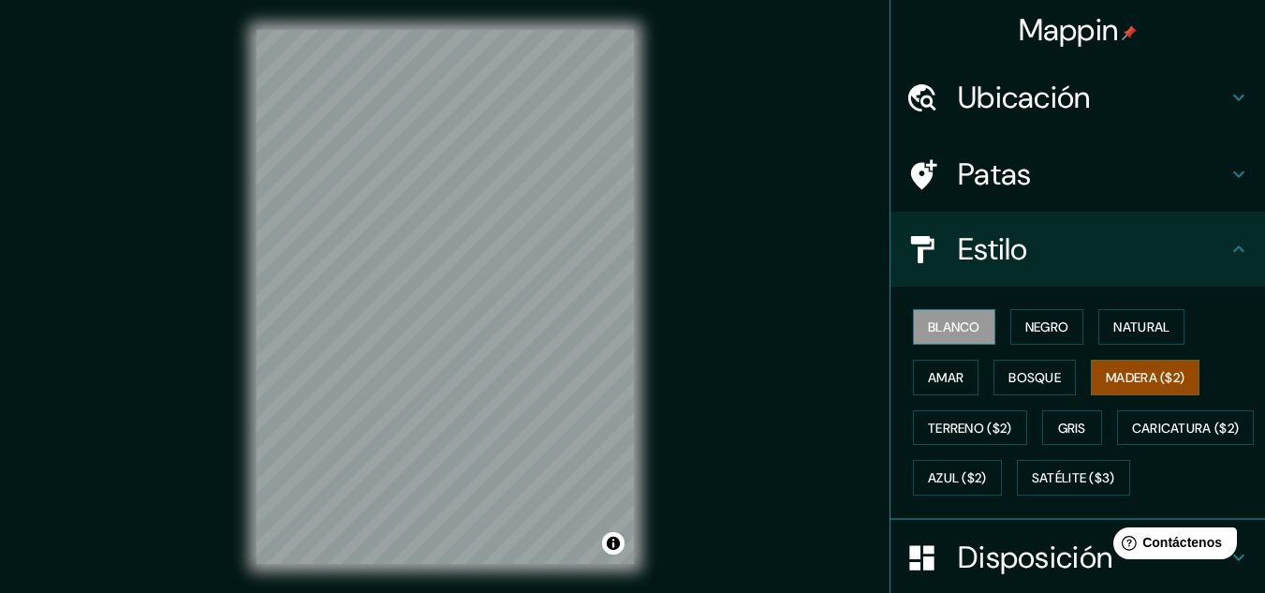
click at [958, 336] on font "Blanco" at bounding box center [954, 327] width 52 height 24
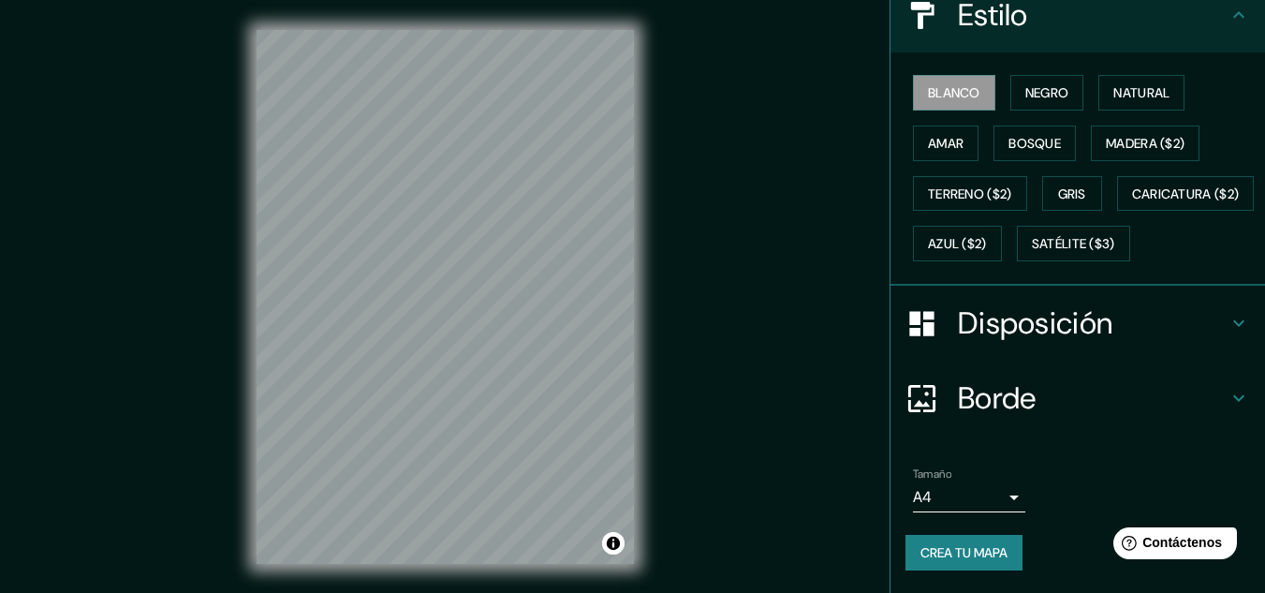
scroll to position [284, 0]
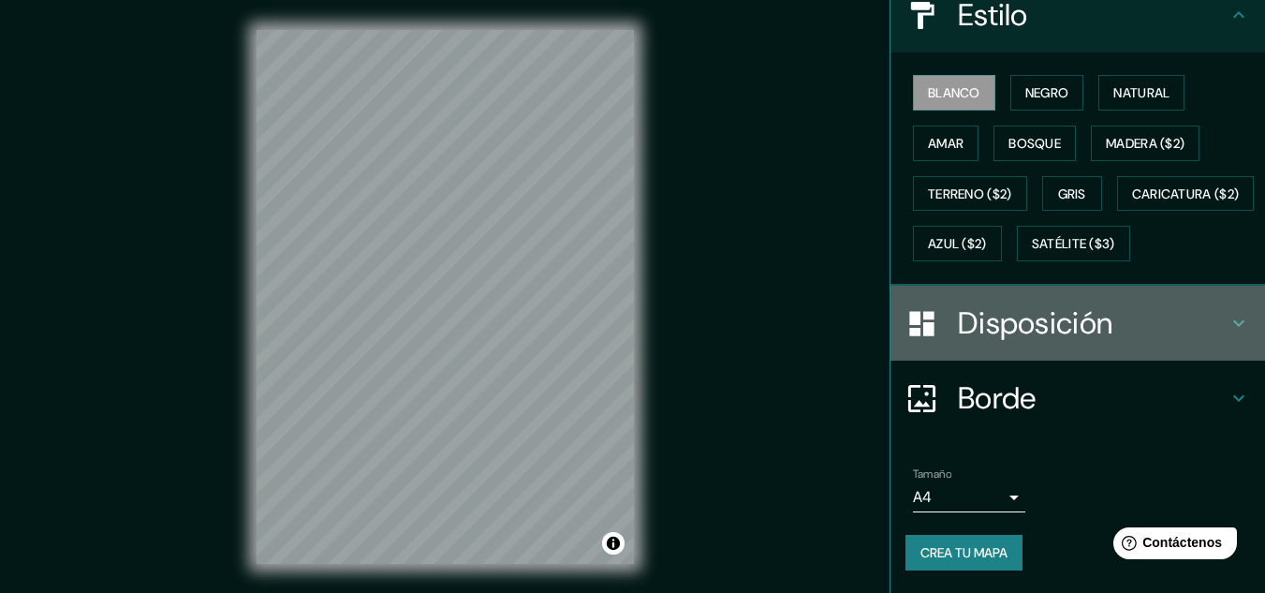
click at [1160, 328] on h4 "Disposición" at bounding box center [1093, 322] width 270 height 37
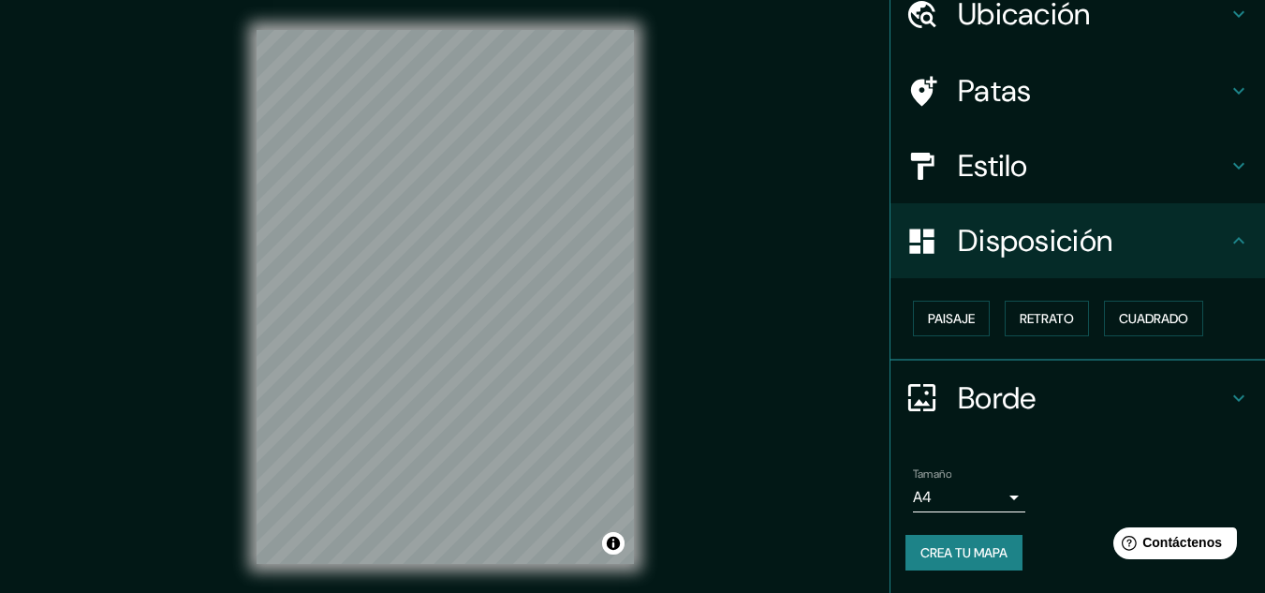
scroll to position [82, 0]
click at [947, 319] on font "Paisaje" at bounding box center [951, 319] width 47 height 17
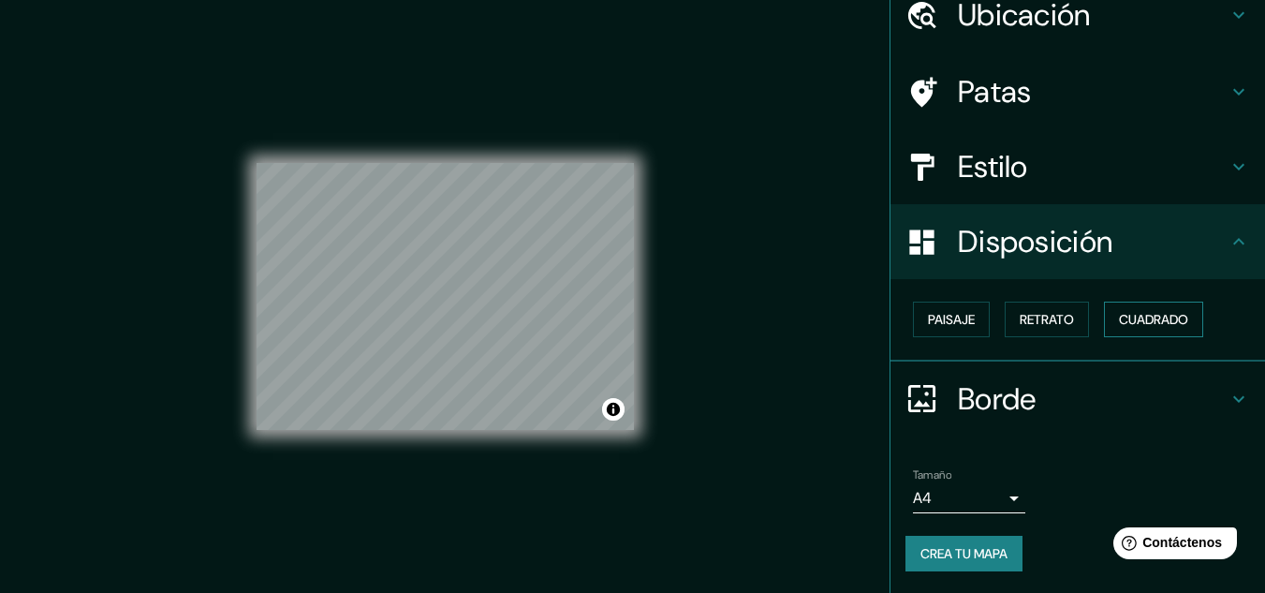
click at [1138, 334] on button "Cuadrado" at bounding box center [1153, 319] width 99 height 36
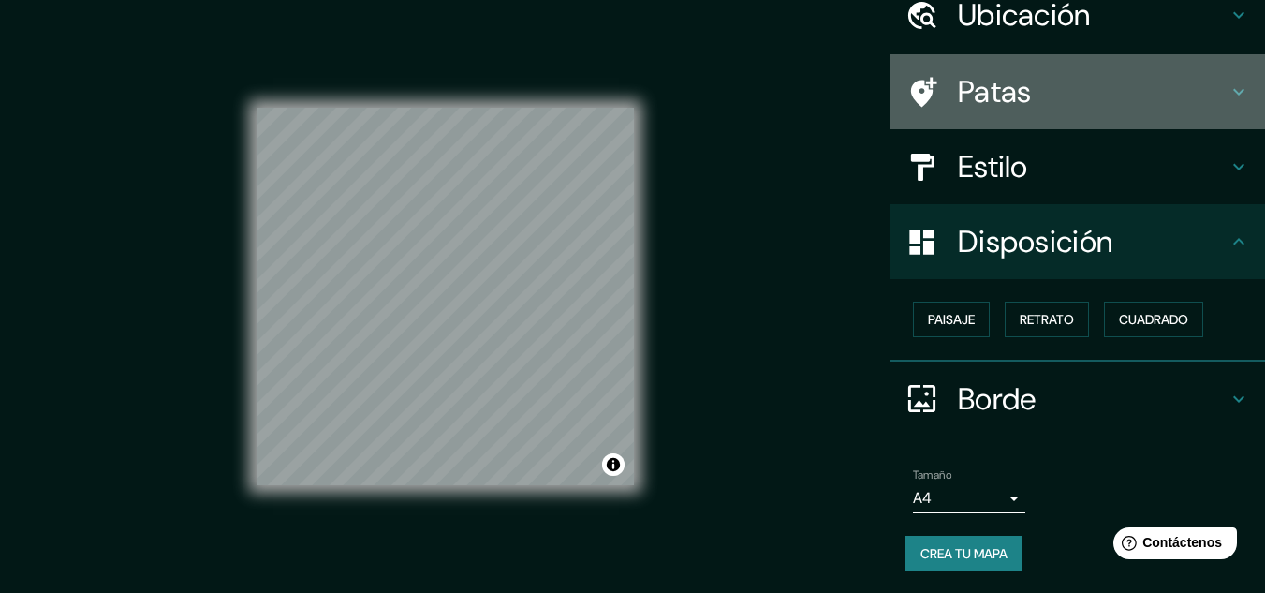
click at [1091, 120] on div "Patas" at bounding box center [1077, 91] width 374 height 75
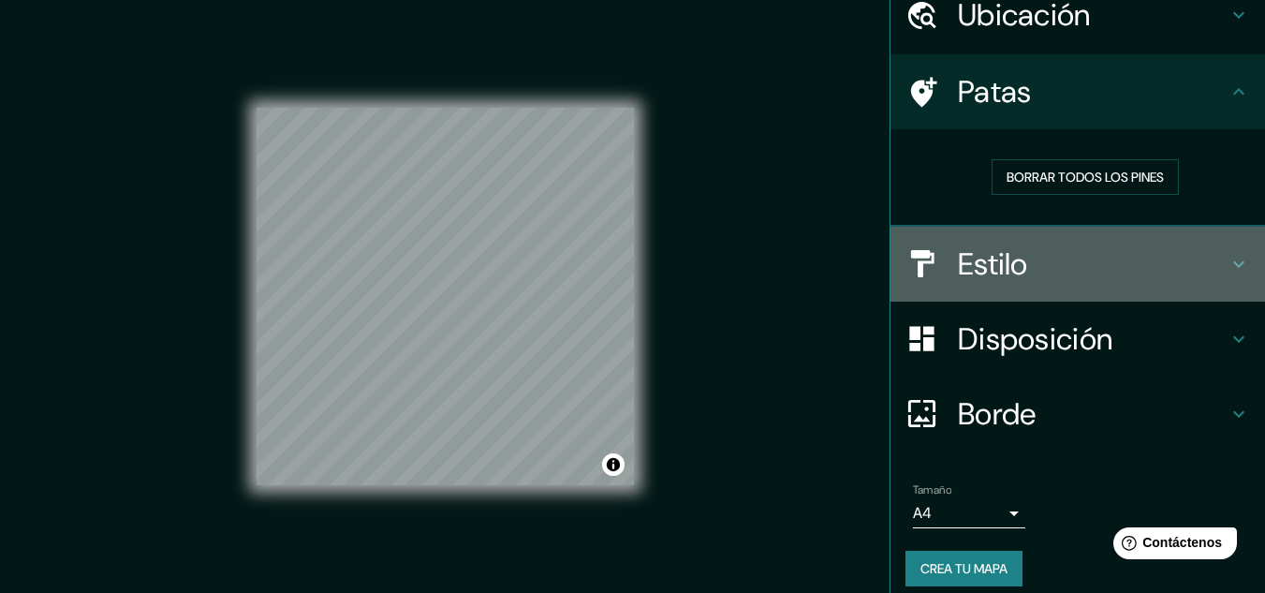
click at [1097, 270] on h4 "Estilo" at bounding box center [1093, 263] width 270 height 37
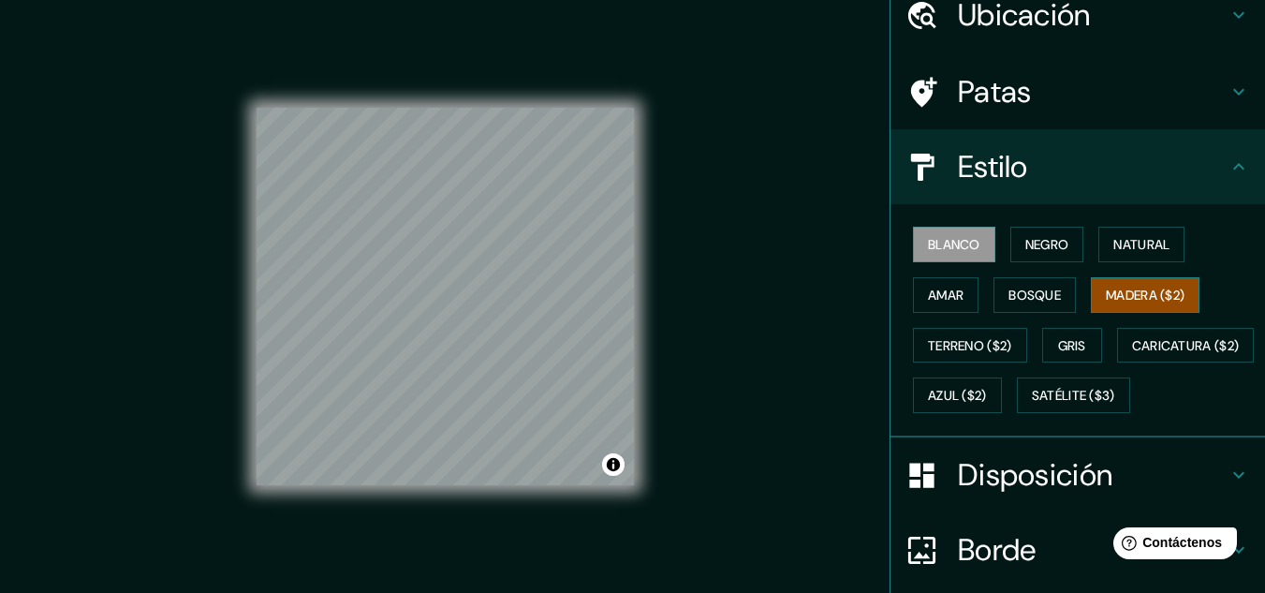
click at [1114, 286] on font "Madera ($2)" at bounding box center [1145, 294] width 79 height 17
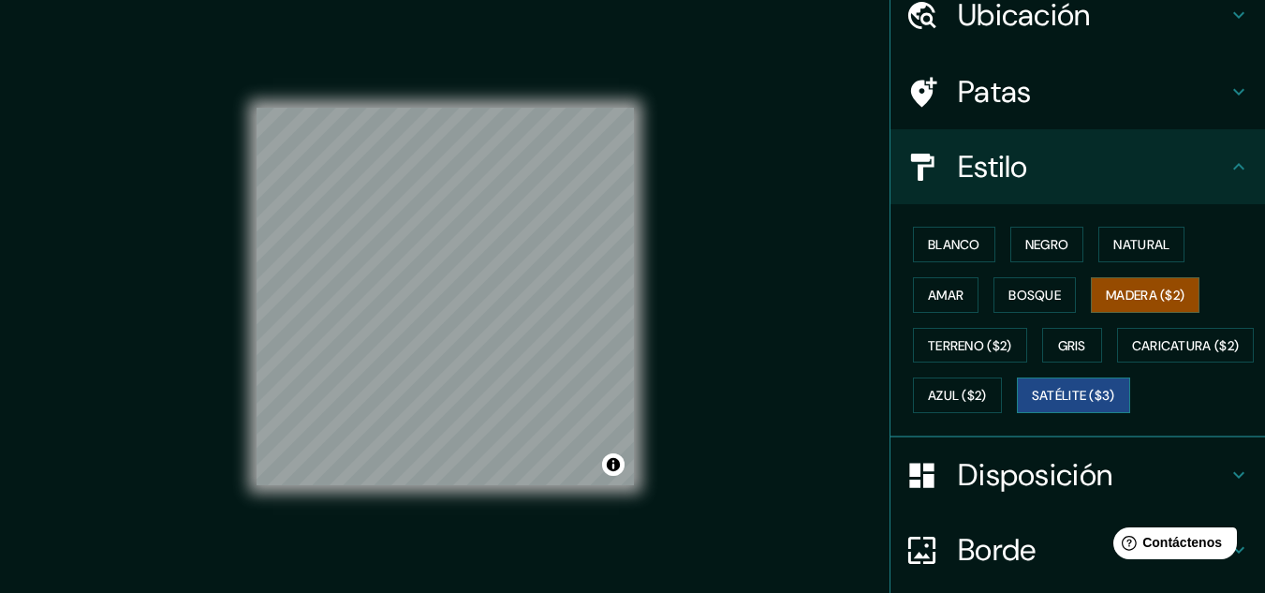
click at [1032, 404] on font "Satélite ($3)" at bounding box center [1073, 396] width 83 height 17
click at [1058, 346] on font "Gris" at bounding box center [1072, 345] width 28 height 17
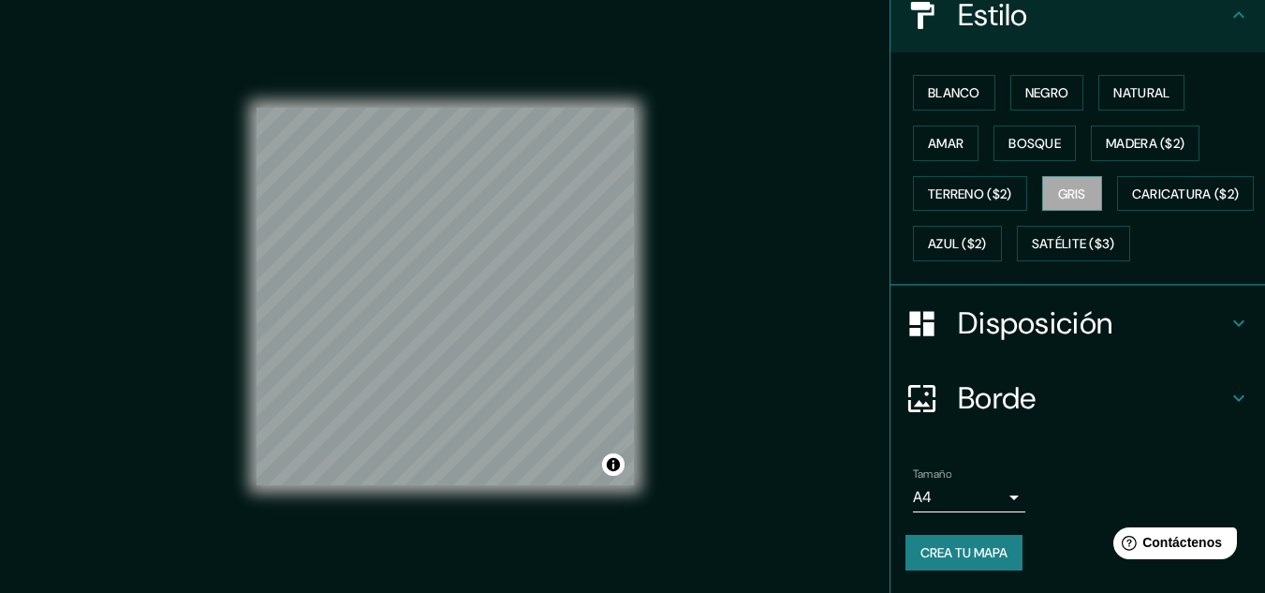
scroll to position [0, 0]
